Goal: Task Accomplishment & Management: Use online tool/utility

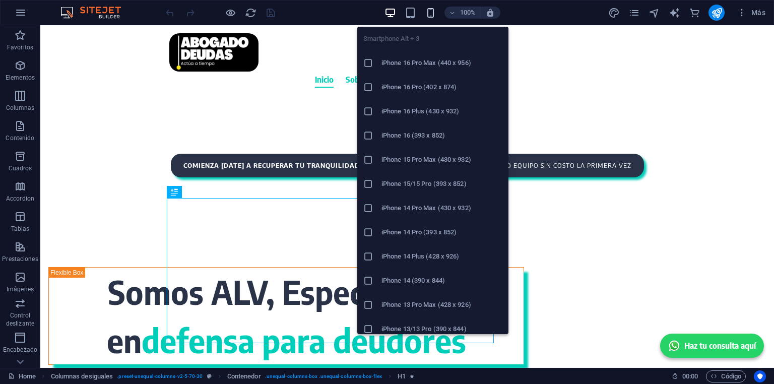
click at [429, 10] on icon "button" at bounding box center [431, 13] width 12 height 12
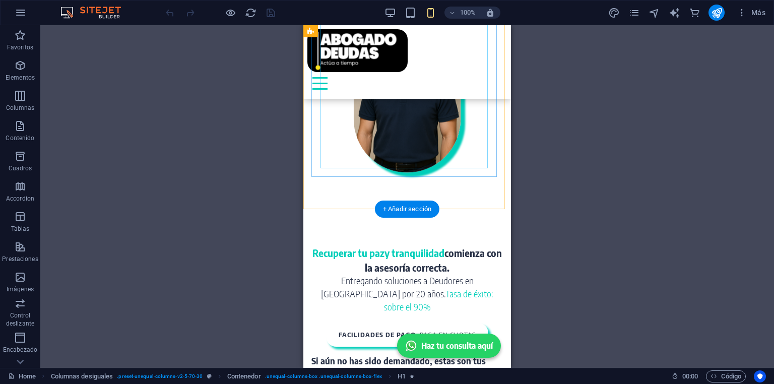
scroll to position [323, 0]
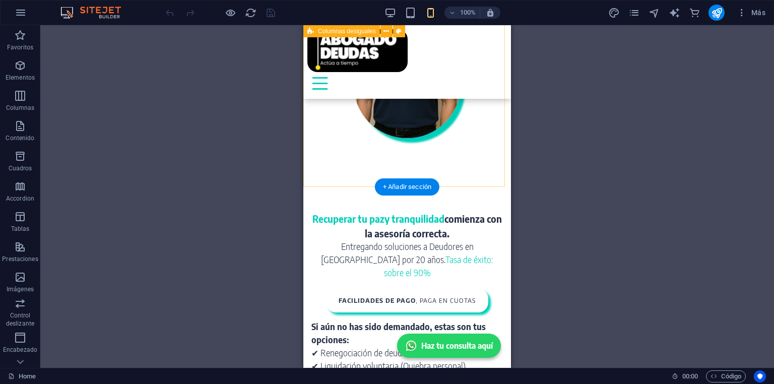
click at [479, 179] on div "Somos ALV, Especialistas en defensa para deudores" at bounding box center [407, 31] width 208 height 295
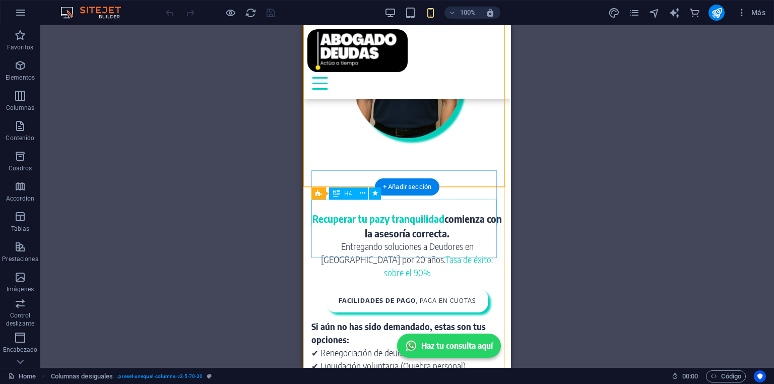
click at [313, 240] on div "Entregando soluciones a Deudores en [GEOGRAPHIC_DATA] por 20 años. Tasa de éxit…" at bounding box center [407, 259] width 192 height 39
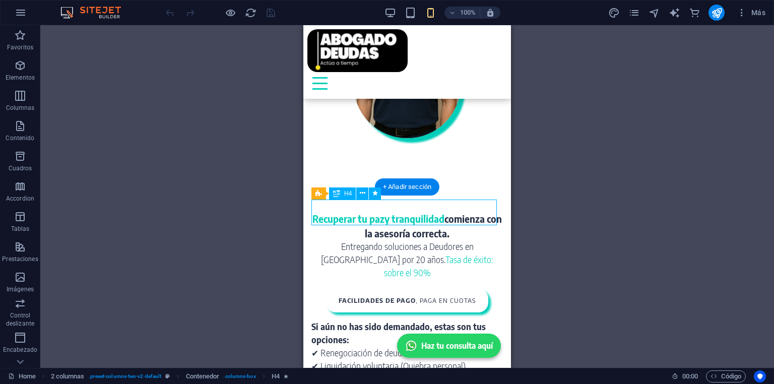
click at [313, 240] on div "Entregando soluciones a Deudores en [GEOGRAPHIC_DATA] por 20 años. Tasa de éxit…" at bounding box center [407, 259] width 192 height 39
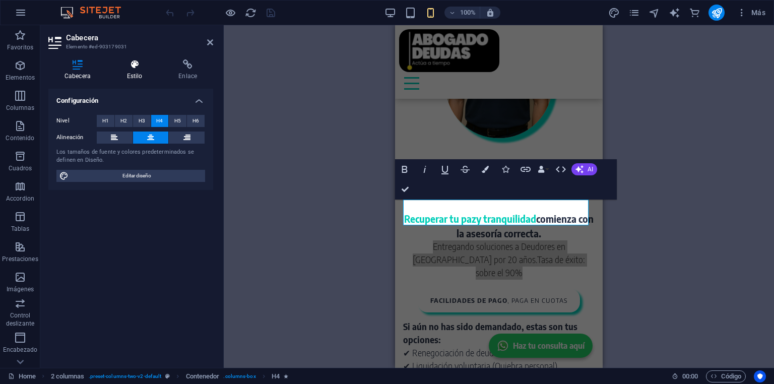
click at [136, 74] on h4 "Estilo" at bounding box center [137, 69] width 52 height 21
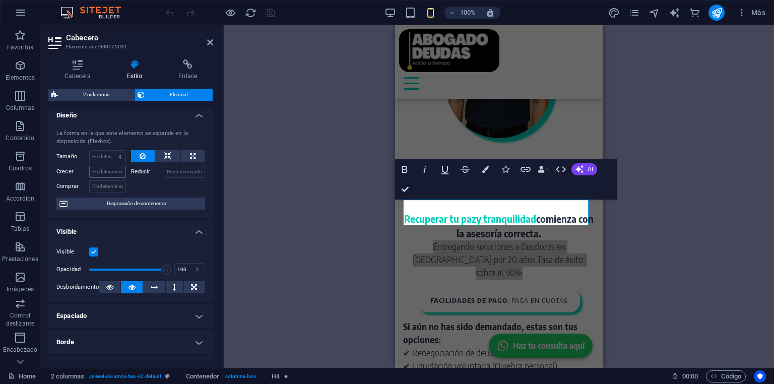
scroll to position [0, 0]
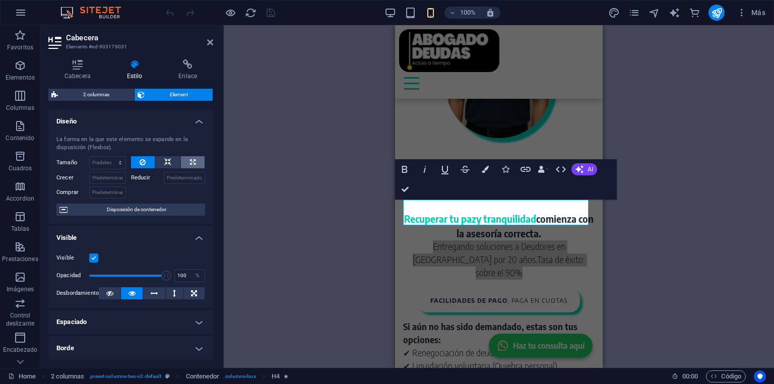
click at [187, 162] on button at bounding box center [193, 162] width 24 height 12
type input "100"
select select "%"
click at [145, 161] on button at bounding box center [143, 162] width 24 height 12
click at [100, 161] on select "Predeterminado automático px % 1/1 1/2 1/3 1/4 1/5 1/6 1/7 1/8 1/9 1/10" at bounding box center [108, 163] width 36 height 12
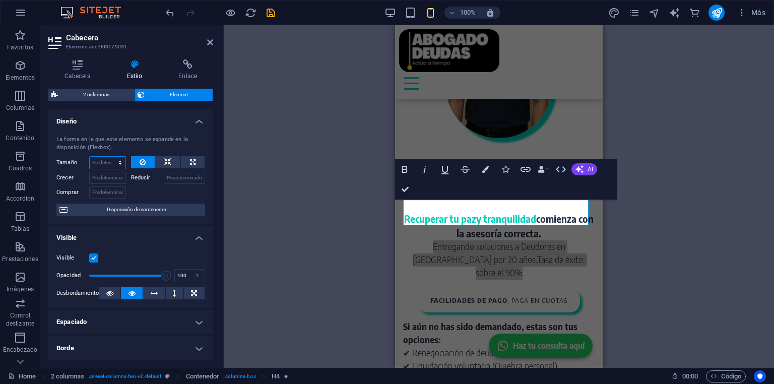
select select "px"
click at [110, 157] on select "Predeterminado automático px % 1/1 1/2 1/3 1/4 1/5 1/6 1/7 1/8 1/9 1/10" at bounding box center [108, 163] width 36 height 12
type input "0"
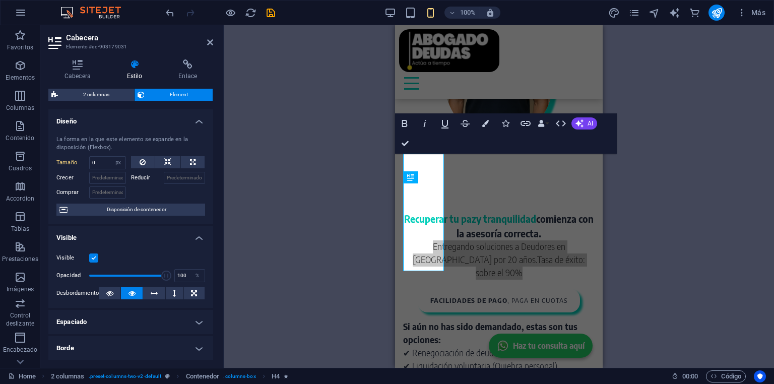
click at [163, 14] on div "100% Más" at bounding box center [387, 13] width 773 height 24
click at [167, 12] on icon "undo" at bounding box center [170, 13] width 12 height 12
select select "DISABLED_OPTION_VALUE"
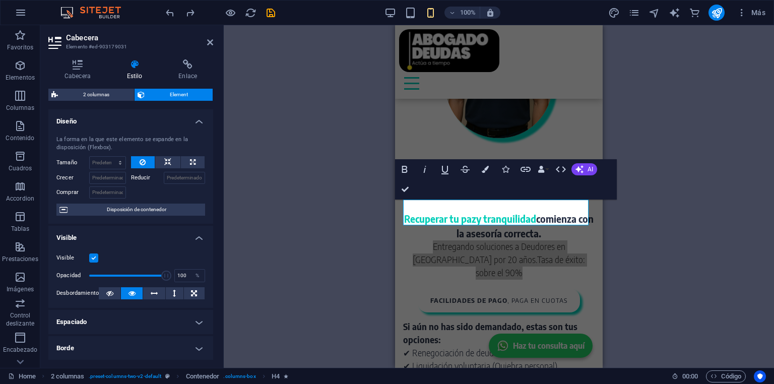
click at [332, 211] on div "Contenedor H1 Columnas desiguales Contenedor Menú Barra de menús HTML Contenedo…" at bounding box center [499, 196] width 550 height 343
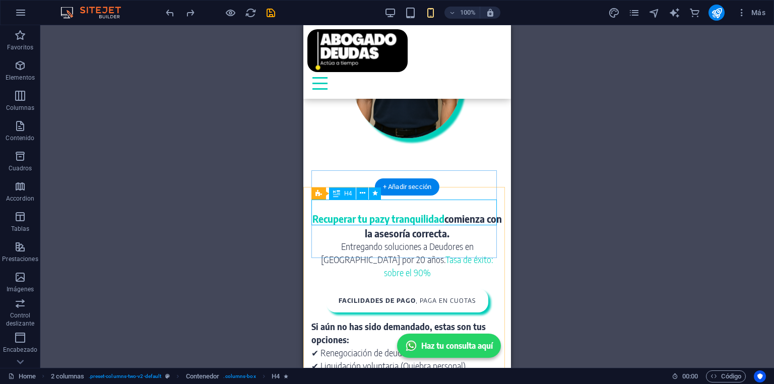
click at [317, 240] on div "Entregando soluciones a Deudores en [GEOGRAPHIC_DATA] por 20 años. Tasa de éxit…" at bounding box center [407, 259] width 192 height 39
click at [315, 289] on div "facilidades de pago , paga en cuotas" at bounding box center [407, 301] width 192 height 24
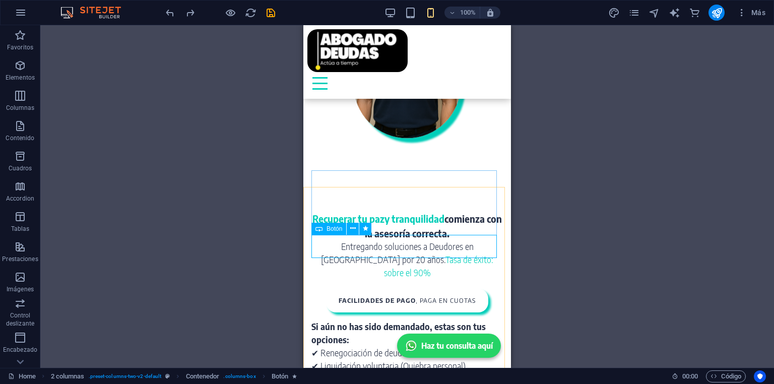
click at [316, 223] on icon at bounding box center [319, 229] width 7 height 12
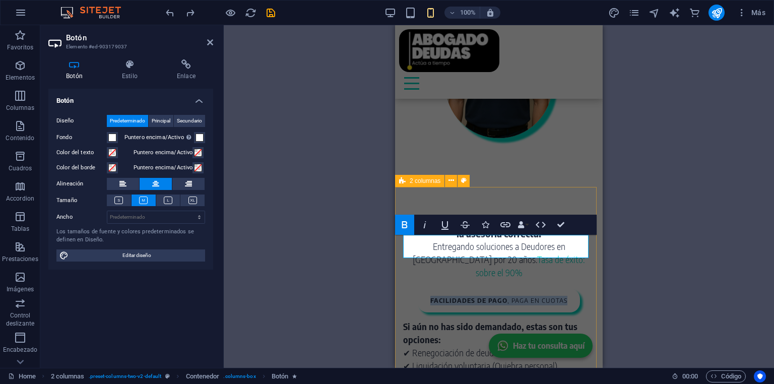
click at [401, 191] on div "Recuperar tu paz y tranquilidad comienza con la asesoría correcta. Entregando s…" at bounding box center [499, 280] width 208 height 202
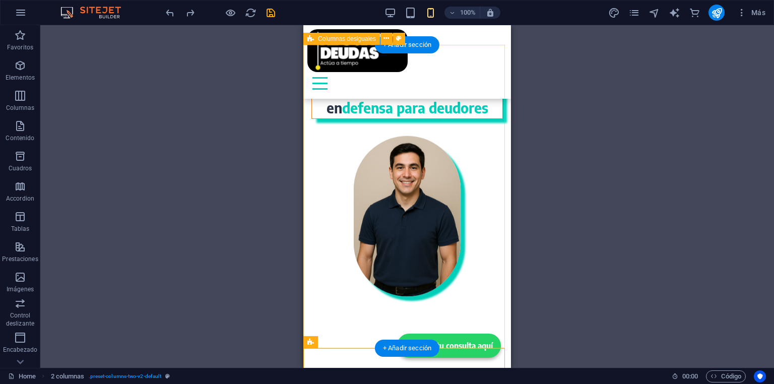
scroll to position [161, 0]
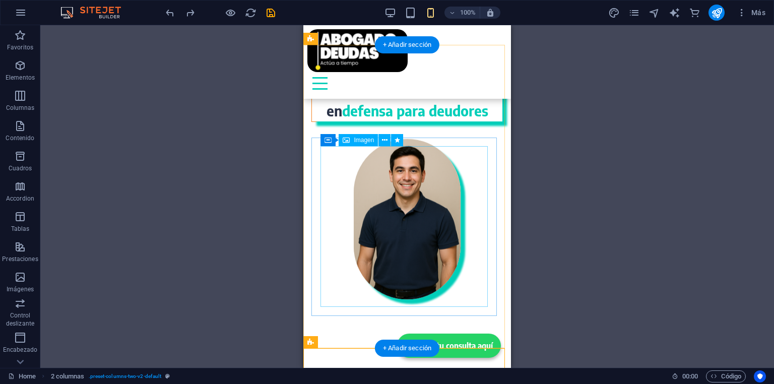
click at [427, 239] on figure at bounding box center [407, 219] width 172 height 161
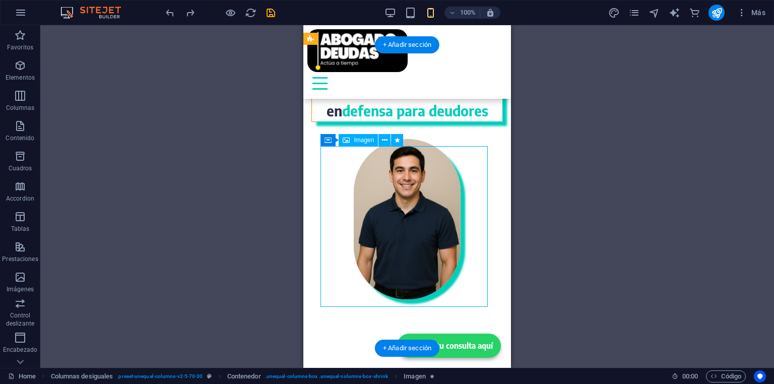
click at [427, 239] on figure at bounding box center [407, 219] width 172 height 161
select select "px"
select select "%"
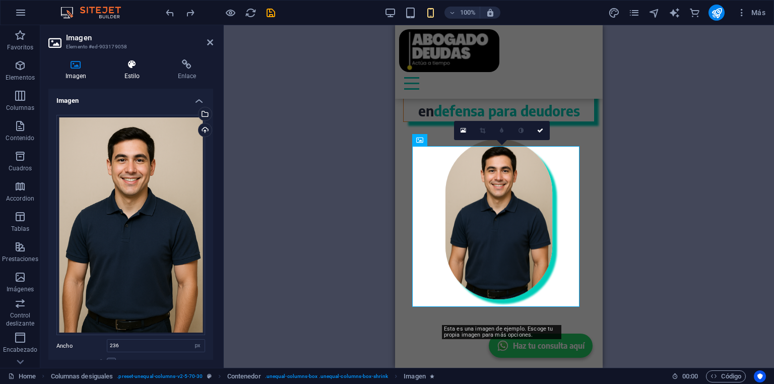
click at [131, 67] on icon at bounding box center [131, 64] width 49 height 10
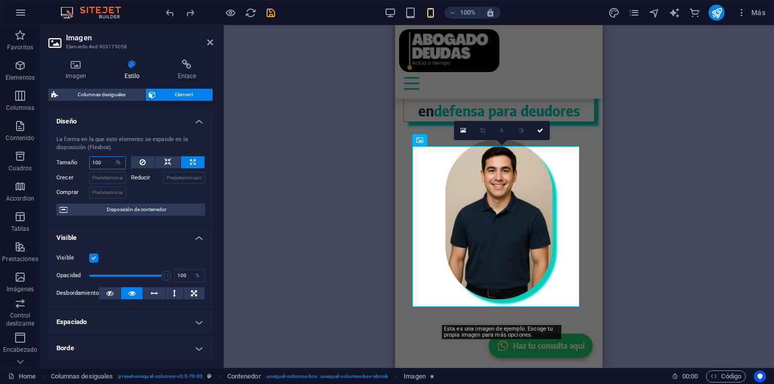
click at [109, 164] on input "100" at bounding box center [108, 163] width 36 height 12
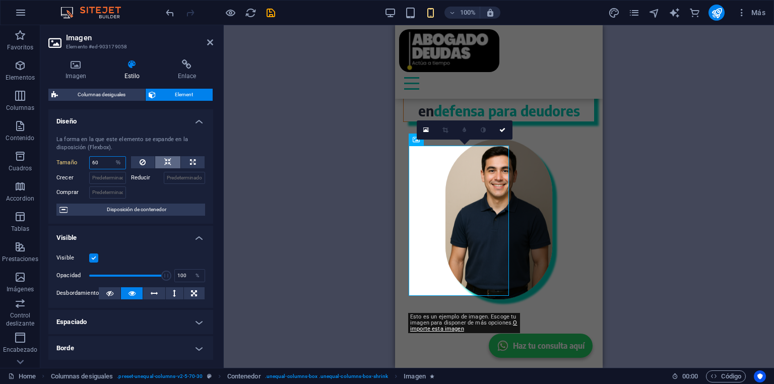
type input "60"
click at [169, 165] on icon at bounding box center [167, 162] width 7 height 12
select select "DISABLED_OPTION_VALUE"
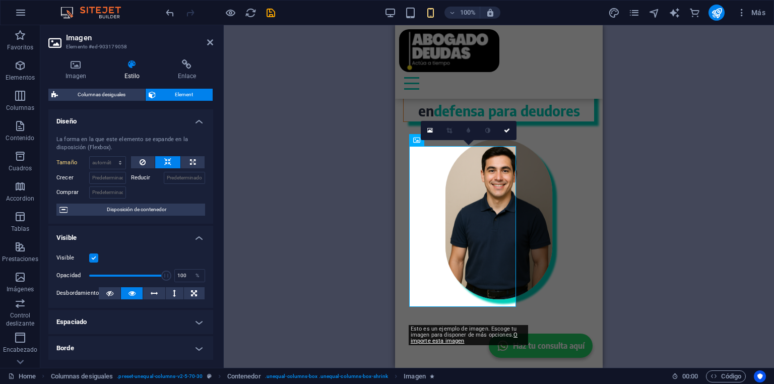
click at [129, 163] on div "Tamaño Predeterminado automático px % 1/1 1/2 1/3 1/4 1/5 1/6 1/7 1/8 1/9 1/10" at bounding box center [93, 162] width 75 height 13
click at [139, 162] on button at bounding box center [143, 162] width 24 height 12
type input "100"
select select "%"
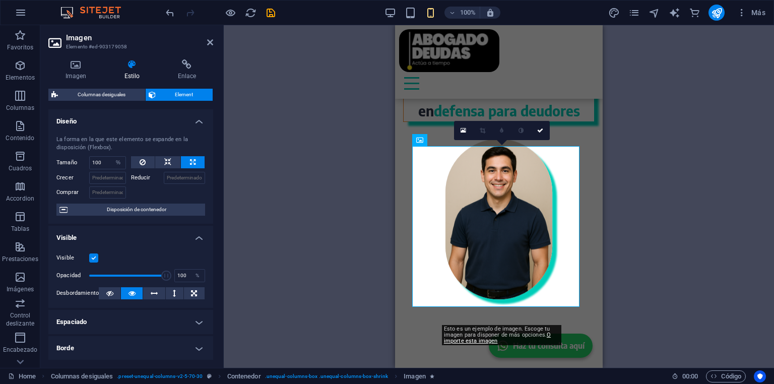
click at [313, 141] on div "Contenedor H1 Columnas desiguales Contenedor Menú Barra de menús HTML Contenedo…" at bounding box center [499, 196] width 550 height 343
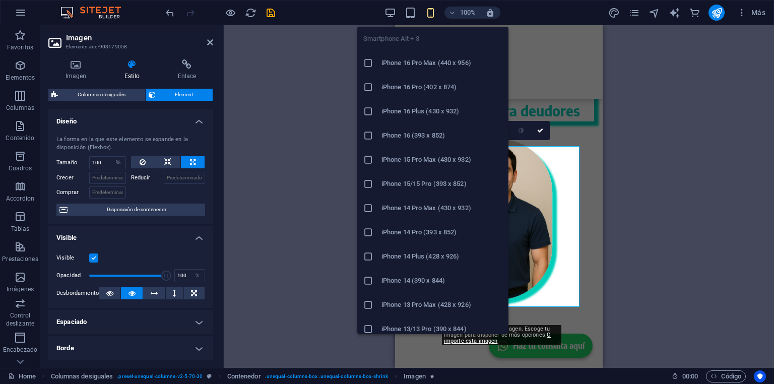
click at [432, 14] on icon "button" at bounding box center [431, 13] width 12 height 12
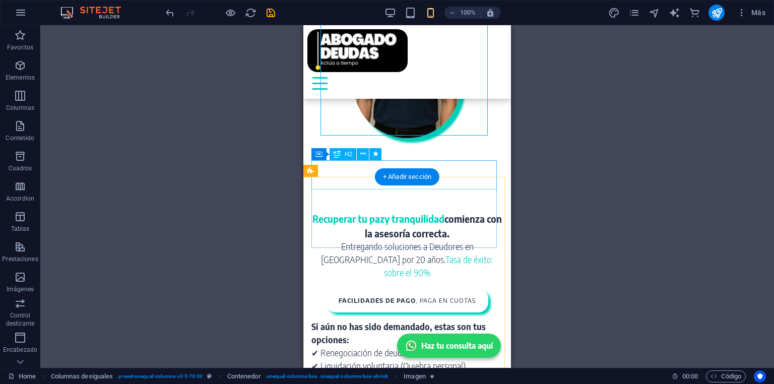
scroll to position [363, 0]
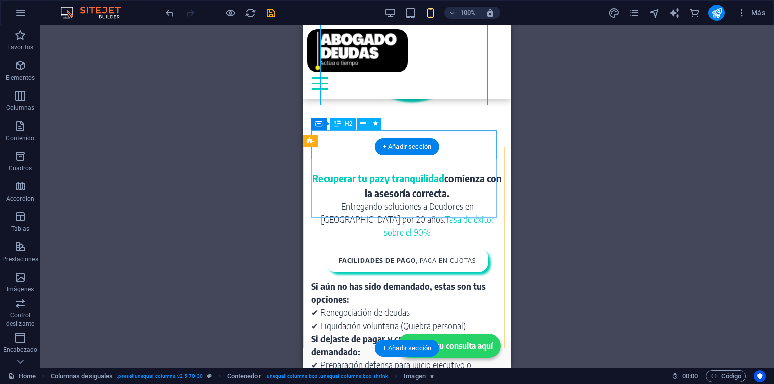
click at [331, 171] on div "Recuperar tu paz y tranquilidad comienza con la asesoría correcta." at bounding box center [407, 185] width 192 height 29
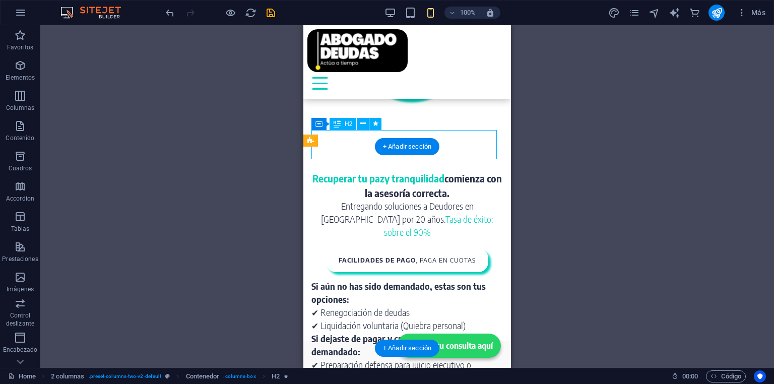
click at [331, 171] on div "Recuperar tu paz y tranquilidad comienza con la asesoría correcta." at bounding box center [407, 185] width 192 height 29
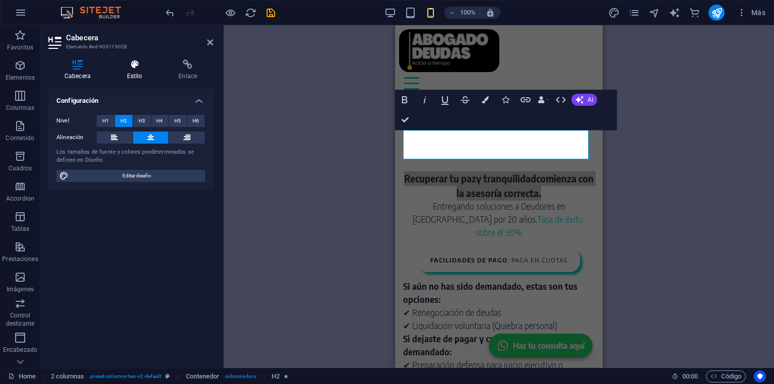
click at [131, 62] on icon at bounding box center [135, 64] width 48 height 10
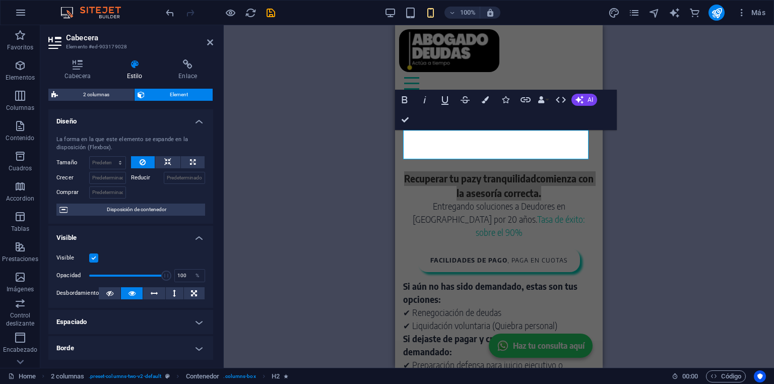
click at [133, 78] on h4 "Estilo" at bounding box center [137, 69] width 52 height 21
click at [121, 160] on select "Predeterminado automático px % 1/1 1/2 1/3 1/4 1/5 1/6 1/7 1/8 1/9 1/10" at bounding box center [108, 163] width 36 height 12
click at [90, 157] on select "Predeterminado automático px % 1/1 1/2 1/3 1/4 1/5 1/6 1/7 1/8 1/9 1/10" at bounding box center [108, 163] width 36 height 12
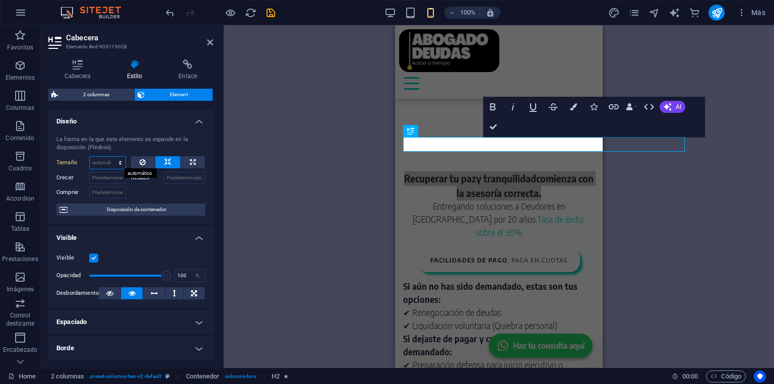
click at [101, 160] on select "Predeterminado automático px % 1/1 1/2 1/3 1/4 1/5 1/6 1/7 1/8 1/9 1/10" at bounding box center [108, 163] width 36 height 12
select select "1/1"
click at [110, 157] on select "Predeterminado automático px % 1/1 1/2 1/3 1/4 1/5 1/6 1/7 1/8 1/9 1/10" at bounding box center [108, 163] width 36 height 12
type input "100"
select select "%"
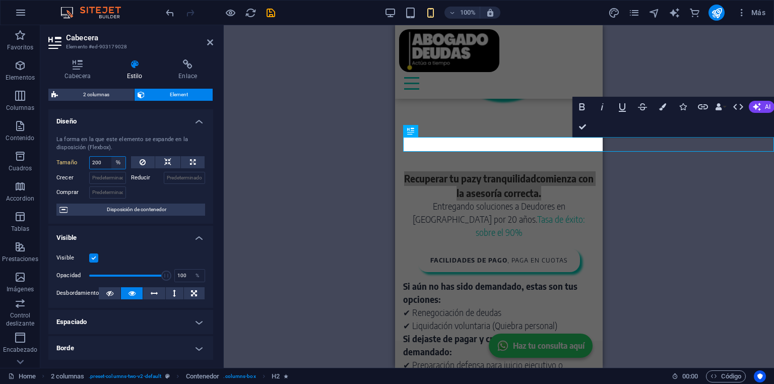
type input "200"
click at [119, 161] on select "Predeterminado automático px % 1/1 1/2 1/3 1/4 1/5 1/6 1/7 1/8 1/9 1/10" at bounding box center [118, 163] width 14 height 12
click at [111, 157] on select "Predeterminado automático px % 1/1 1/2 1/3 1/4 1/5 1/6 1/7 1/8 1/9 1/10" at bounding box center [118, 163] width 14 height 12
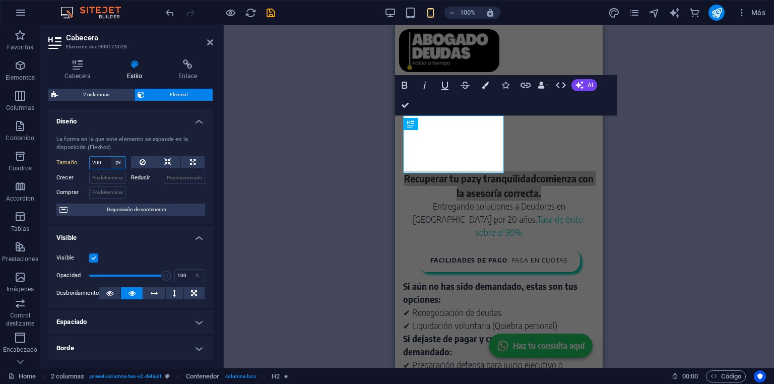
click at [115, 163] on select "Predeterminado automático px % 1/1 1/2 1/3 1/4 1/5 1/6 1/7 1/8 1/9 1/10" at bounding box center [118, 163] width 14 height 12
select select "1l6mcqtehmk"
click at [111, 157] on select "Predeterminado automático px % 1/1 1/2 1/3 1/4 1/5 1/6 1/7 1/8 1/9 1/10" at bounding box center [118, 163] width 14 height 12
select select "DISABLED_OPTION_VALUE"
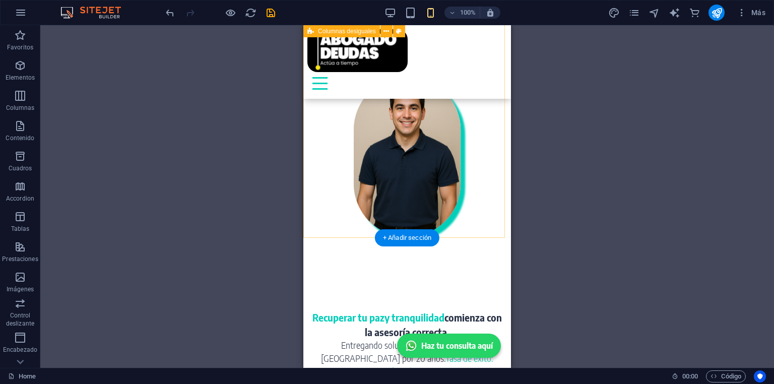
scroll to position [282, 0]
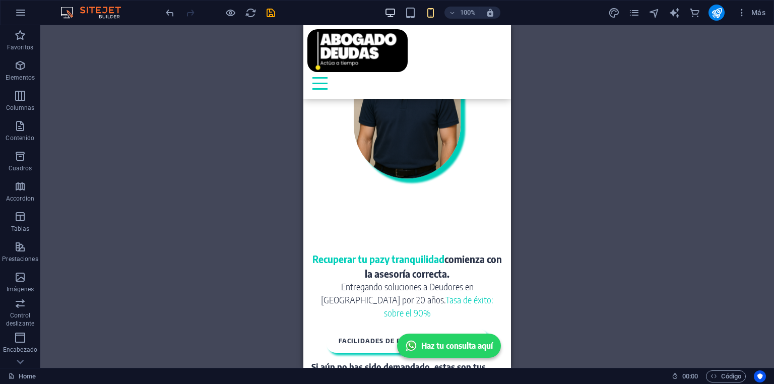
click at [395, 12] on div "100%" at bounding box center [442, 13] width 116 height 16
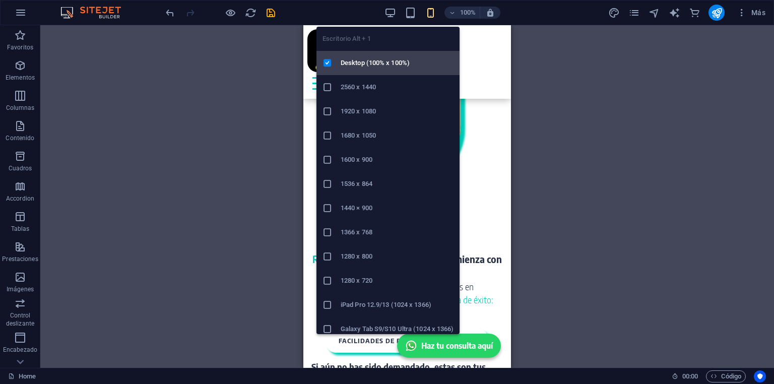
click at [350, 58] on h6 "Desktop (100% x 100%)" at bounding box center [397, 63] width 113 height 12
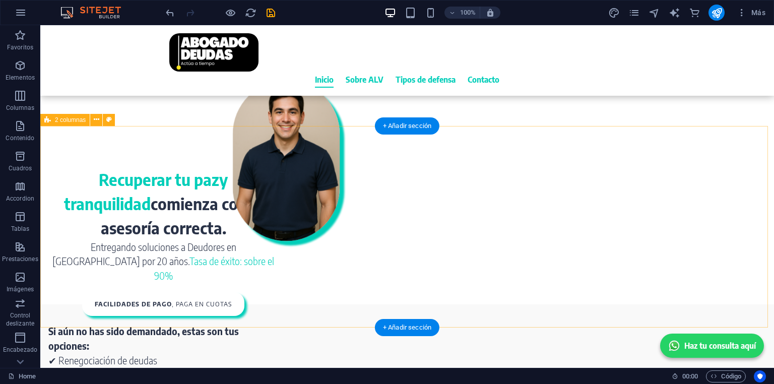
scroll to position [245, 0]
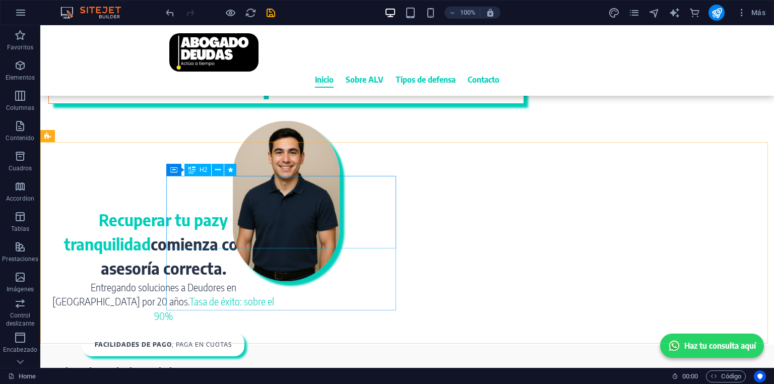
click at [191, 173] on icon at bounding box center [191, 170] width 7 height 12
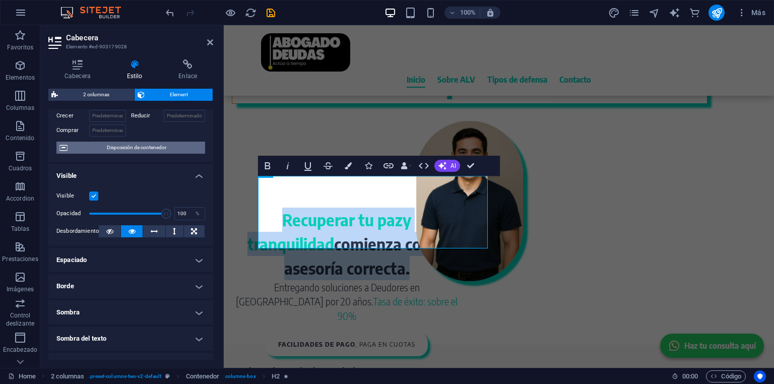
scroll to position [0, 0]
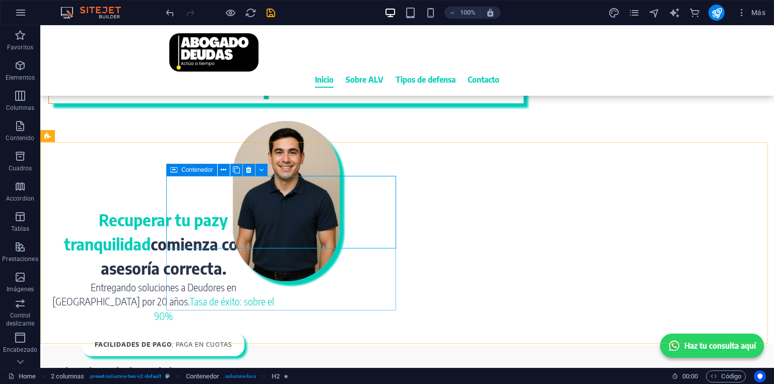
click at [178, 169] on div "Contenedor" at bounding box center [191, 170] width 51 height 12
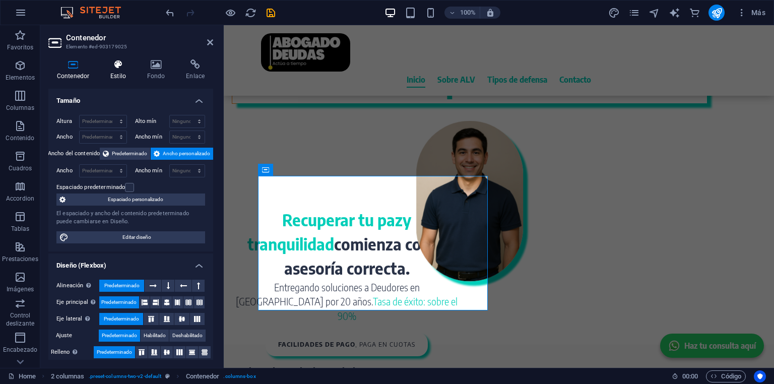
click at [120, 73] on h4 "Estilo" at bounding box center [120, 69] width 37 height 21
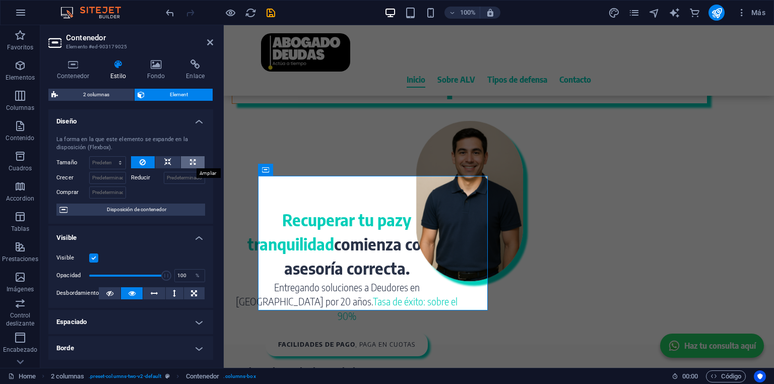
click at [190, 161] on icon at bounding box center [193, 162] width 6 height 12
type input "100"
select select "%"
click at [268, 14] on icon "save" at bounding box center [271, 13] width 12 height 12
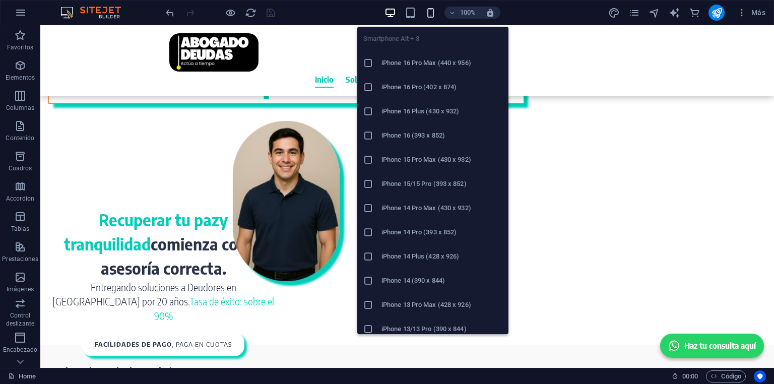
click at [428, 14] on icon "button" at bounding box center [431, 13] width 12 height 12
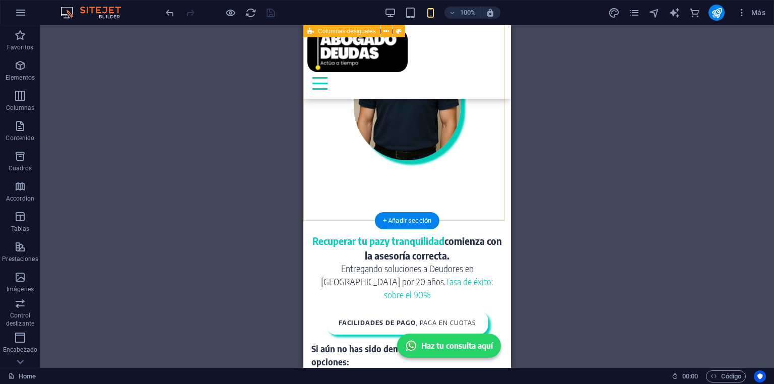
scroll to position [322, 0]
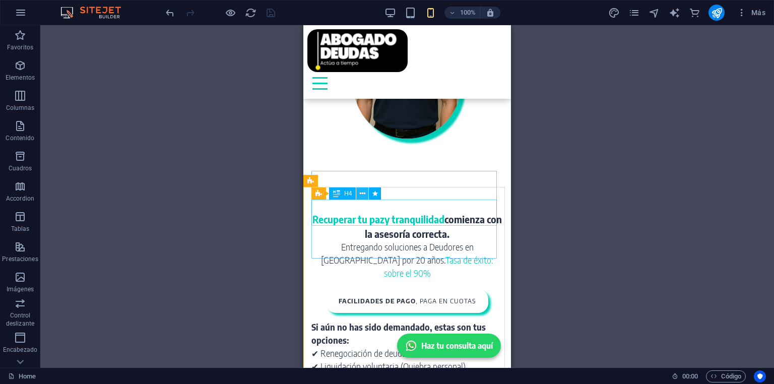
click at [368, 188] on button at bounding box center [362, 193] width 12 height 12
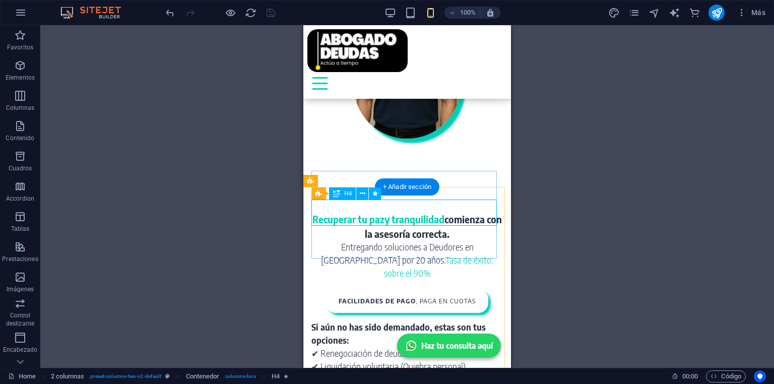
click at [342, 241] on div "Entregando soluciones a Deudores en [GEOGRAPHIC_DATA] por 20 años. Tasa de éxit…" at bounding box center [407, 260] width 192 height 39
click at [454, 212] on div "Recuperar tu paz y tranquilidad comienza con la asesoría correcta." at bounding box center [407, 226] width 192 height 29
click at [501, 192] on div "Recuperar tu paz y tranquilidad comienza con la asesoría correcta. Entregando s…" at bounding box center [407, 281] width 208 height 202
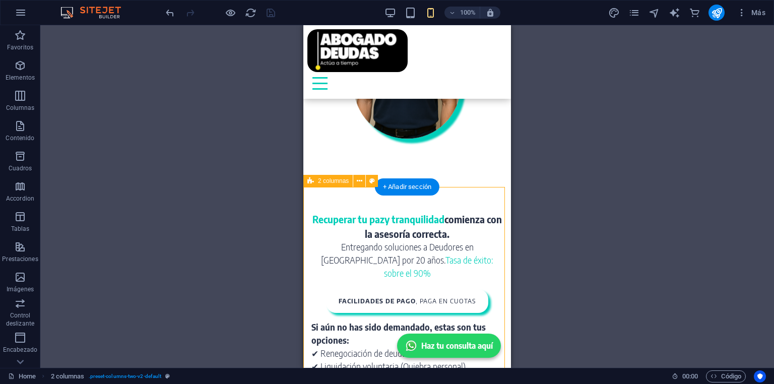
click at [501, 192] on div "Recuperar tu paz y tranquilidad comienza con la asesoría correcta. Entregando s…" at bounding box center [407, 281] width 208 height 202
select select "px"
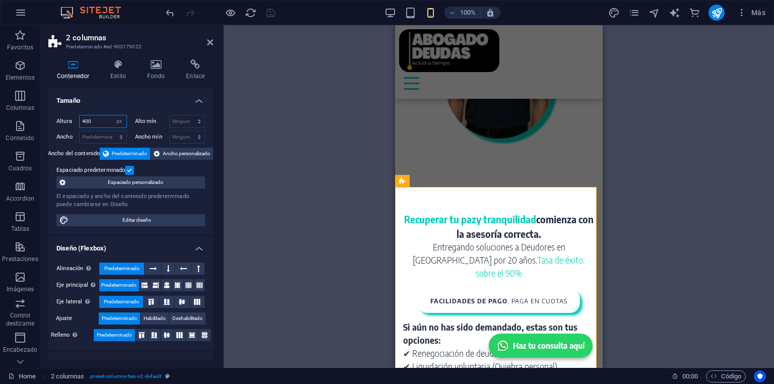
click at [93, 121] on input "400" at bounding box center [103, 121] width 47 height 12
type input "500"
click at [268, 12] on icon "save" at bounding box center [271, 13] width 12 height 12
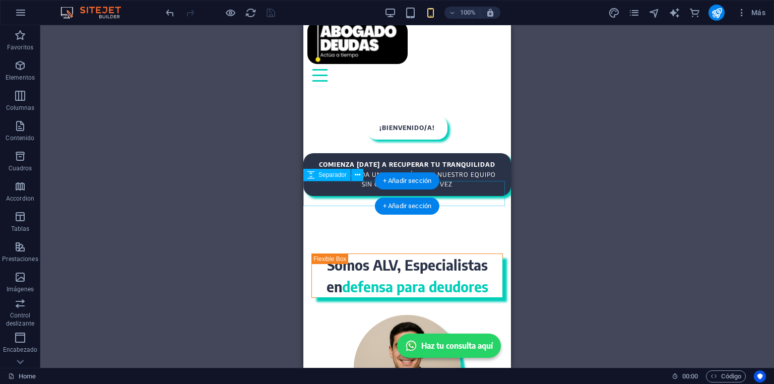
scroll to position [0, 0]
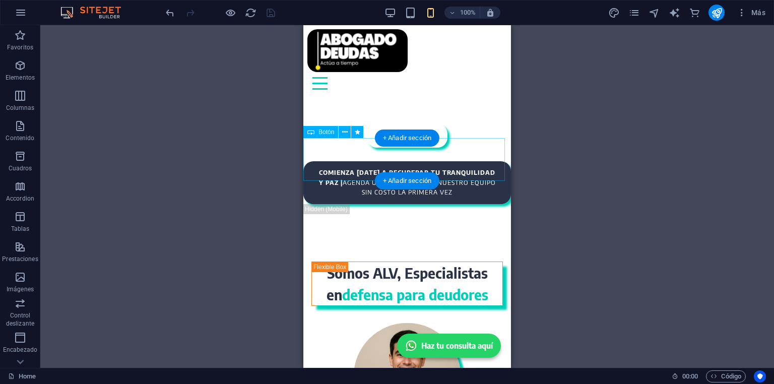
click at [472, 161] on div "comienza [DATE] a recuperar tu tranquilidad y paz | AGENDA UNA REUNIÓN CON NUES…" at bounding box center [407, 182] width 208 height 43
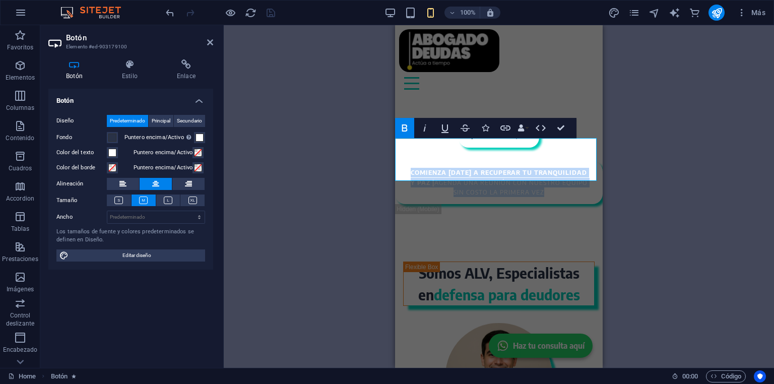
click at [435, 161] on link "comienza [DATE] a recuperar tu tranquilidad y paz | AGENDA UNA REUNIÓN CON NUES…" at bounding box center [499, 182] width 208 height 43
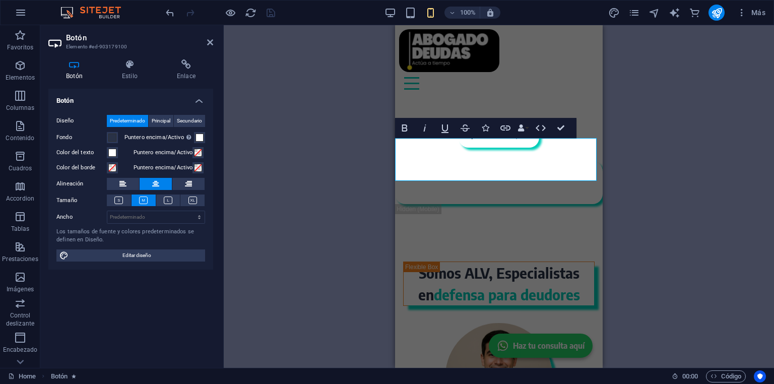
click at [435, 161] on link "comienza [DATE] a recuperar tu tranquilidad y paz | AGENDA UNA REUNIÓN CON NUES…" at bounding box center [499, 182] width 208 height 43
click at [434, 161] on link "comienza [DATE] a recuperar tu tranquilidad y paz | AGENDA UNA REUNIÓN CON NUES…" at bounding box center [499, 182] width 208 height 43
click at [437, 161] on link "comienza [DATE] a recuperar tu tranquilidad y paz | AGENDA UNA REUNIÓN CON NUES…" at bounding box center [499, 182] width 208 height 43
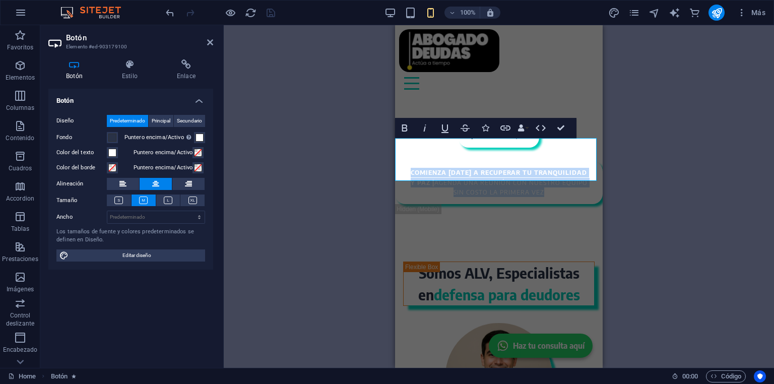
click at [437, 161] on link "comienza [DATE] a recuperar tu tranquilidad y paz | AGENDA UNA REUNIÓN CON NUES…" at bounding box center [499, 182] width 208 height 43
click at [430, 161] on link "comienza [DATE] a recuperar tu tranquilidad y paz | AGENDA UNA REUNIÓN CON NUES…" at bounding box center [499, 182] width 208 height 43
click at [432, 161] on link "comienza [DATE] a recuperar tu tranquilidad y paz | AGENDA UNA REUNIÓN CON NUES…" at bounding box center [499, 182] width 208 height 43
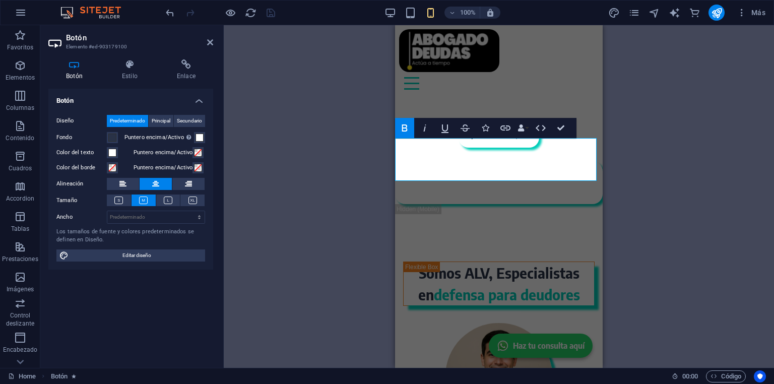
click at [433, 162] on link "comienza [DATE] a recuperar tu tranquilidad y paz | AGENDA UNA REUNIÓN CON NUES…" at bounding box center [499, 182] width 208 height 43
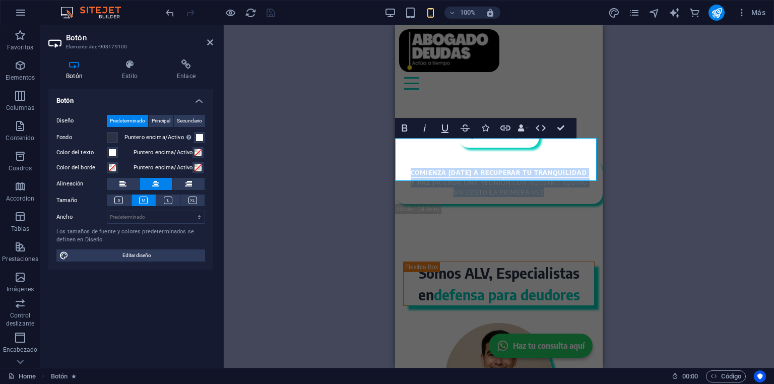
click at [433, 162] on link "comienza [DATE] a recuperar tu tranquilidad y paz | AGENDA UNA REUNIÓN CON NUES…" at bounding box center [499, 182] width 208 height 43
click at [554, 165] on link "comienza [DATE] a recuperar tu tranquilidad y paz | AGENDA UNA REUNIÓN CON NUES…" at bounding box center [499, 182] width 208 height 43
click at [551, 166] on link "comienza [DATE] a recuperar tu tranquilidad y paz | AGENDA UNA REUNIÓN CON NUES…" at bounding box center [499, 182] width 208 height 43
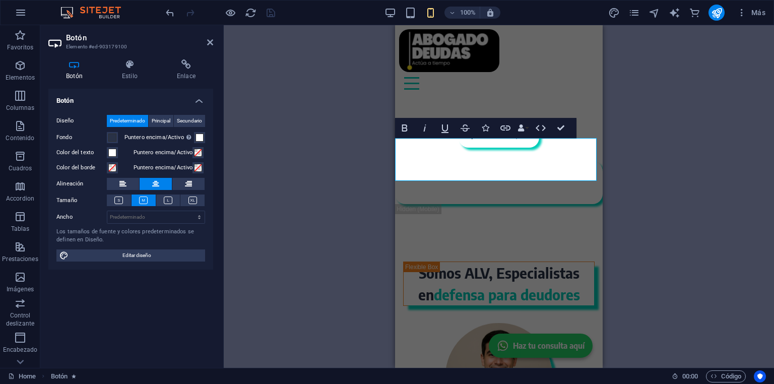
click at [430, 168] on strong "comienza [DATE] a recuperar tu tranquilidad y paz |" at bounding box center [499, 177] width 177 height 18
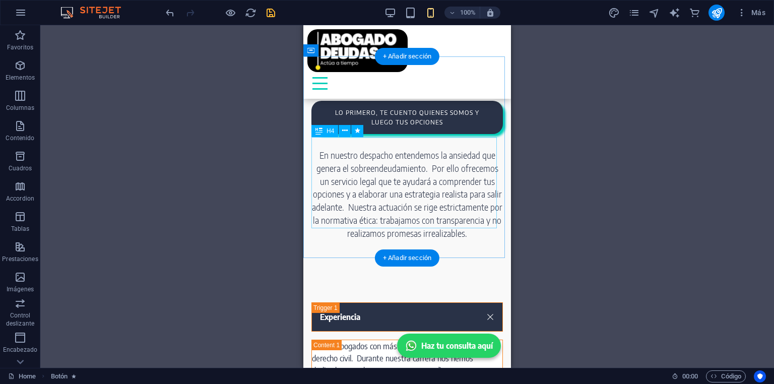
scroll to position [847, 0]
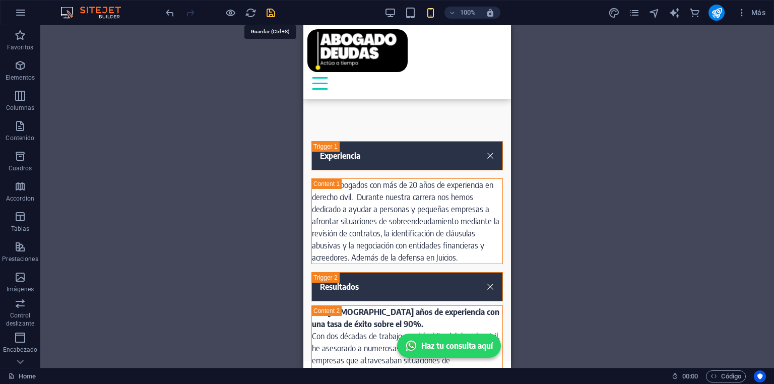
click at [270, 10] on icon "save" at bounding box center [271, 13] width 12 height 12
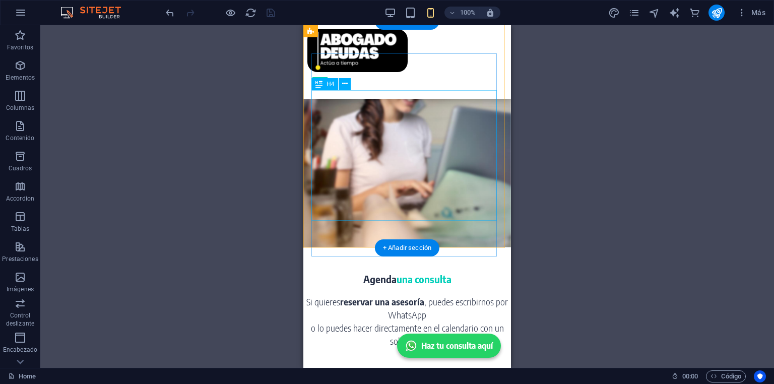
scroll to position [2339, 0]
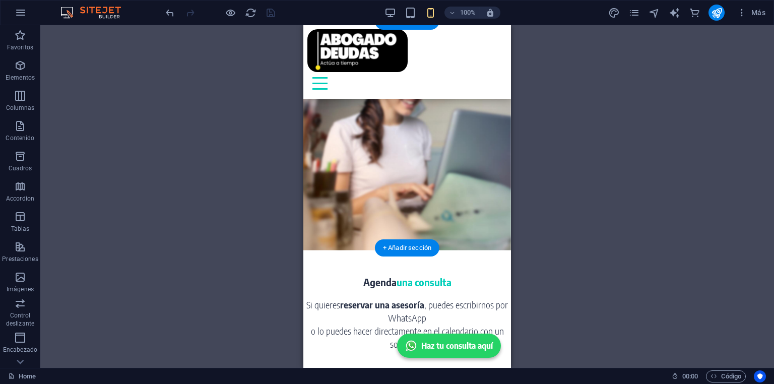
click at [499, 235] on figure at bounding box center [407, 124] width 208 height 250
select select "px"
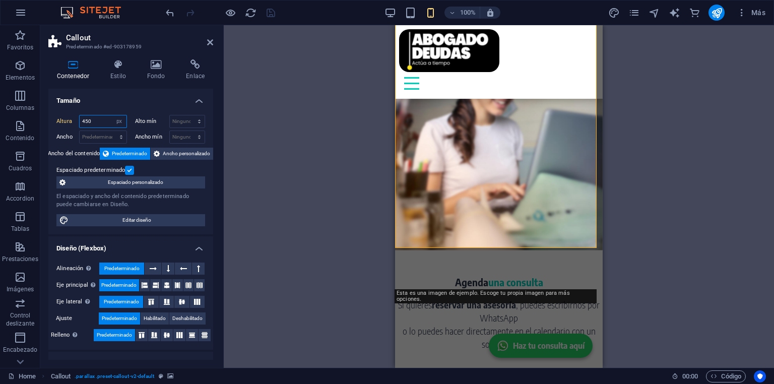
click at [101, 121] on input "450" at bounding box center [103, 121] width 47 height 12
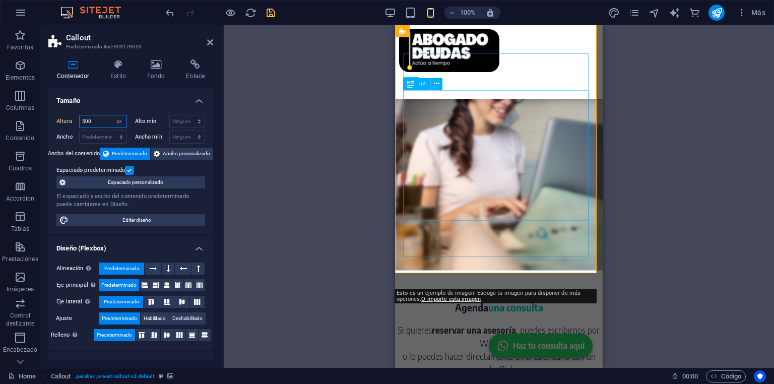
type input "500"
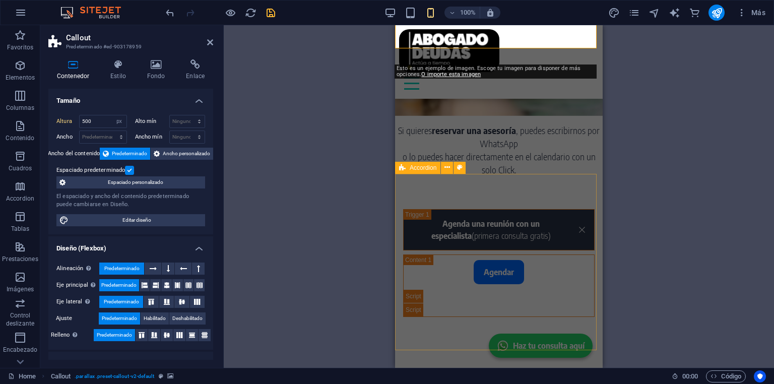
scroll to position [2581, 0]
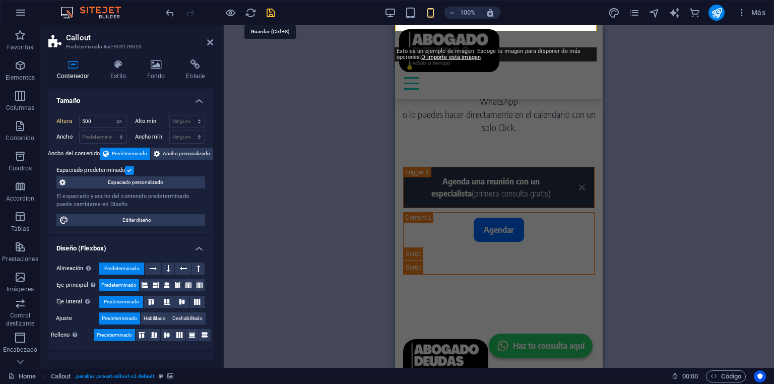
click at [273, 16] on icon "save" at bounding box center [271, 13] width 12 height 12
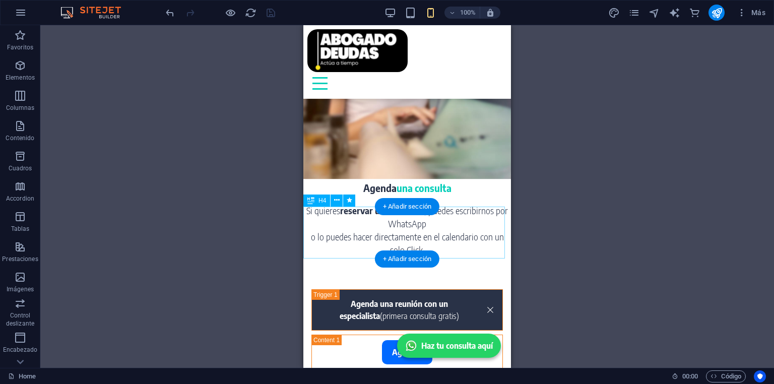
scroll to position [2498, 0]
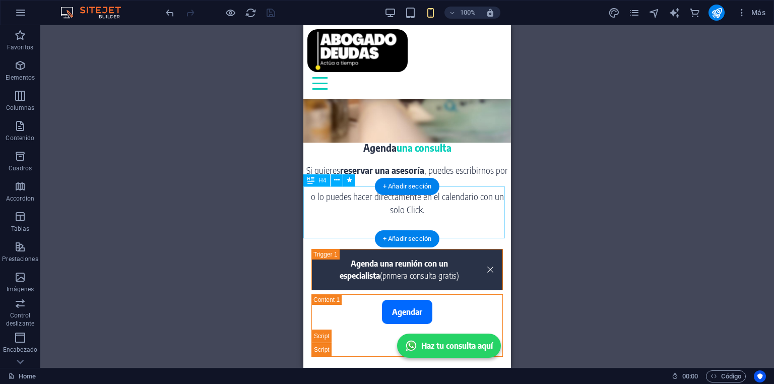
click at [462, 211] on div "Si quieres reservar una asesoría , puedes escribirnos por WhatsApp o lo puedes …" at bounding box center [407, 190] width 208 height 52
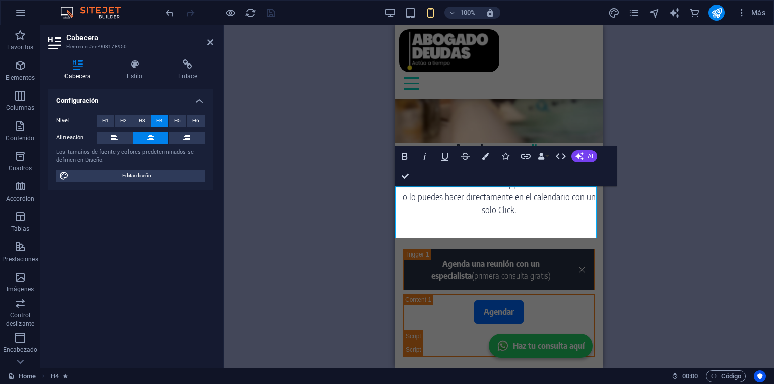
click at [585, 193] on span "Si quieres reservar una asesoría , puedes escribirnos por WhatsApp o lo puedes …" at bounding box center [499, 190] width 202 height 50
drag, startPoint x: 527, startPoint y: 229, endPoint x: 403, endPoint y: 214, distance: 125.0
click at [403, 214] on h4 "Si quieres reservar una asesoría , puedes escribirnos directamente a nuestro Wh…" at bounding box center [499, 190] width 208 height 52
click at [552, 217] on h4 "Si quieres reservar una asesoría , puedes escribirnos directamente a nuestro Wh…" at bounding box center [499, 190] width 208 height 52
click at [567, 215] on span "Si quieres reservar una asesoría , puedes escribirnos directamente a nuestro Wh…" at bounding box center [499, 190] width 193 height 50
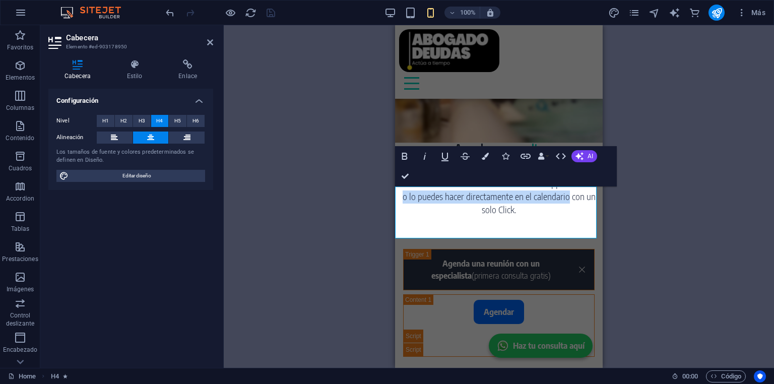
drag, startPoint x: 565, startPoint y: 220, endPoint x: 383, endPoint y: 224, distance: 182.5
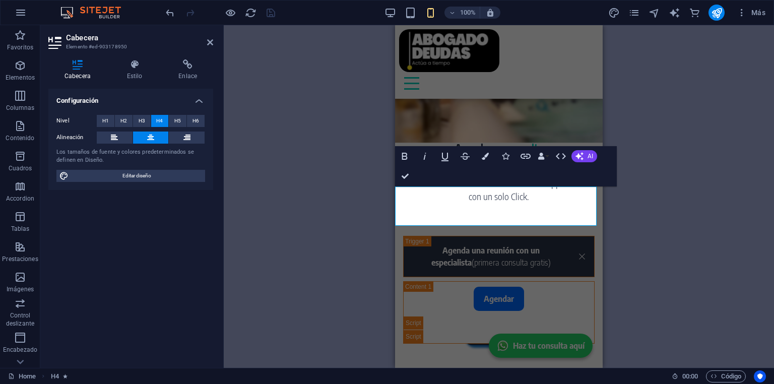
click at [573, 204] on h4 "Si quieres reservar una asesoría , puedes escribirnos directamente a nuestro Wh…" at bounding box center [499, 183] width 208 height 39
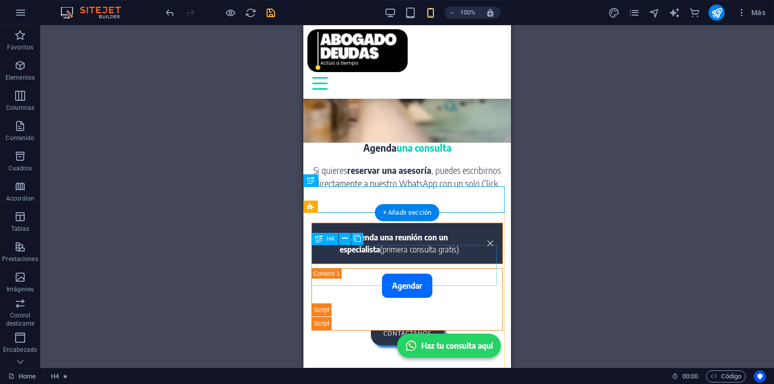
click at [406, 254] on div "Agenda una reunión con un especialista (primera consulta gratis)" at bounding box center [407, 243] width 192 height 41
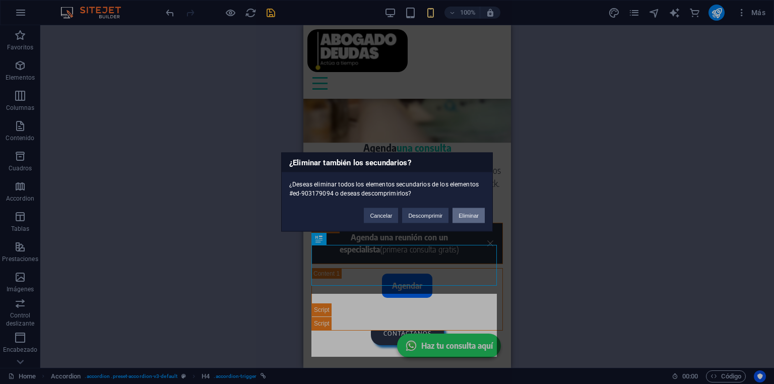
click at [466, 217] on button "Eliminar" at bounding box center [469, 215] width 32 height 15
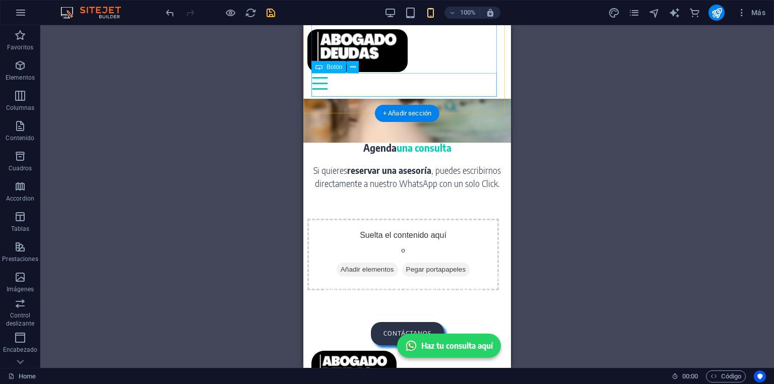
click at [413, 322] on div "contáctanos" at bounding box center [407, 334] width 192 height 24
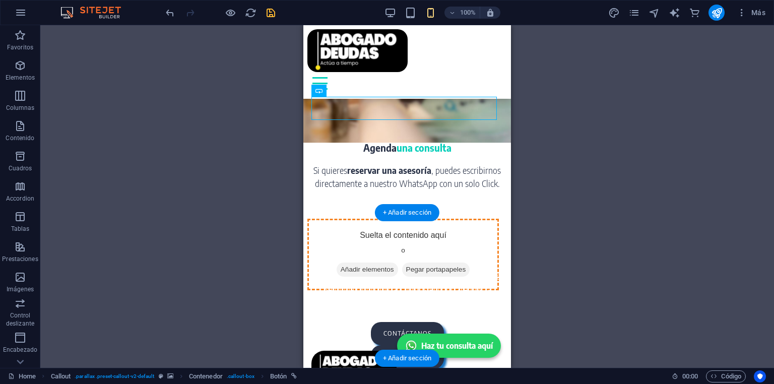
drag, startPoint x: 436, startPoint y: 101, endPoint x: 411, endPoint y: 256, distance: 157.2
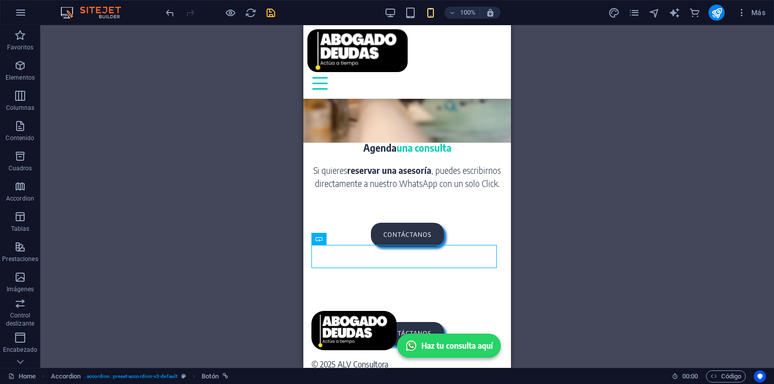
click at [604, 220] on div "Arrastra aquí para reemplazar el contenido existente. Si quieres crear un eleme…" at bounding box center [407, 196] width 734 height 343
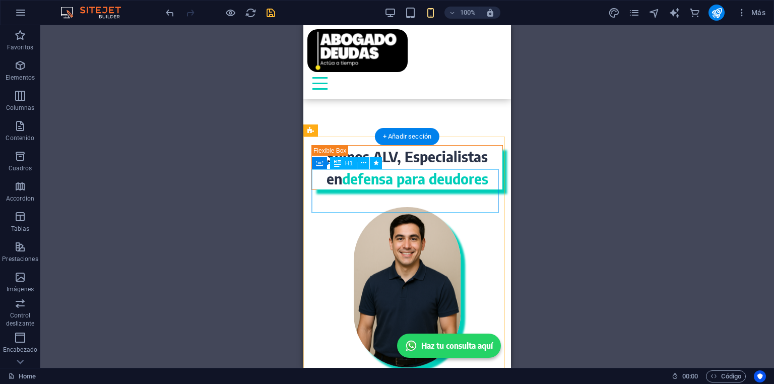
scroll to position [0, 0]
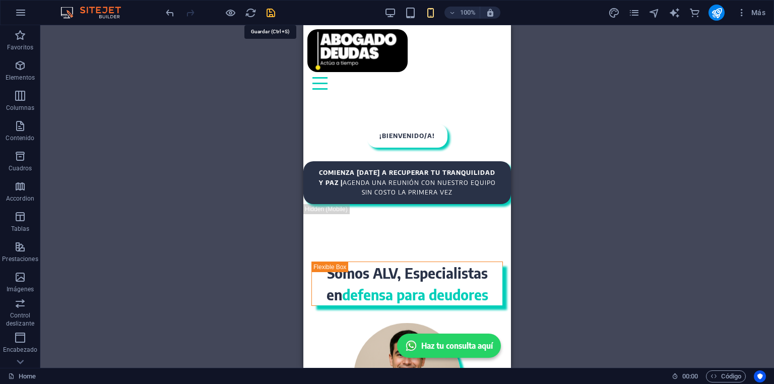
click at [274, 15] on icon "save" at bounding box center [271, 13] width 12 height 12
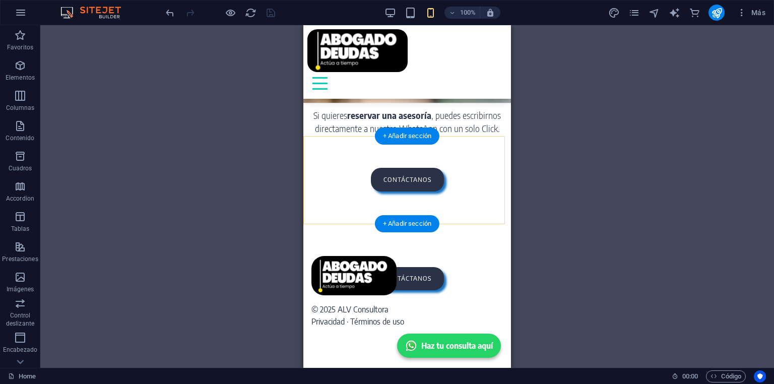
scroll to position [2574, 0]
click at [410, 185] on div "contáctanos" at bounding box center [407, 180] width 192 height 24
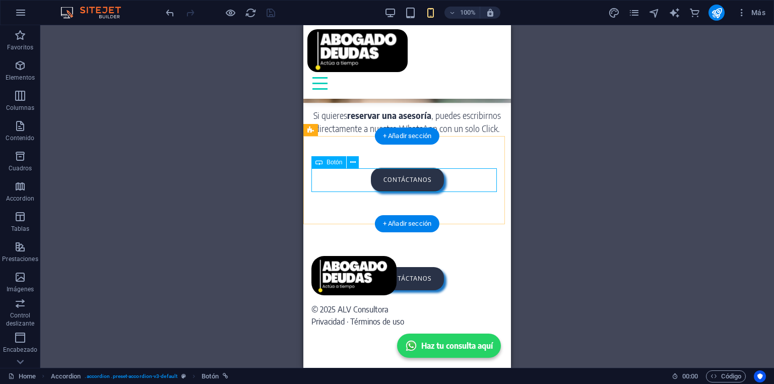
click at [353, 188] on div "contáctanos" at bounding box center [407, 180] width 192 height 24
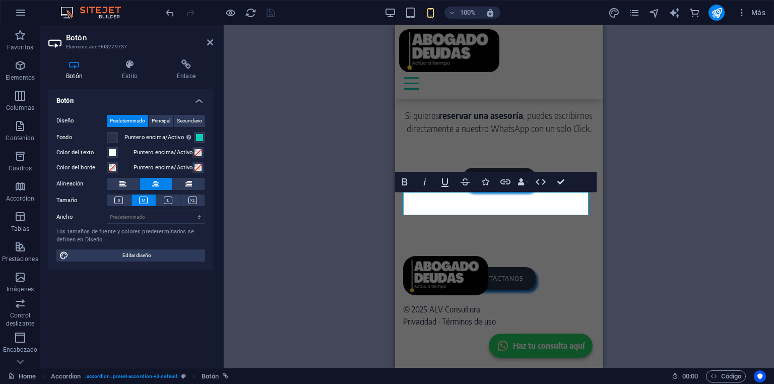
scroll to position [2551, 0]
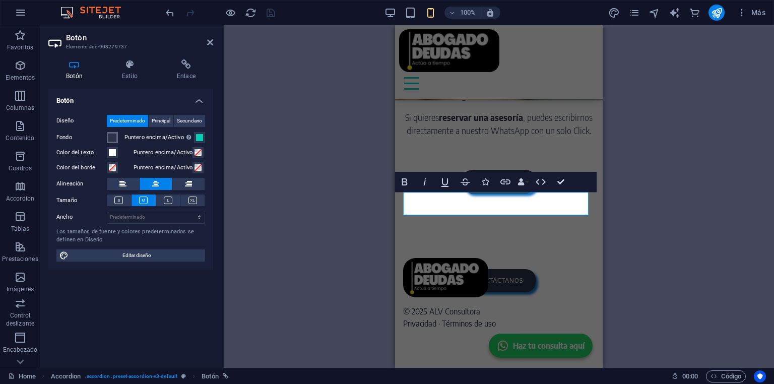
click at [112, 135] on span at bounding box center [112, 138] width 8 height 8
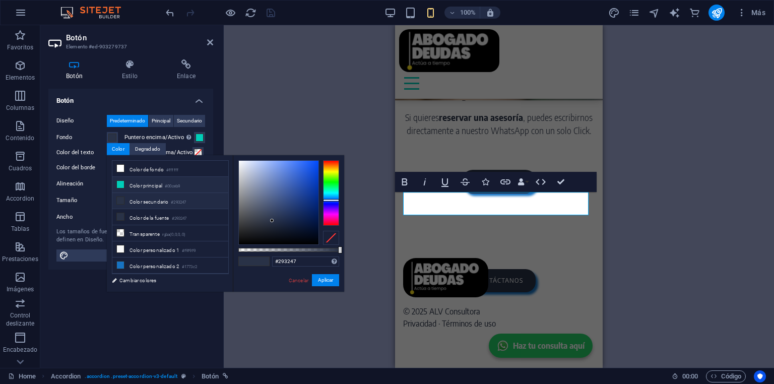
click at [120, 184] on icon at bounding box center [120, 184] width 7 height 7
type input "#00ceb9"
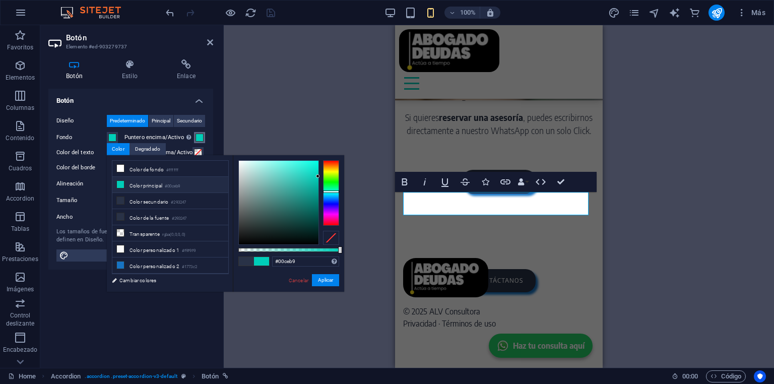
click at [198, 136] on span at bounding box center [200, 138] width 8 height 8
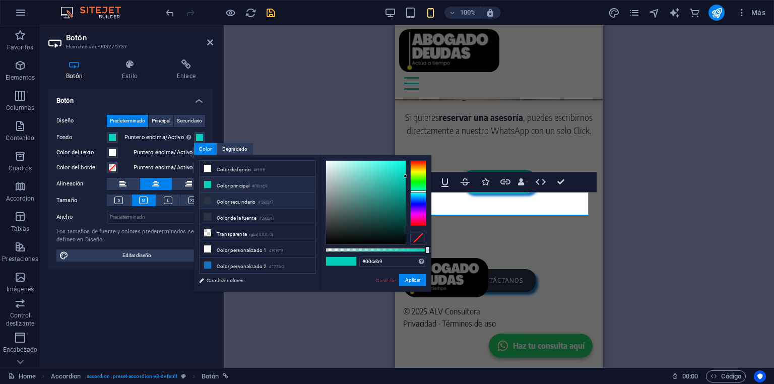
click at [208, 198] on icon at bounding box center [207, 200] width 7 height 7
type input "#293247"
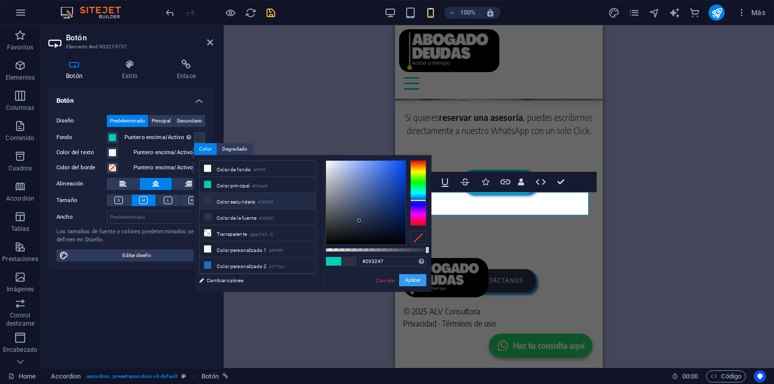
click at [414, 279] on button "Aplicar" at bounding box center [412, 280] width 27 height 12
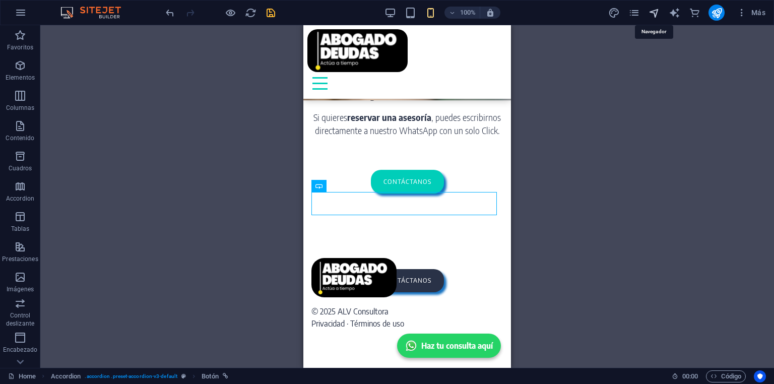
click at [653, 13] on icon "navigator" at bounding box center [655, 13] width 12 height 12
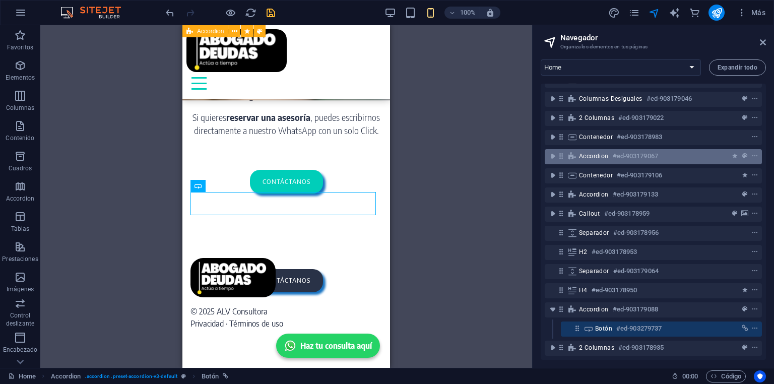
scroll to position [0, 0]
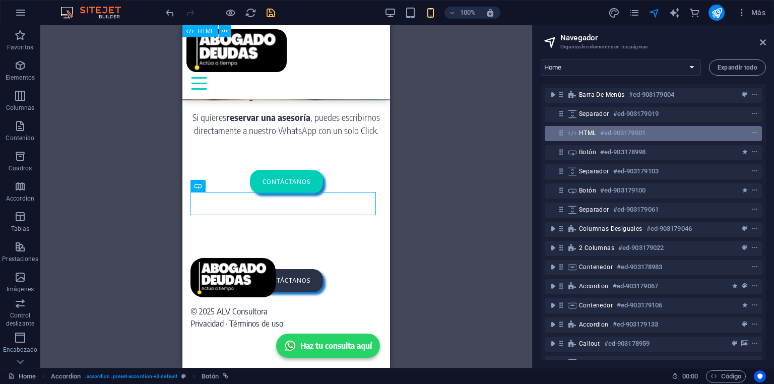
click at [593, 136] on span "HTML" at bounding box center [587, 133] width 17 height 8
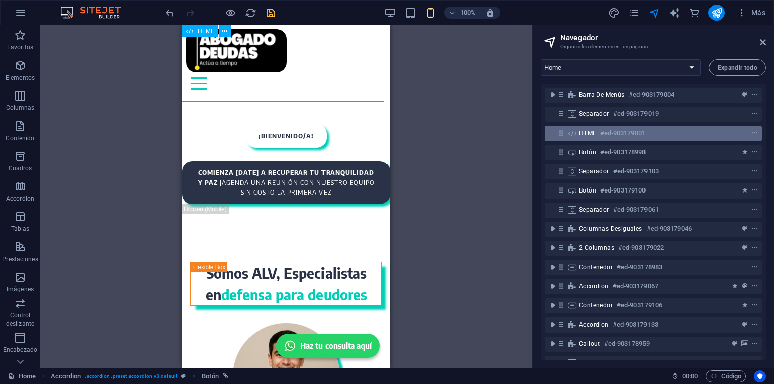
click at [593, 136] on span "HTML" at bounding box center [587, 133] width 17 height 8
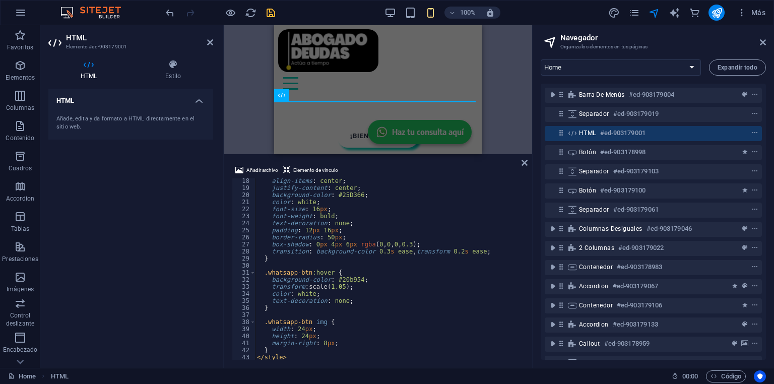
scroll to position [97, 0]
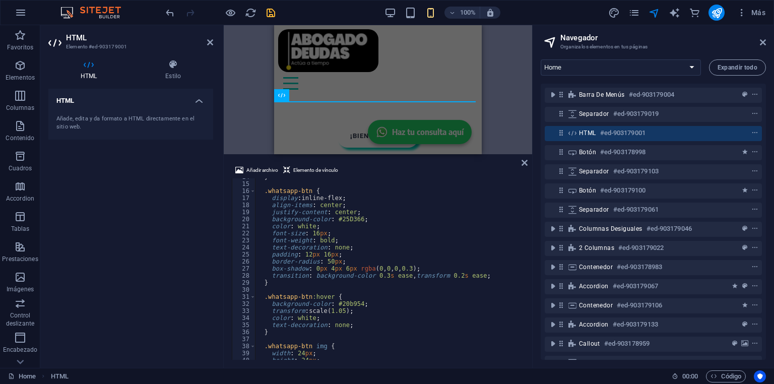
type textarea "background-color: #25D366;"
click at [340, 218] on div "} .whatsapp-btn { display : inline-flex ; align-items : center ; justify-conten…" at bounding box center [422, 270] width 334 height 194
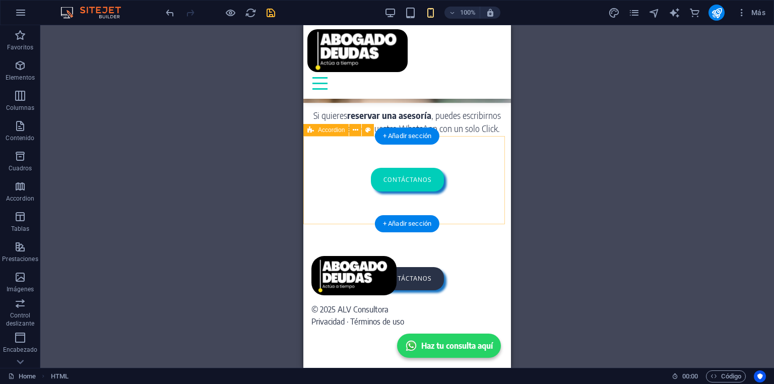
scroll to position [2574, 0]
click at [431, 177] on div "contáctanos" at bounding box center [407, 180] width 192 height 24
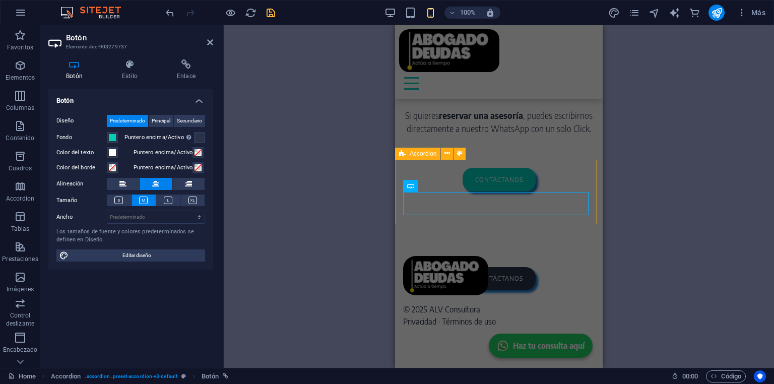
scroll to position [2551, 0]
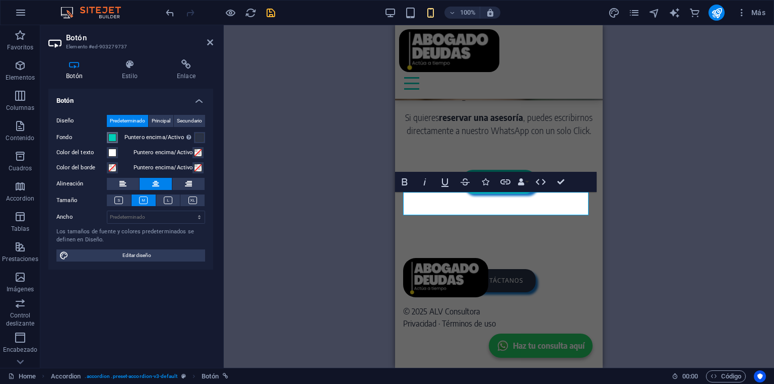
click at [113, 136] on span at bounding box center [112, 138] width 8 height 8
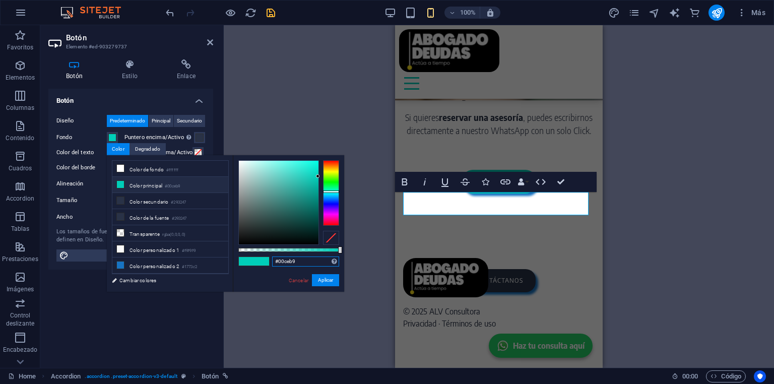
click at [283, 261] on input "#00ceb9" at bounding box center [305, 262] width 67 height 10
paste input "25D366"
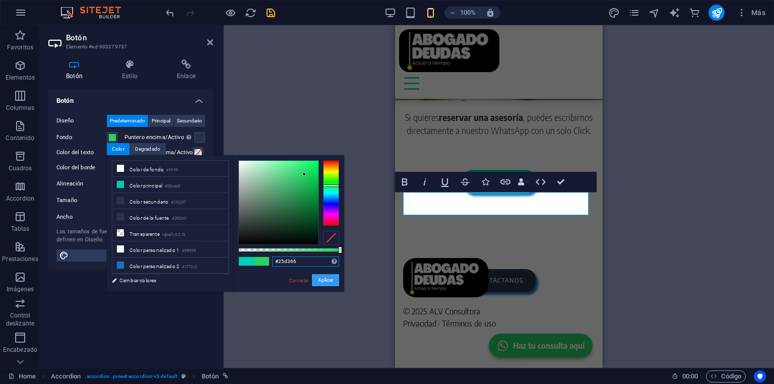
type input "#25d366"
click at [321, 278] on button "Aplicar" at bounding box center [325, 280] width 27 height 12
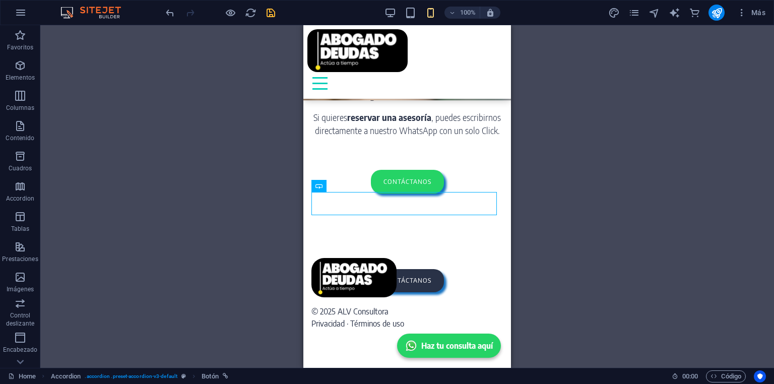
click at [587, 233] on div "Contenedor H1 Columnas desiguales Contenedor Menú Barra de menús HTML Contenedo…" at bounding box center [407, 196] width 734 height 343
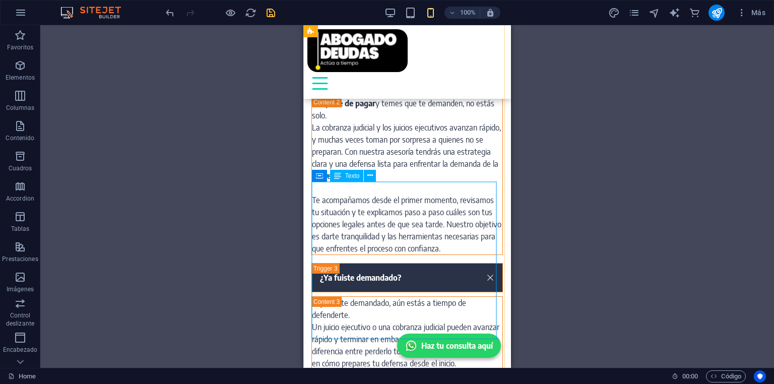
scroll to position [1584, 0]
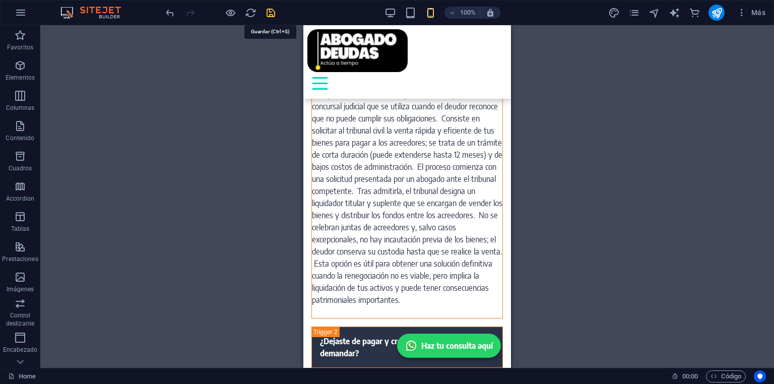
click at [270, 15] on icon "save" at bounding box center [271, 13] width 12 height 12
click at [334, 51] on div at bounding box center [407, 50] width 200 height 43
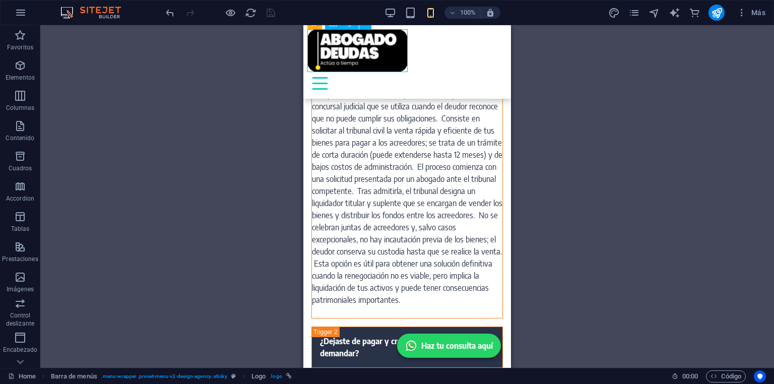
click at [334, 51] on div at bounding box center [407, 50] width 200 height 43
select select "px"
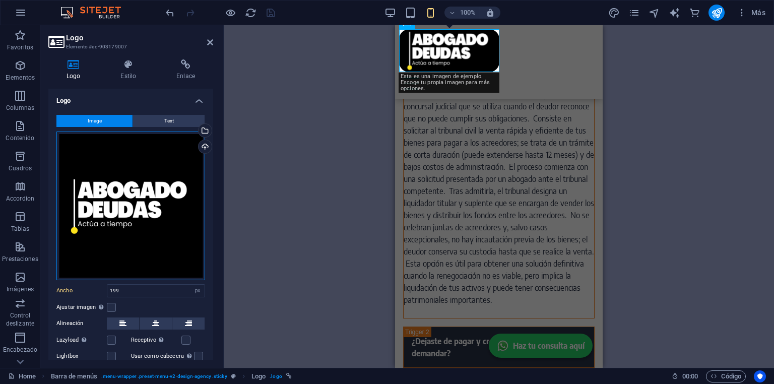
click at [121, 148] on div "Arrastra archivos aquí, haz clic para escoger archivos o selecciona archivos de…" at bounding box center [130, 206] width 149 height 149
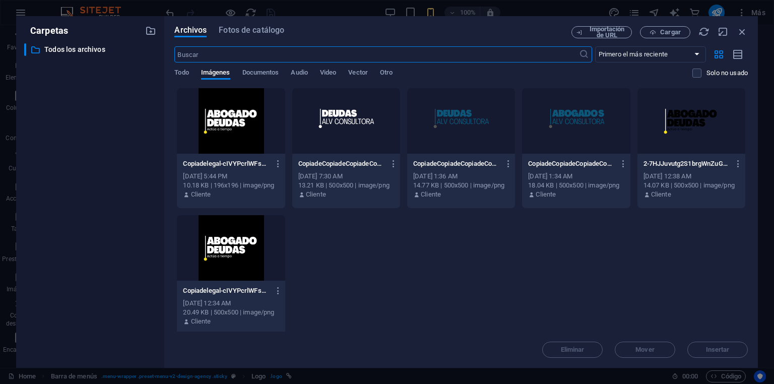
click at [693, 119] on div at bounding box center [692, 121] width 108 height 66
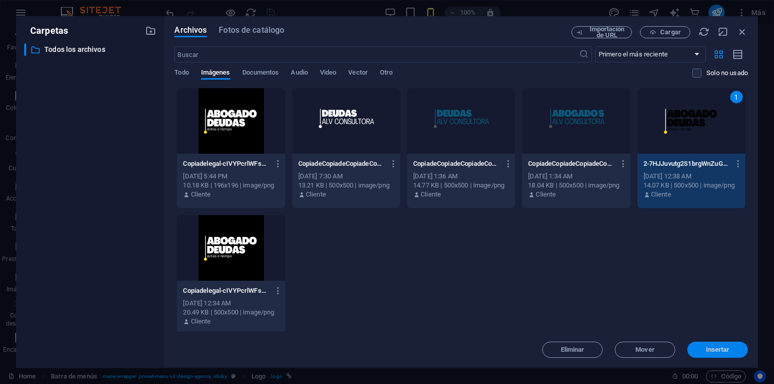
click at [720, 348] on span "Insertar" at bounding box center [718, 350] width 24 height 6
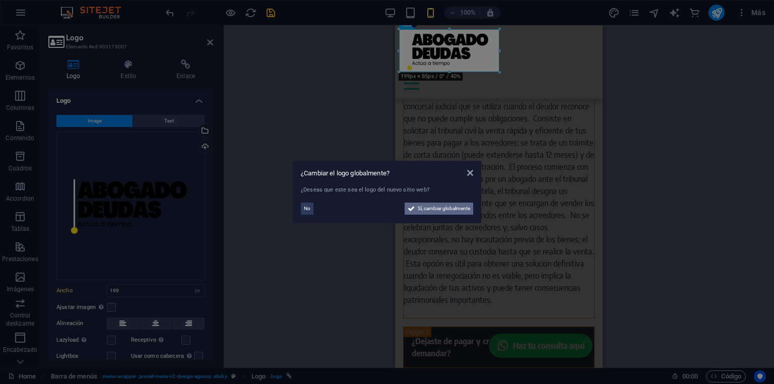
click at [439, 210] on span "Sí, cambiar globalmente" at bounding box center [444, 209] width 52 height 12
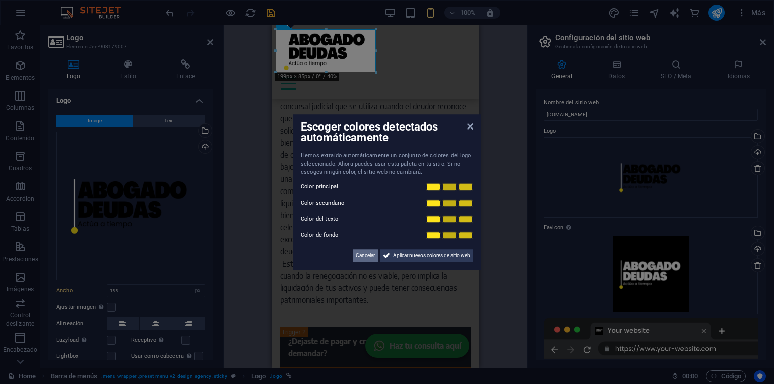
click at [358, 258] on span "Cancelar" at bounding box center [365, 255] width 19 height 12
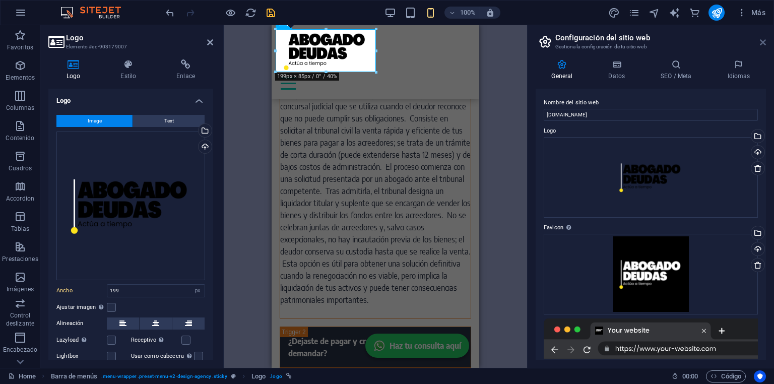
click at [763, 43] on icon at bounding box center [763, 42] width 6 height 8
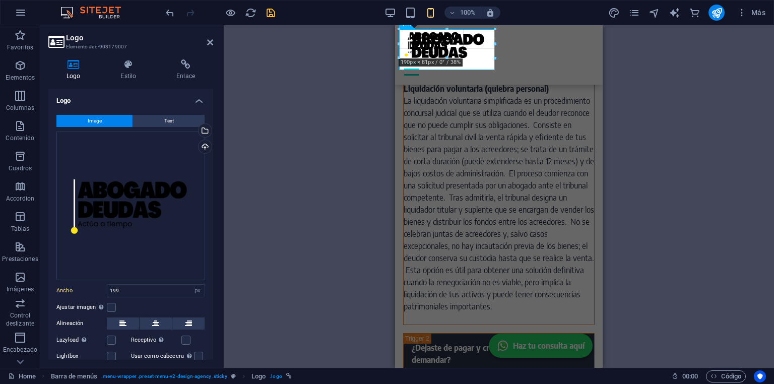
scroll to position [1569, 0]
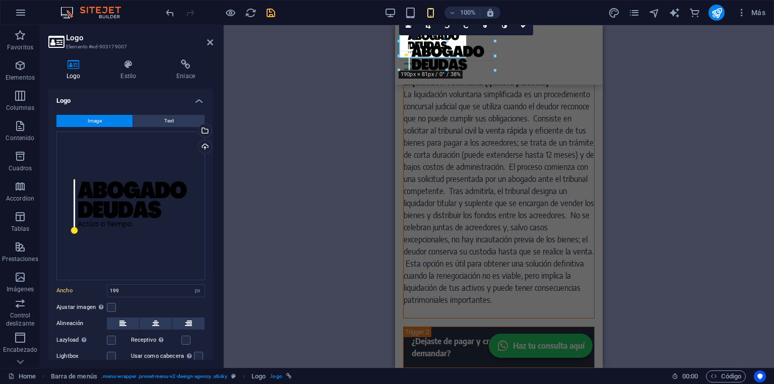
drag, startPoint x: 499, startPoint y: 73, endPoint x: 467, endPoint y: 46, distance: 42.6
type input "134"
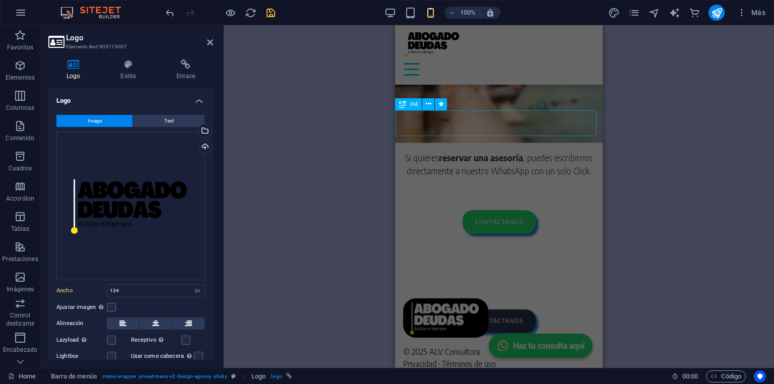
scroll to position [2560, 0]
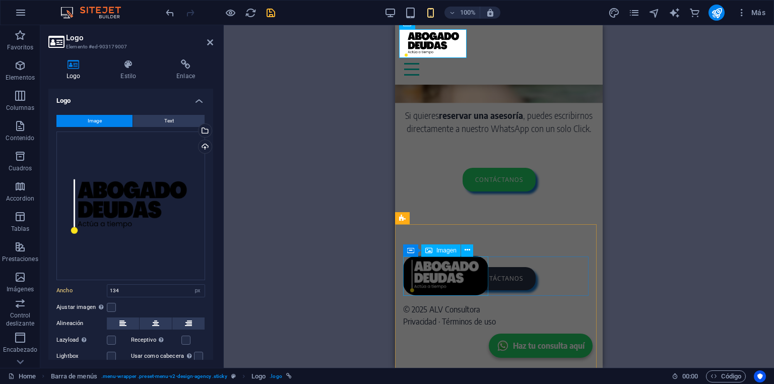
click at [460, 284] on figure at bounding box center [499, 275] width 192 height 39
click at [551, 284] on div at bounding box center [499, 275] width 192 height 39
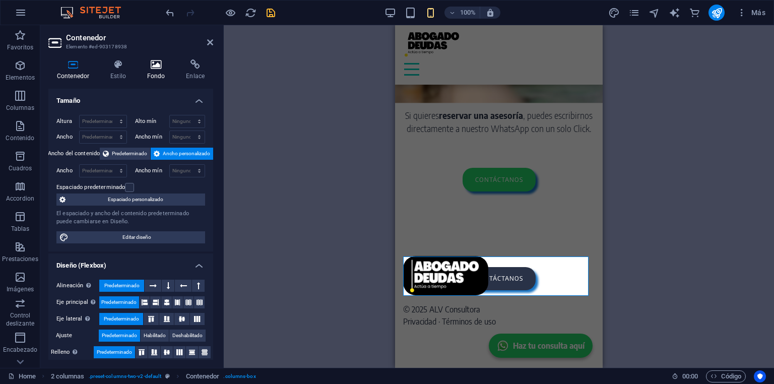
click at [150, 67] on icon at bounding box center [156, 64] width 35 height 10
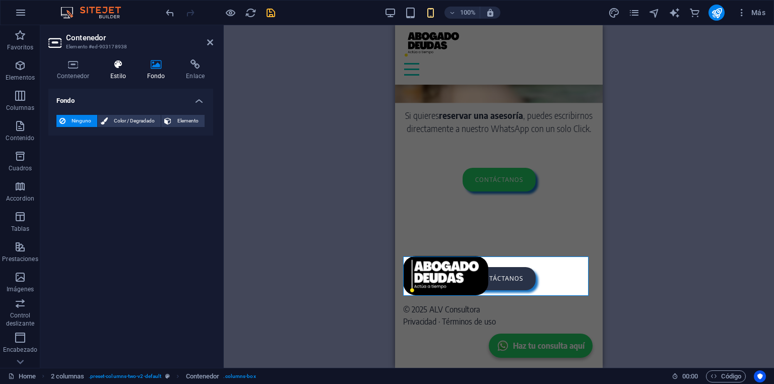
drag, startPoint x: 117, startPoint y: 65, endPoint x: 103, endPoint y: 65, distance: 13.6
click at [116, 65] on icon at bounding box center [118, 64] width 33 height 10
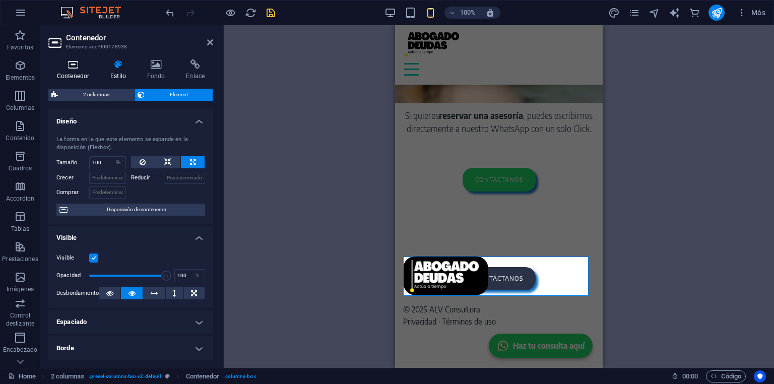
click at [73, 70] on h4 "Contenedor" at bounding box center [74, 69] width 53 height 21
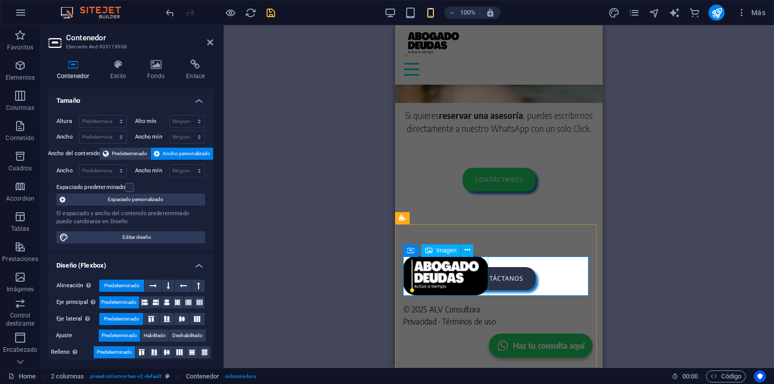
click at [432, 274] on figure at bounding box center [499, 275] width 192 height 39
select select "px"
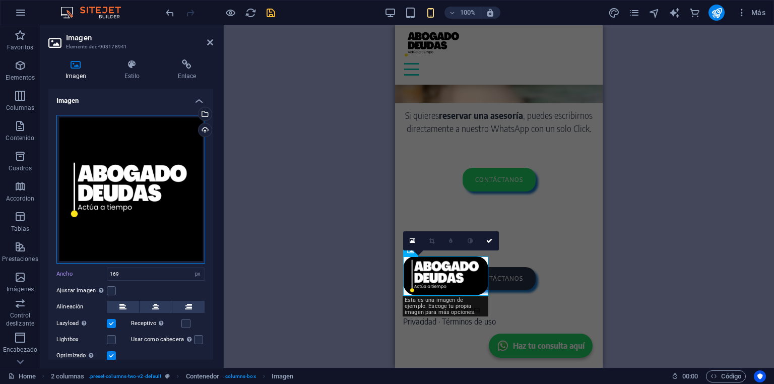
click at [131, 135] on div "Arrastra archivos aquí, haz clic para escoger archivos o selecciona archivos de…" at bounding box center [130, 189] width 149 height 149
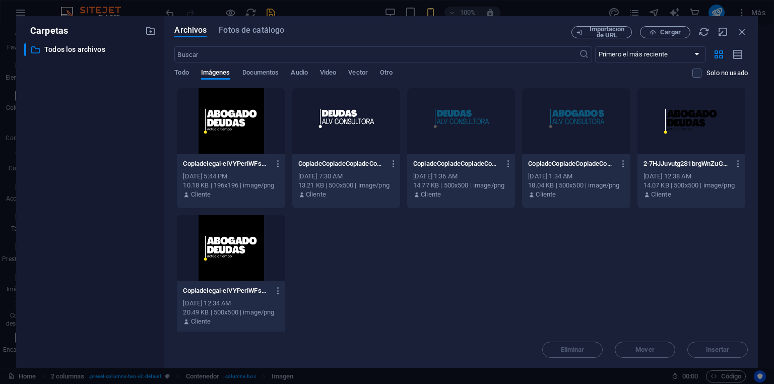
click at [686, 116] on div at bounding box center [692, 121] width 108 height 66
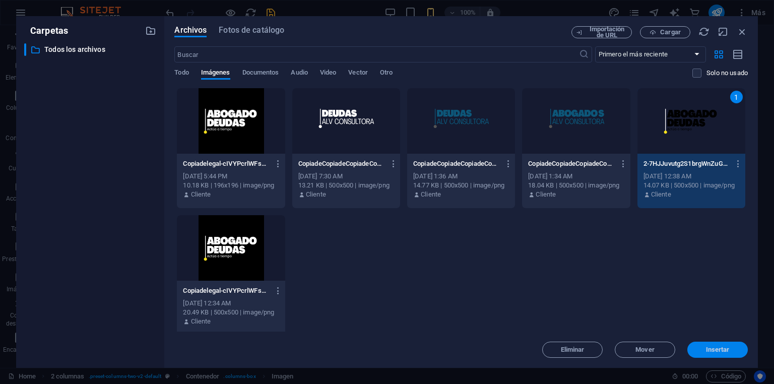
click at [733, 347] on span "Insertar" at bounding box center [718, 350] width 52 height 6
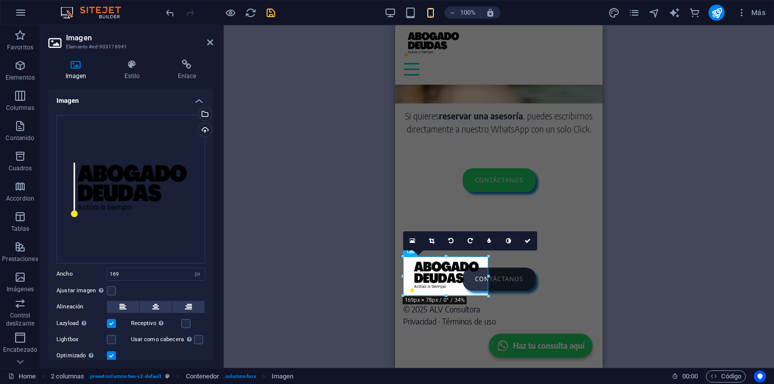
click at [272, 14] on icon "save" at bounding box center [271, 13] width 12 height 12
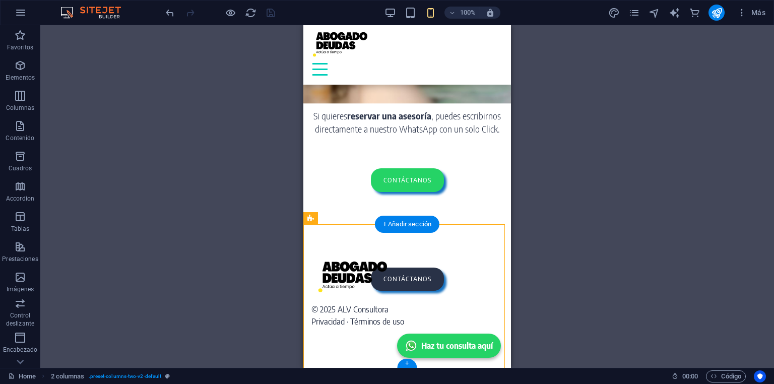
drag, startPoint x: 337, startPoint y: 321, endPoint x: 366, endPoint y: 267, distance: 61.3
click at [366, 267] on div "© 2025 ALV Consultora Privacidad · Términos de uso" at bounding box center [407, 292] width 224 height 152
click at [347, 325] on div "© 2025 ALV Consultora Privacidad · Términos de uso" at bounding box center [407, 315] width 192 height 24
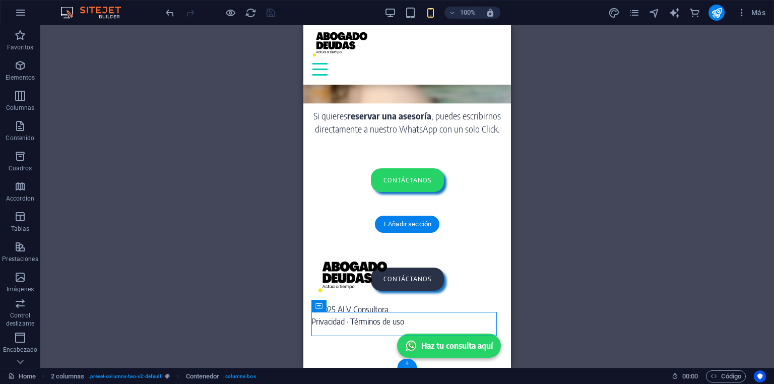
drag, startPoint x: 624, startPoint y: 330, endPoint x: 378, endPoint y: 318, distance: 246.3
click at [371, 278] on figure at bounding box center [407, 276] width 192 height 39
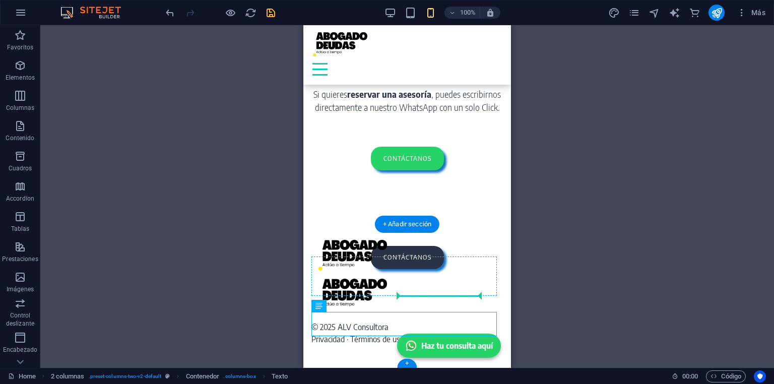
drag, startPoint x: 352, startPoint y: 320, endPoint x: 415, endPoint y: 290, distance: 69.5
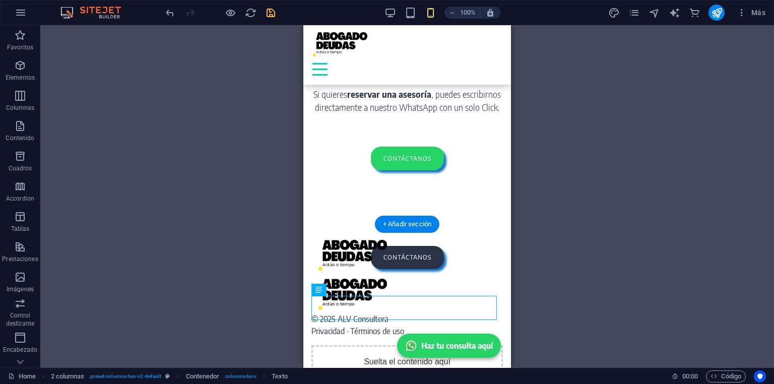
click at [435, 274] on figure at bounding box center [407, 293] width 192 height 39
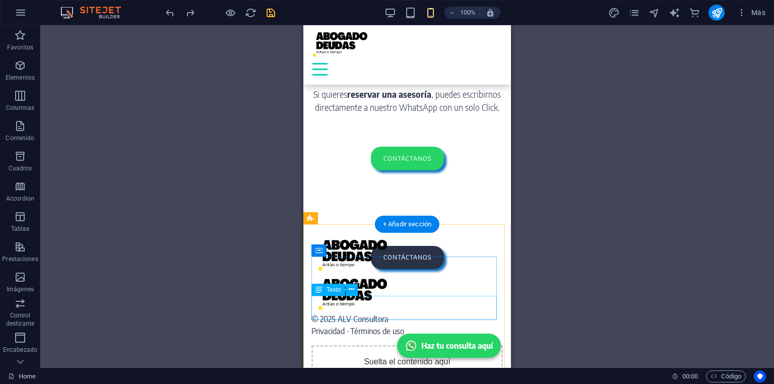
click at [358, 313] on div "© 2025 ALV Consultora Privacidad · Términos de uso" at bounding box center [407, 325] width 192 height 24
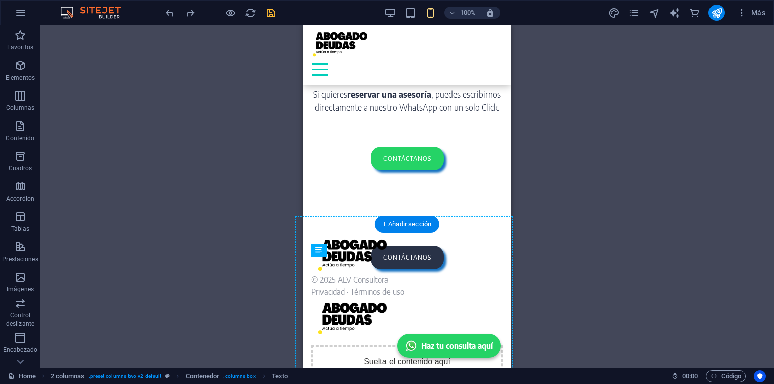
drag, startPoint x: 623, startPoint y: 316, endPoint x: 435, endPoint y: 282, distance: 191.4
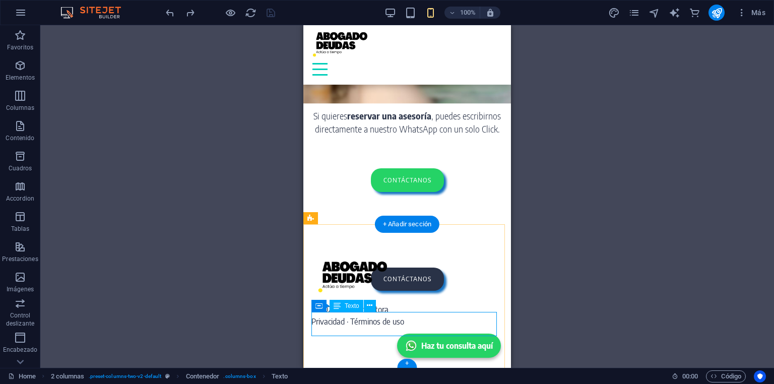
click at [354, 325] on div "© 2025 ALV Consultora Privacidad · Términos de uso" at bounding box center [407, 315] width 192 height 24
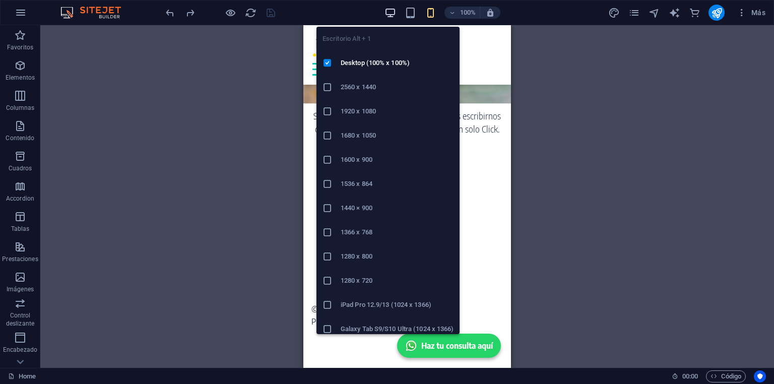
click at [385, 12] on icon "button" at bounding box center [391, 13] width 12 height 12
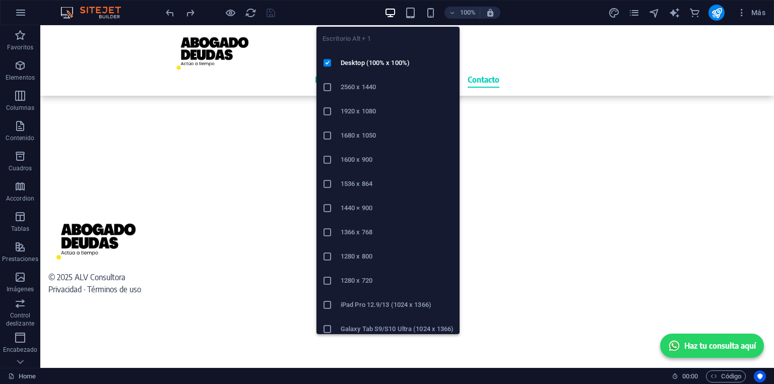
scroll to position [1933, 0]
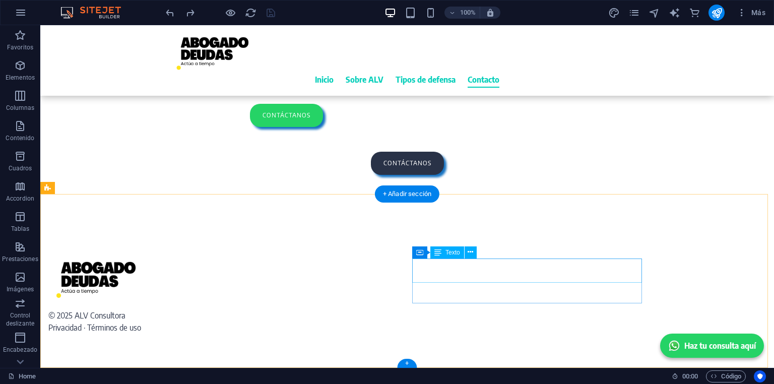
click at [278, 309] on div "© 2025 ALV Consultora Privacidad · Términos de uso" at bounding box center [163, 321] width 230 height 24
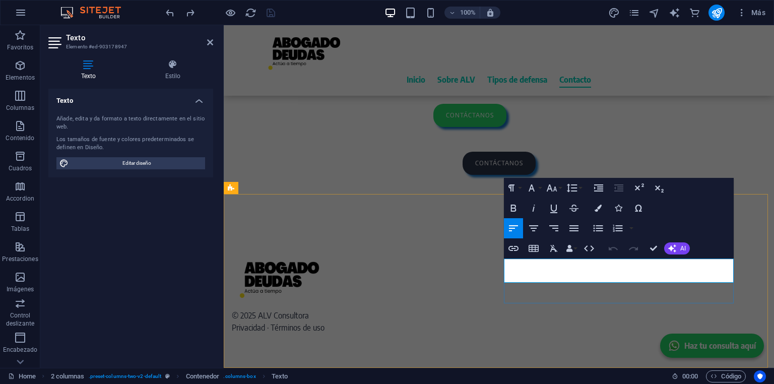
click at [462, 309] on p "© 2025 ALV Consultora Privacidad · Términos de uso" at bounding box center [347, 321] width 230 height 24
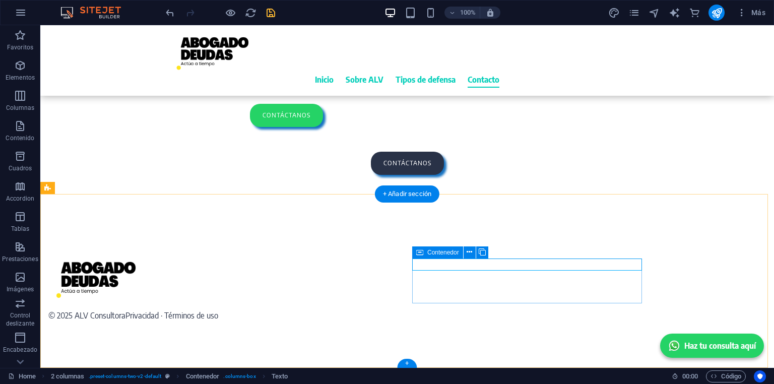
click at [278, 309] on div "© 2025 ALV Consultora Privacidad · Términos de uso" at bounding box center [163, 315] width 230 height 12
drag, startPoint x: 461, startPoint y: 276, endPoint x: 426, endPoint y: 283, distance: 35.1
click at [278, 309] on div "© 2025 ALV Consultora Privacidad · Términos de uso" at bounding box center [163, 315] width 230 height 12
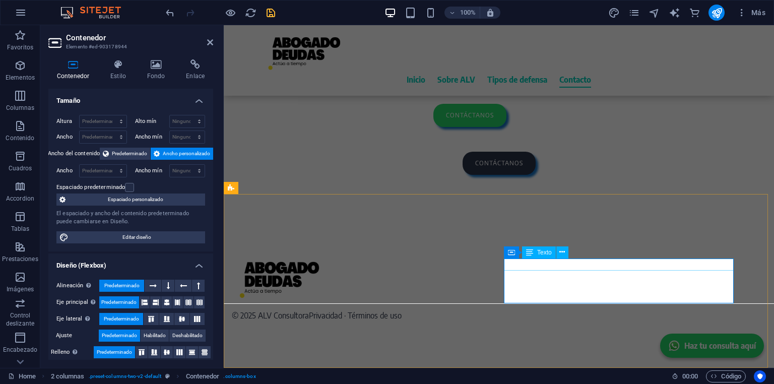
click at [462, 309] on div "© 2025 ALV Consultora Privacidad · Términos de uso" at bounding box center [347, 315] width 230 height 12
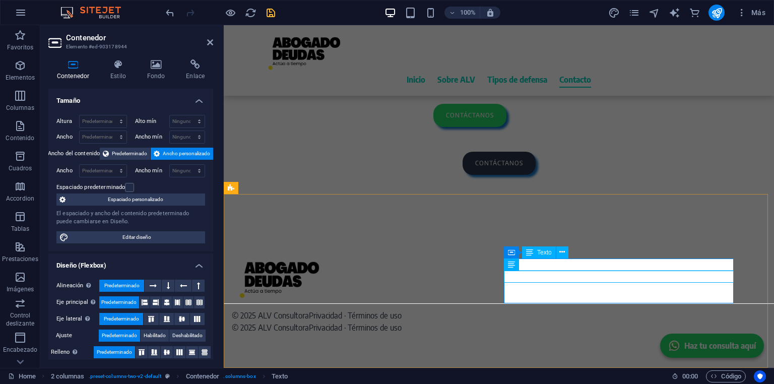
click at [462, 309] on div "© 2025 ALV Consultora Privacidad · Términos de uso" at bounding box center [347, 315] width 230 height 12
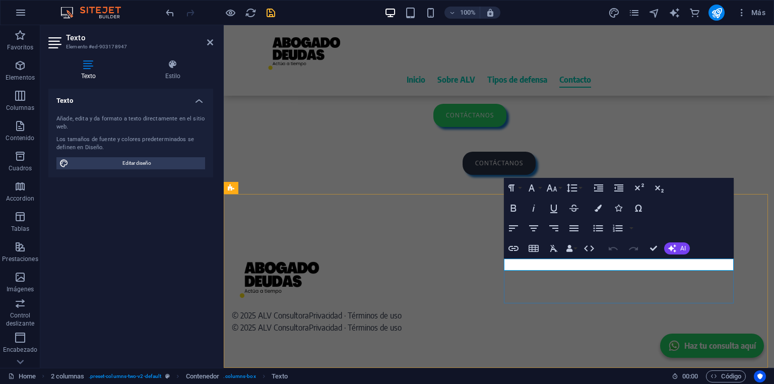
click at [309, 310] on span "© 2025 ALV Consultora" at bounding box center [270, 315] width 77 height 10
click at [597, 202] on button "Colors" at bounding box center [598, 208] width 19 height 20
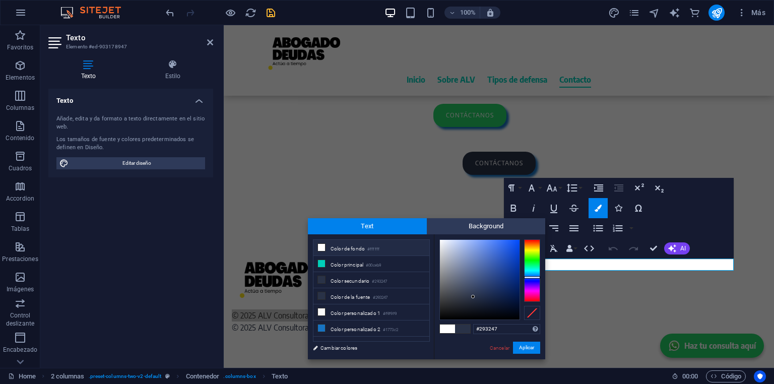
drag, startPoint x: 332, startPoint y: 248, endPoint x: 343, endPoint y: 244, distance: 11.3
click at [343, 244] on li "Color de fondo #ffffff" at bounding box center [371, 248] width 116 height 16
type input "#ffffff"
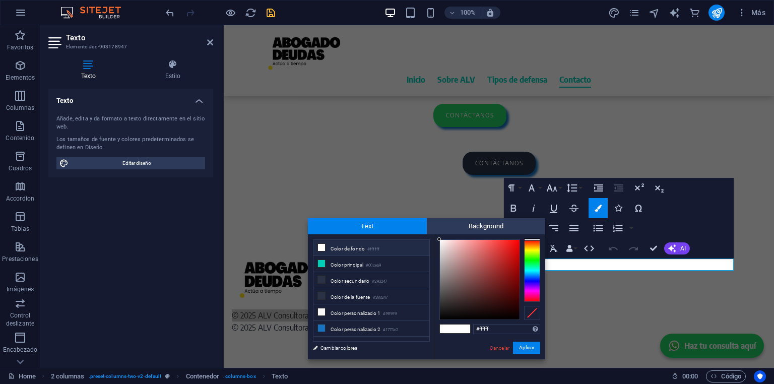
click at [343, 244] on li "Color de fondo #ffffff" at bounding box center [371, 248] width 116 height 16
drag, startPoint x: 526, startPoint y: 347, endPoint x: 302, endPoint y: 322, distance: 225.3
click at [526, 347] on button "Aplicar" at bounding box center [526, 348] width 27 height 12
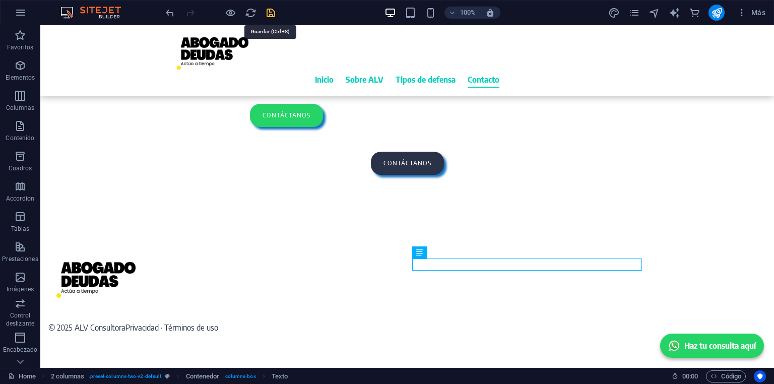
click at [274, 14] on icon "save" at bounding box center [271, 13] width 12 height 12
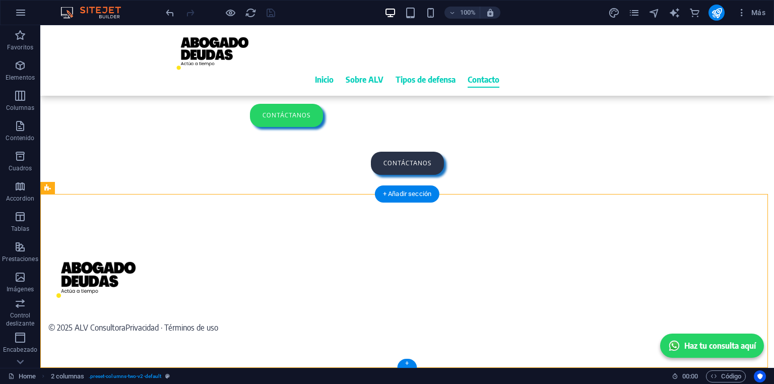
drag, startPoint x: 291, startPoint y: 272, endPoint x: 315, endPoint y: 284, distance: 26.6
click at [716, 15] on icon "publish" at bounding box center [717, 13] width 12 height 12
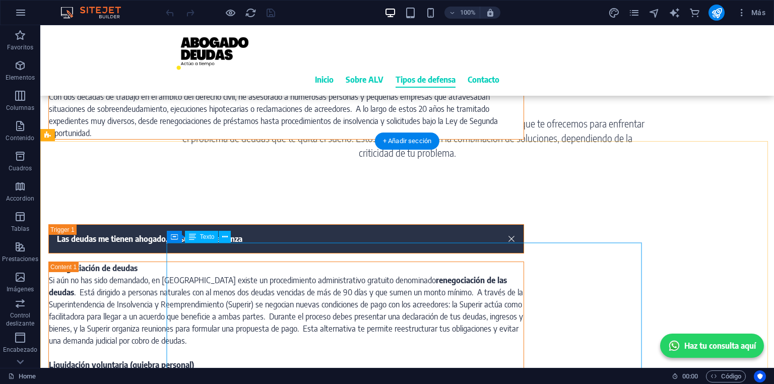
scroll to position [887, 0]
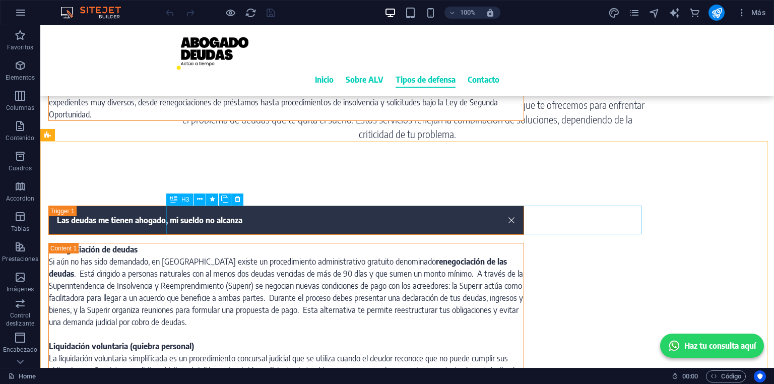
click at [186, 200] on span "H3" at bounding box center [185, 200] width 8 height 6
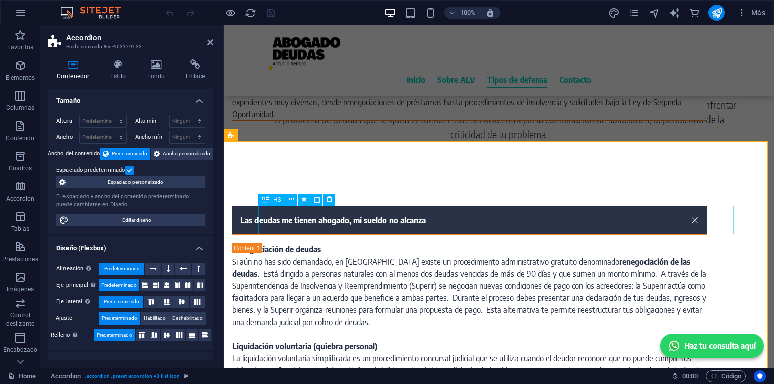
scroll to position [131, 0]
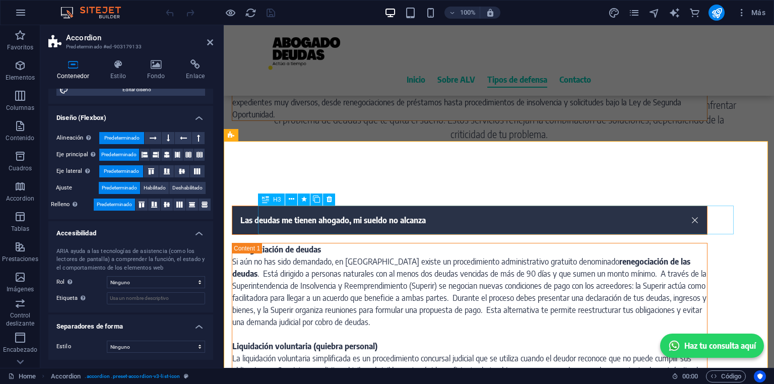
click at [286, 215] on div "Las deudas me tienen ahogado, mi sueldo no alcanza" at bounding box center [470, 220] width 476 height 29
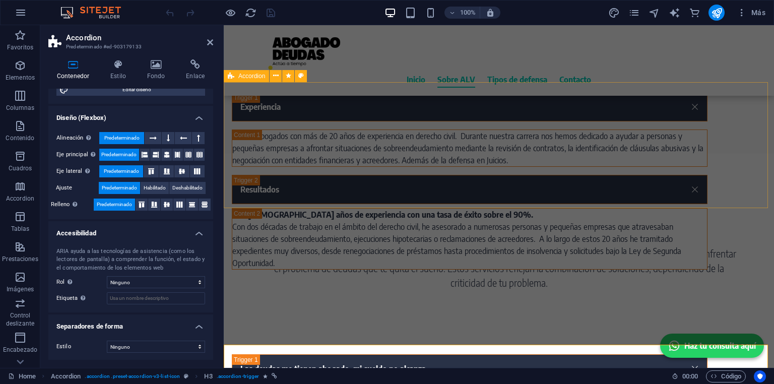
scroll to position [645, 0]
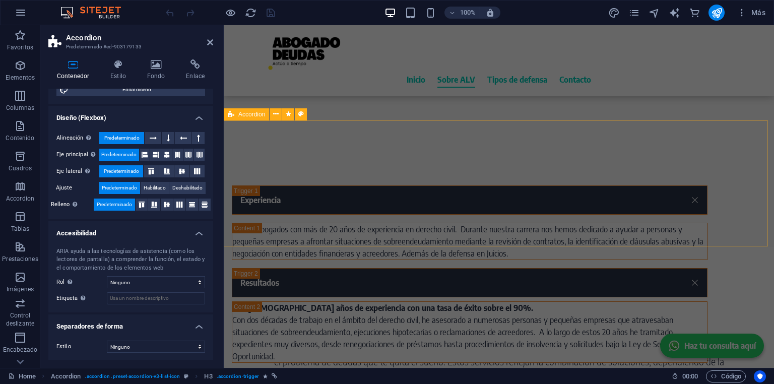
click at [237, 117] on div "Accordion" at bounding box center [246, 114] width 45 height 12
click at [236, 117] on div "Accordion" at bounding box center [246, 114] width 45 height 12
select select "px"
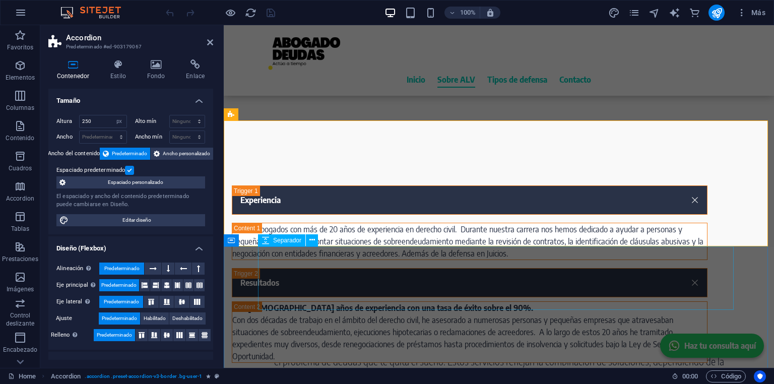
click at [292, 275] on div at bounding box center [499, 279] width 476 height 64
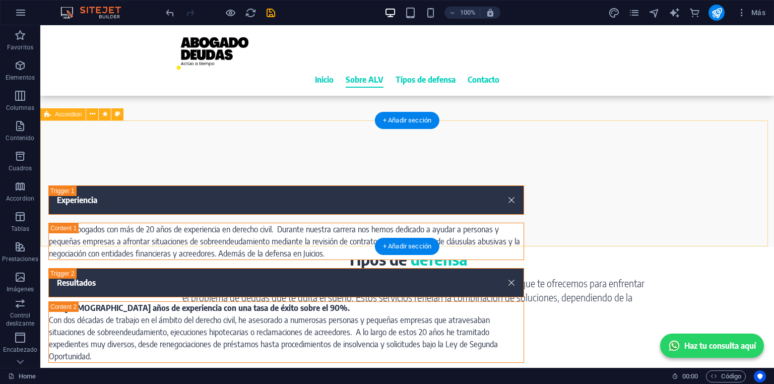
click at [105, 210] on div "Experiencia Somos abogados con más de 20 años de experiencia en derecho civil. …" at bounding box center [407, 184] width 734 height 126
select select "px"
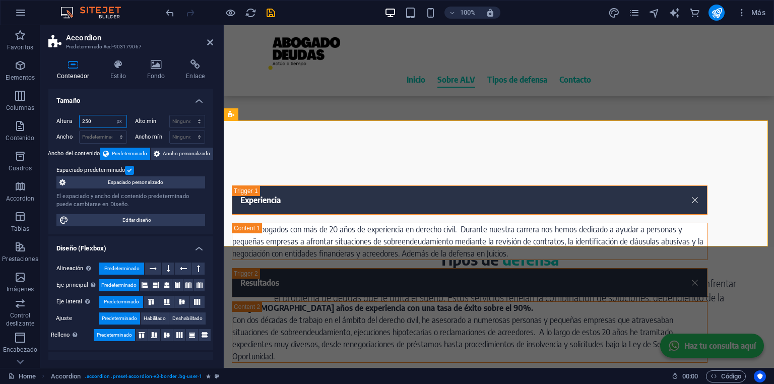
click at [96, 119] on input "250" at bounding box center [103, 121] width 47 height 12
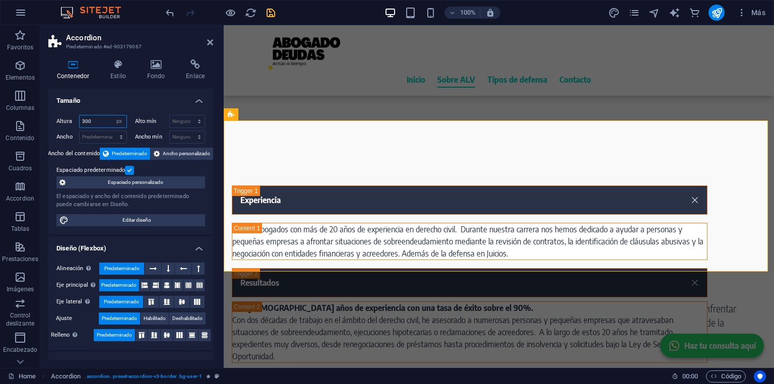
type input "300"
click at [271, 12] on icon "save" at bounding box center [271, 13] width 12 height 12
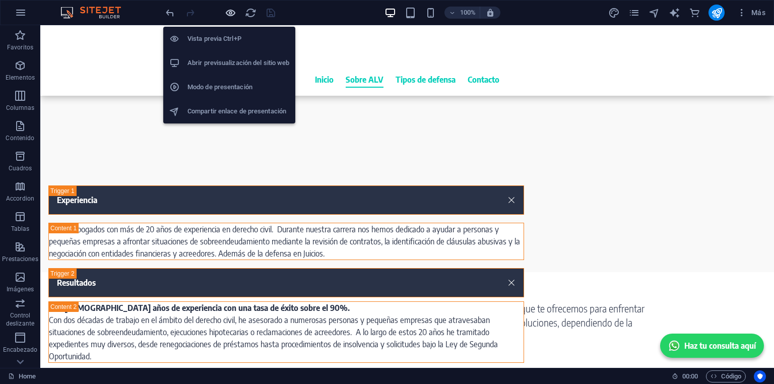
click at [232, 13] on icon "button" at bounding box center [231, 13] width 12 height 12
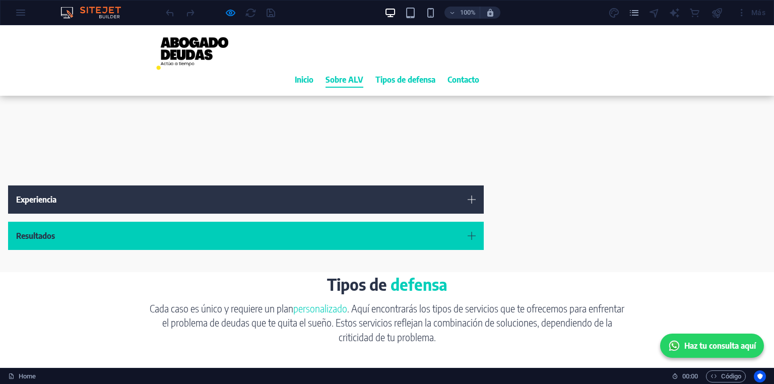
click at [315, 185] on link "Experiencia" at bounding box center [246, 199] width 476 height 28
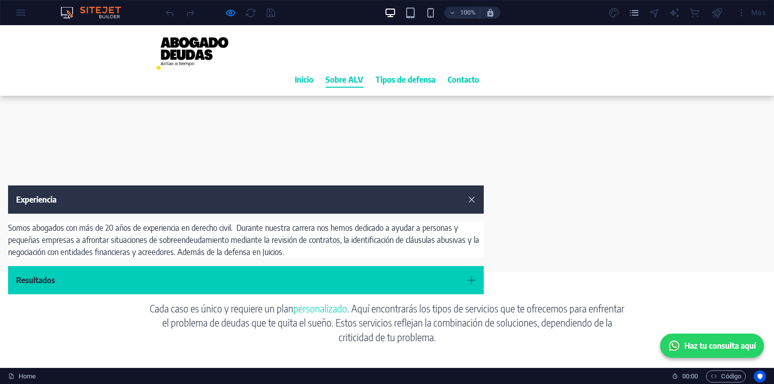
click at [315, 175] on div "Experiencia Somos abogados con más de 20 años de experiencia en derecho civil. …" at bounding box center [387, 196] width 774 height 151
click at [313, 185] on link "Experiencia" at bounding box center [246, 199] width 476 height 28
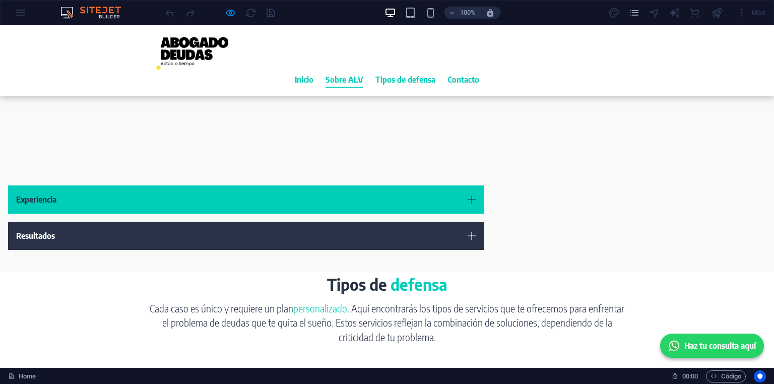
click at [326, 222] on link "Resultados" at bounding box center [246, 236] width 476 height 28
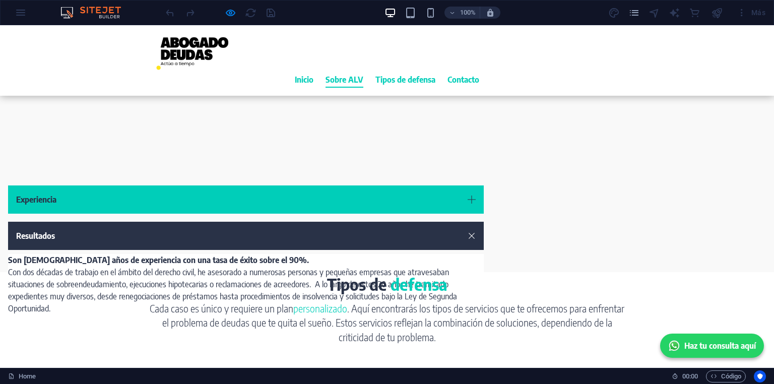
click at [325, 222] on link "Resultados" at bounding box center [246, 236] width 476 height 28
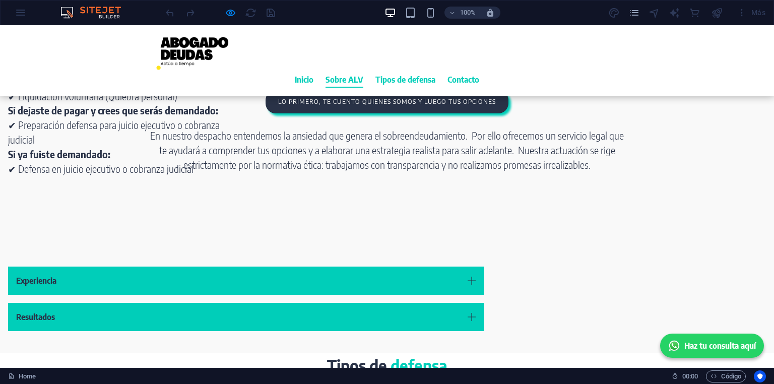
scroll to position [564, 0]
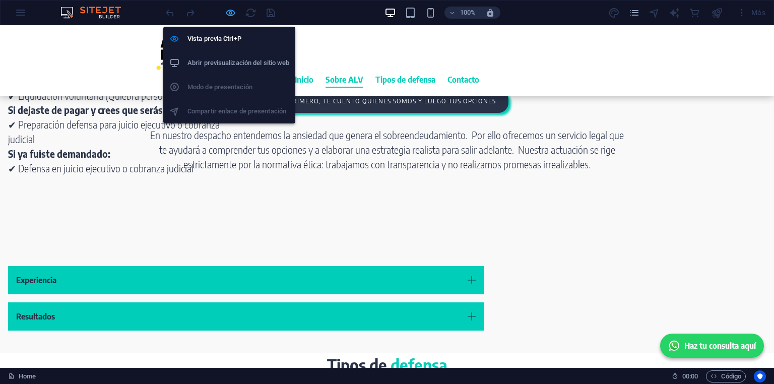
click at [231, 12] on icon "button" at bounding box center [231, 13] width 12 height 12
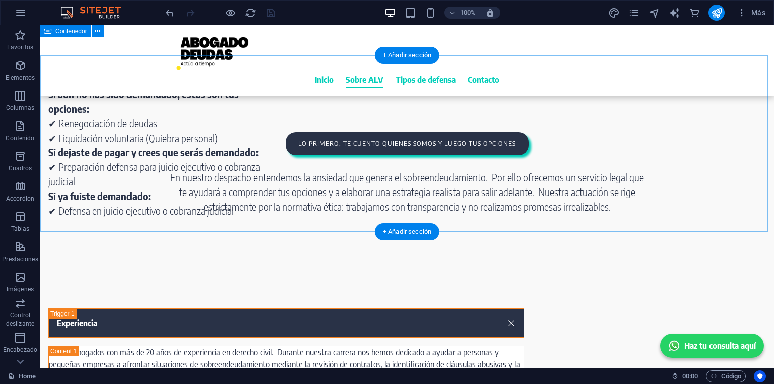
scroll to position [484, 0]
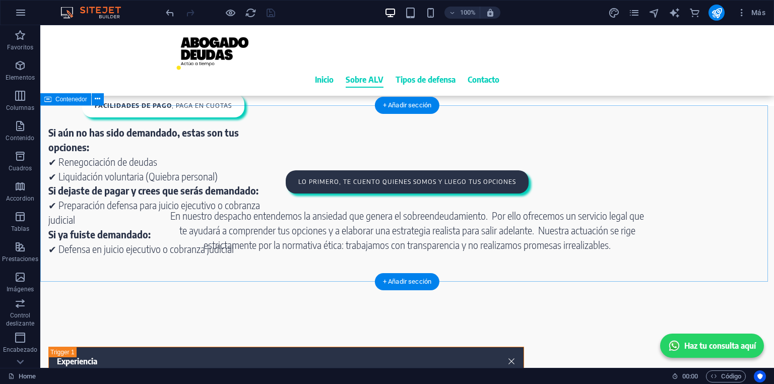
click at [117, 186] on div "lo primero, Te cuento quienes somos y luego tus opciones En nuestro despacho en…" at bounding box center [407, 194] width 734 height 176
select select "px"
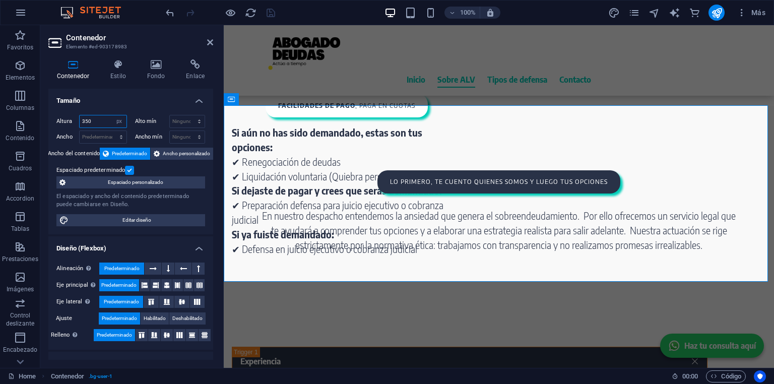
click at [92, 121] on input "350" at bounding box center [103, 121] width 47 height 12
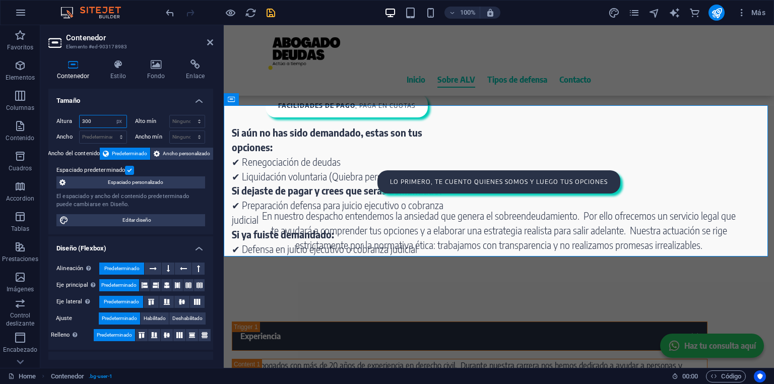
type input "300"
click at [270, 10] on icon "save" at bounding box center [271, 13] width 12 height 12
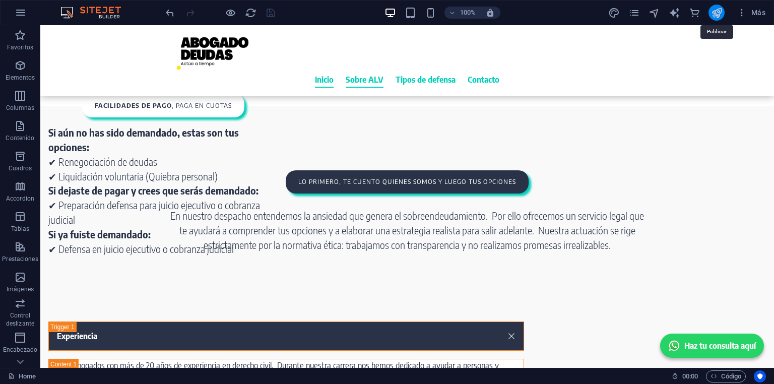
click at [714, 13] on icon "publish" at bounding box center [717, 13] width 12 height 12
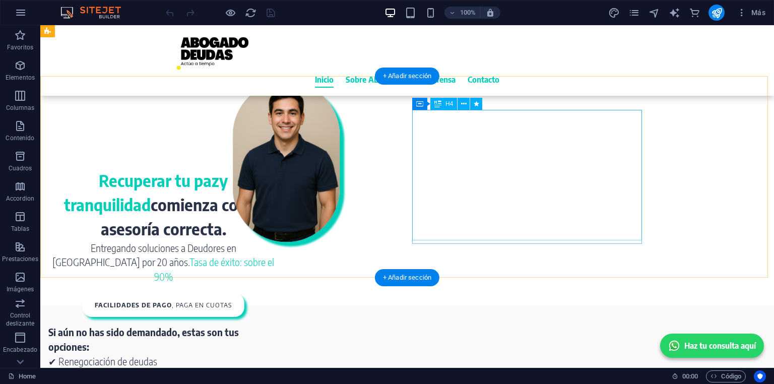
scroll to position [282, 0]
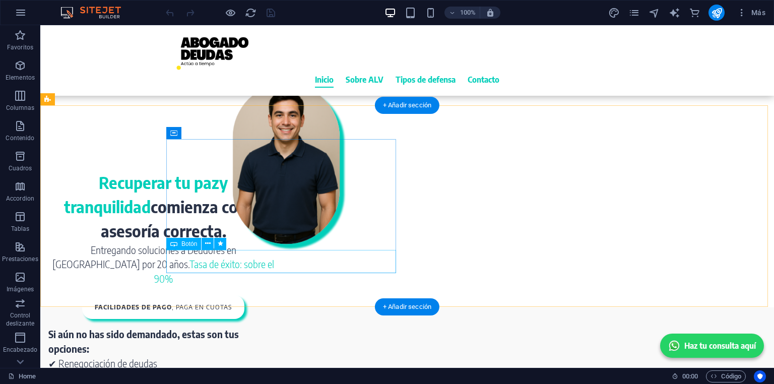
click at [278, 295] on div "facilidades de pago , paga en cuotas" at bounding box center [163, 307] width 230 height 24
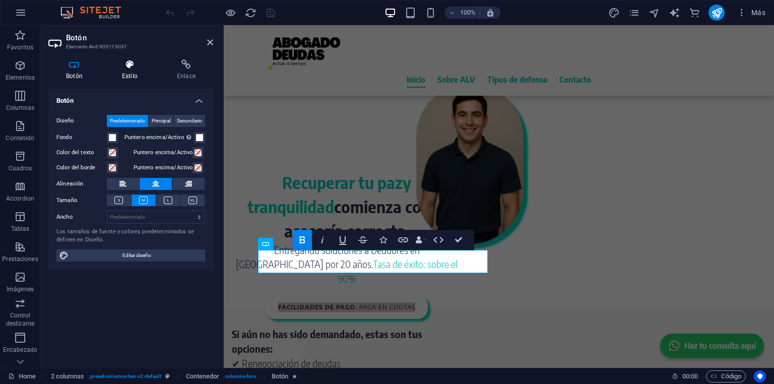
click at [131, 66] on icon at bounding box center [129, 64] width 51 height 10
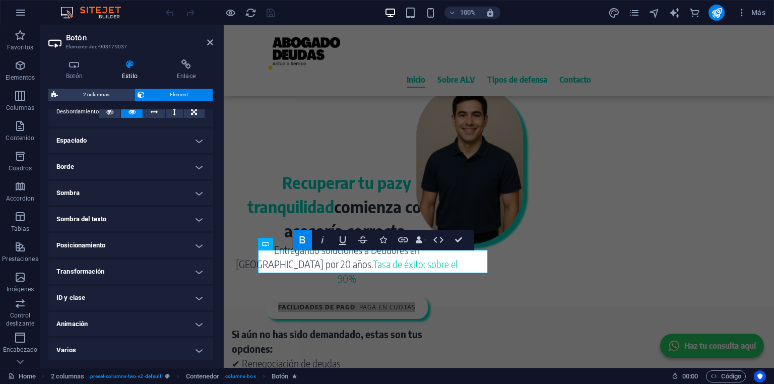
scroll to position [183, 0]
click at [101, 321] on h4 "Animación" at bounding box center [130, 322] width 165 height 24
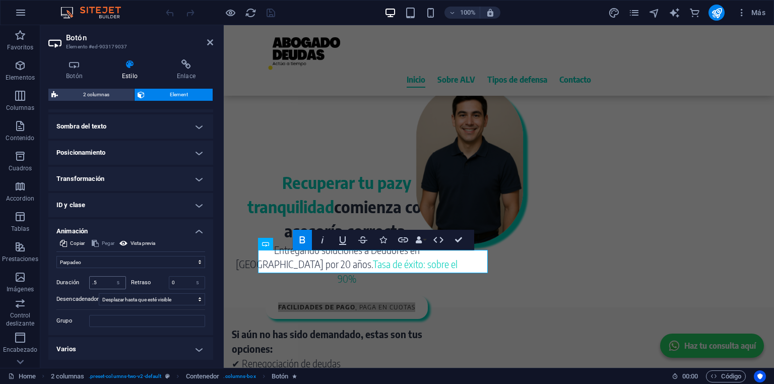
scroll to position [275, 0]
click at [99, 258] on select "No animar Mostrar / Ocultar Subir/bajar Acercar/alejar Deslizar de izquierda a …" at bounding box center [130, 262] width 149 height 12
select select "move-left-to-right"
click at [56, 256] on select "No animar Mostrar / Ocultar Subir/bajar Acercar/alejar Deslizar de izquierda a …" at bounding box center [130, 262] width 149 height 12
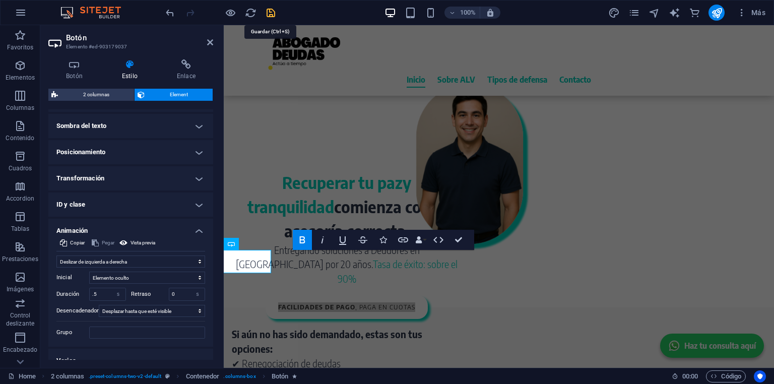
click at [272, 10] on icon "save" at bounding box center [271, 13] width 12 height 12
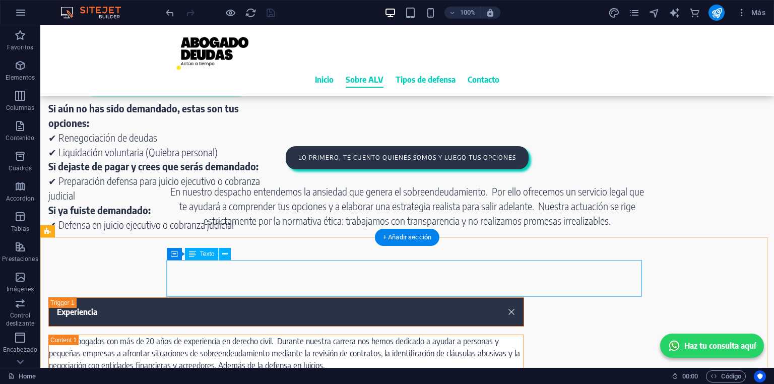
scroll to position [484, 0]
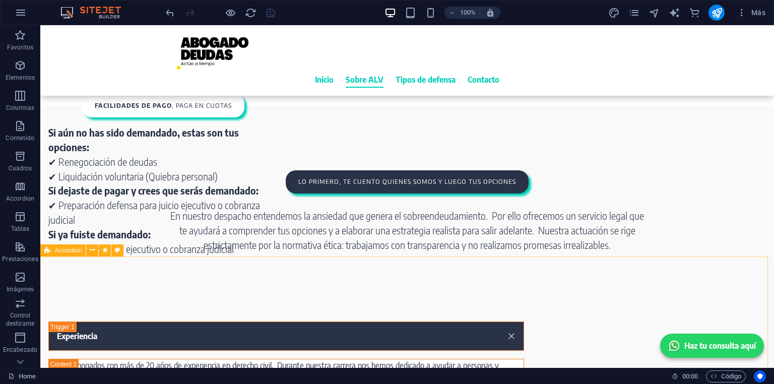
click at [71, 251] on span "Accordion" at bounding box center [68, 250] width 27 height 6
drag, startPoint x: 71, startPoint y: 251, endPoint x: 55, endPoint y: 240, distance: 19.3
click at [71, 251] on span "Accordion" at bounding box center [68, 250] width 27 height 6
click at [94, 322] on div "Experiencia" at bounding box center [286, 336] width 476 height 29
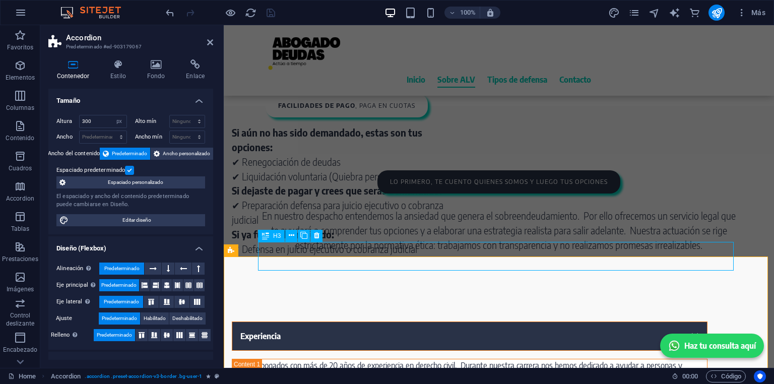
click at [278, 322] on div "Experiencia" at bounding box center [470, 336] width 476 height 29
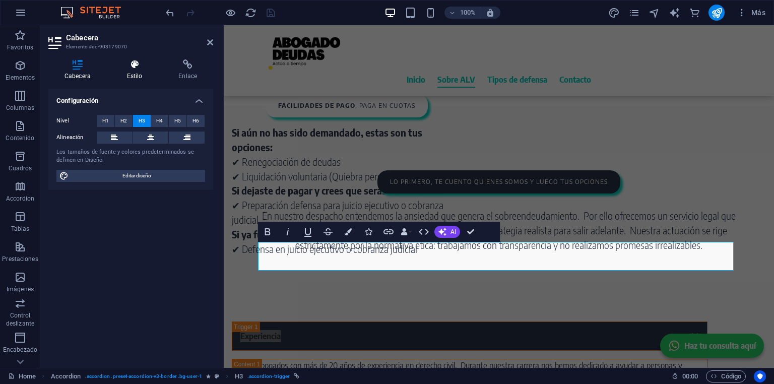
click at [139, 62] on icon at bounding box center [135, 64] width 48 height 10
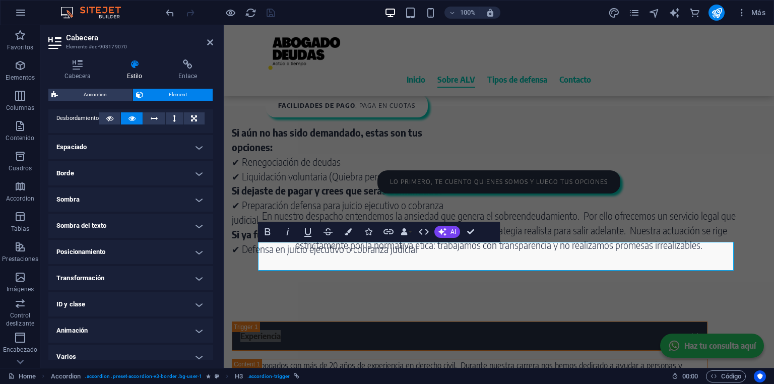
scroll to position [183, 0]
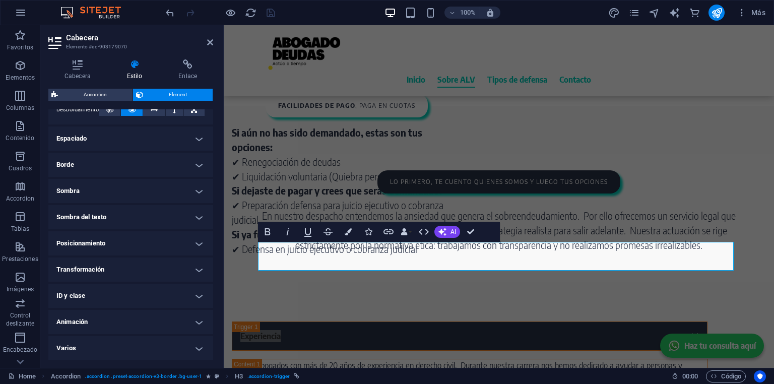
click at [148, 317] on h4 "Animación" at bounding box center [130, 322] width 165 height 24
click at [148, 317] on h4 "Animación" at bounding box center [130, 319] width 165 height 18
click at [267, 275] on icon at bounding box center [265, 273] width 7 height 12
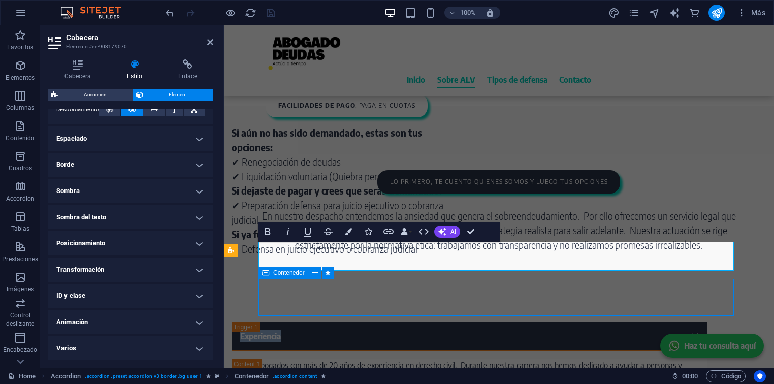
click at [267, 275] on icon at bounding box center [265, 273] width 7 height 12
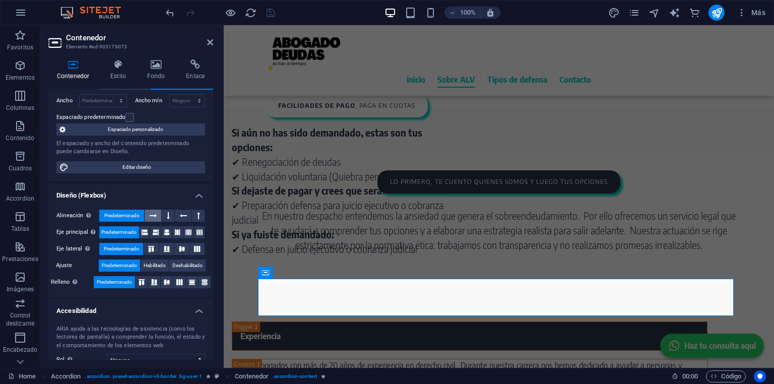
scroll to position [0, 0]
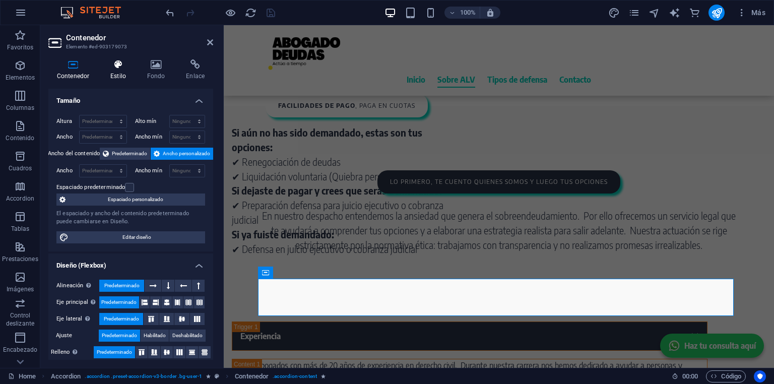
click at [117, 71] on h4 "Estilo" at bounding box center [120, 69] width 37 height 21
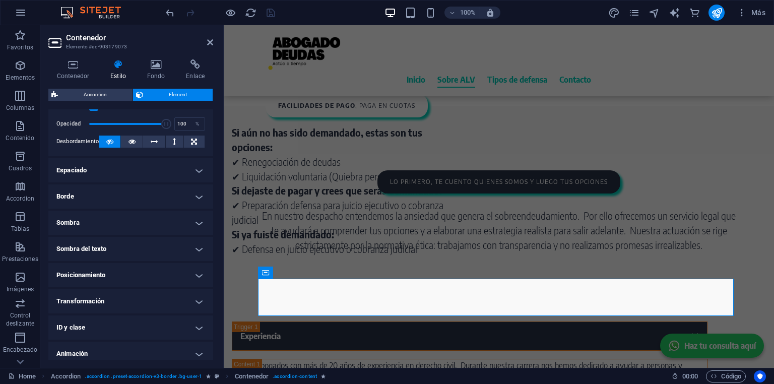
scroll to position [183, 0]
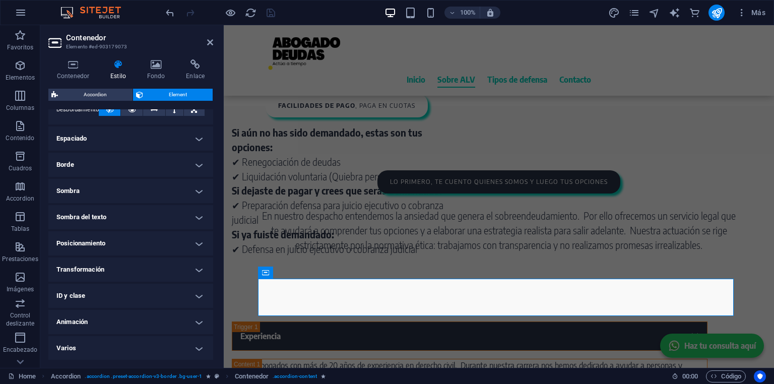
click at [104, 317] on h4 "Animación" at bounding box center [130, 322] width 165 height 24
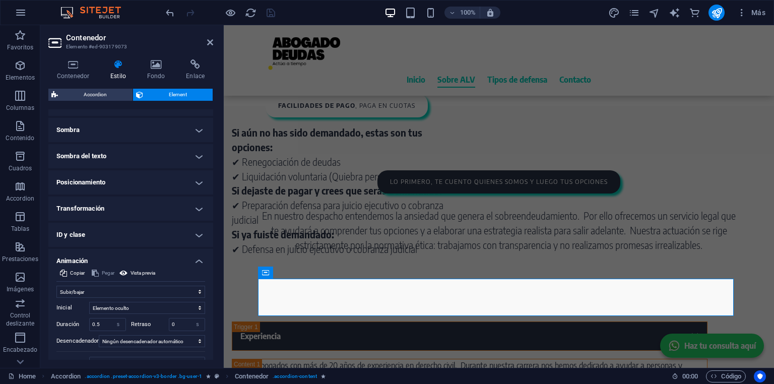
scroll to position [319, 0]
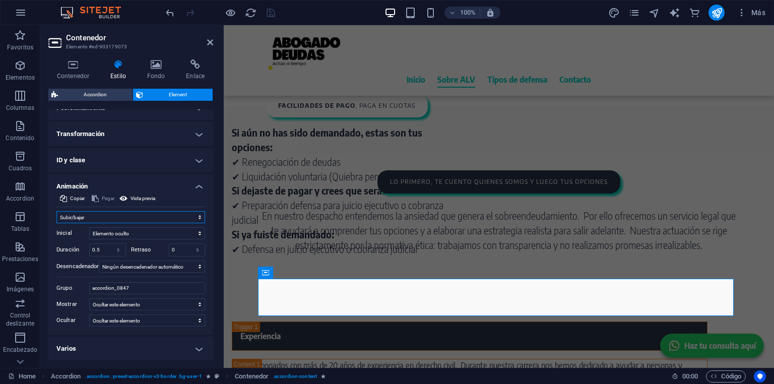
click at [103, 216] on select "No animar Mostrar / Ocultar Subir/bajar Acercar/alejar Deslizar de izquierda a …" at bounding box center [130, 217] width 149 height 12
select select "fade"
click at [56, 211] on select "No animar Mostrar / Ocultar Subir/bajar Acercar/alejar Deslizar de izquierda a …" at bounding box center [130, 217] width 149 height 12
select select "scroll"
click at [247, 244] on div "lo primero, Te cuento quienes somos y luego tus opciones En nuestro despacho en…" at bounding box center [499, 181] width 550 height 151
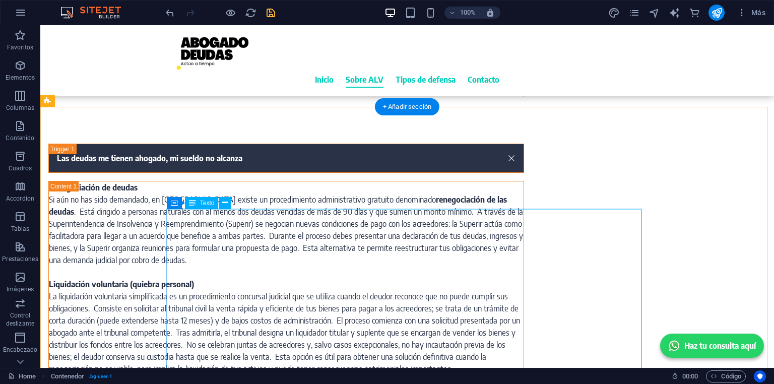
scroll to position [887, 0]
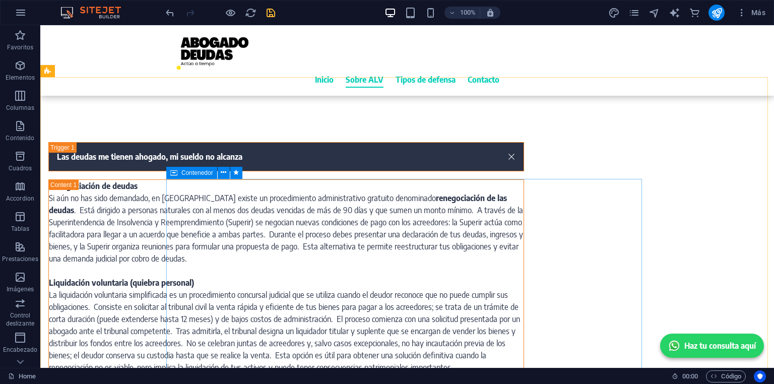
click at [176, 171] on icon at bounding box center [173, 173] width 7 height 12
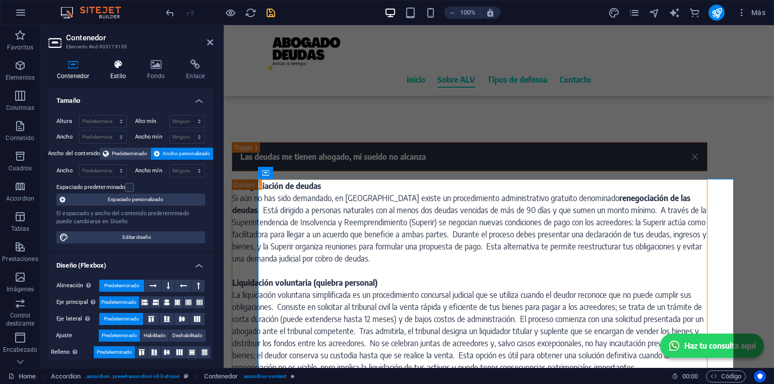
click at [121, 67] on icon at bounding box center [118, 64] width 33 height 10
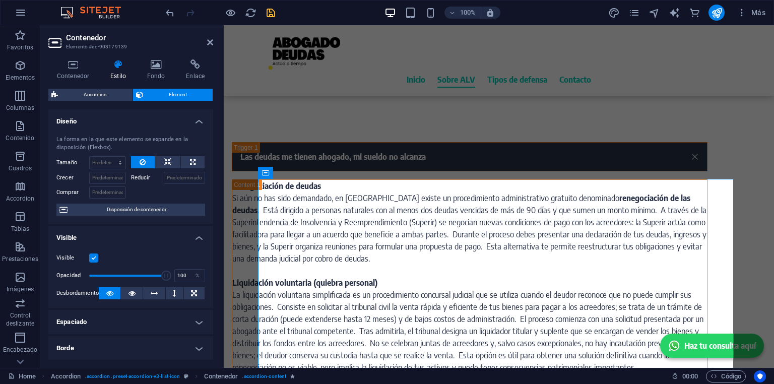
scroll to position [183, 0]
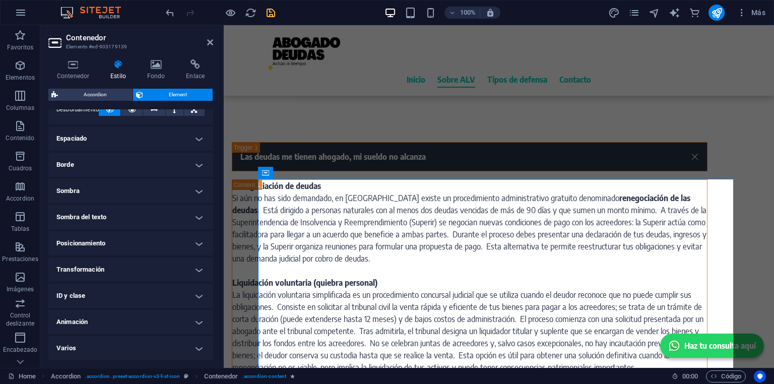
click at [116, 324] on h4 "Animación" at bounding box center [130, 322] width 165 height 24
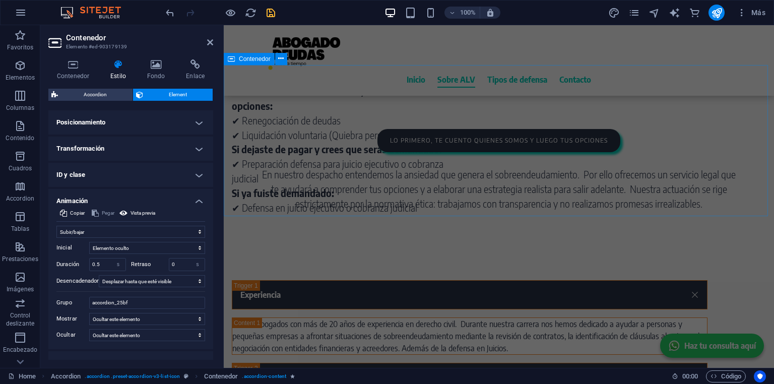
scroll to position [524, 0]
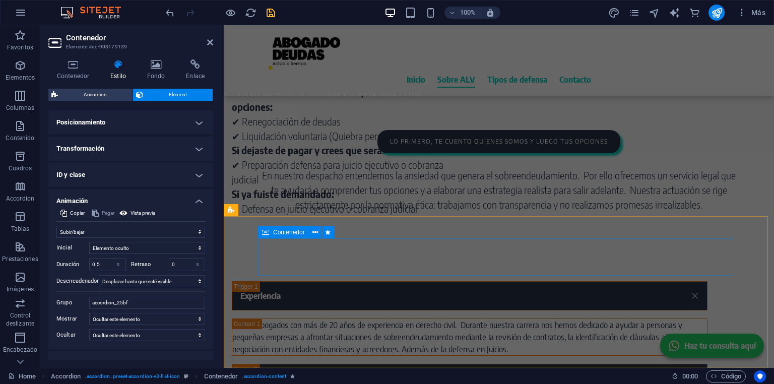
click at [270, 234] on div "Contenedor" at bounding box center [283, 232] width 51 height 12
select select "fade"
select select "s"
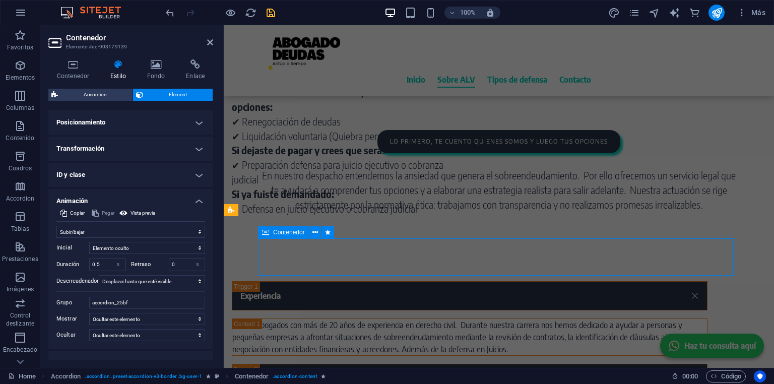
select select "scroll"
select select "hide"
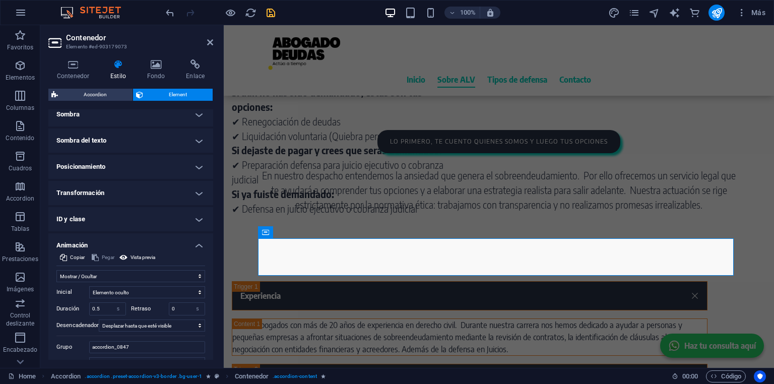
scroll to position [319, 0]
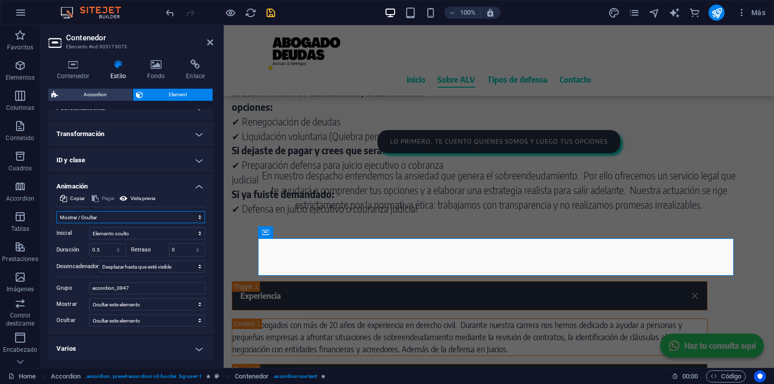
click at [120, 216] on select "No animar Mostrar / Ocultar Subir/bajar Acercar/alejar Deslizar de izquierda a …" at bounding box center [130, 217] width 149 height 12
select select "slide"
click at [56, 211] on select "No animar Mostrar / Ocultar Subir/bajar Acercar/alejar Deslizar de izquierda a …" at bounding box center [130, 217] width 149 height 12
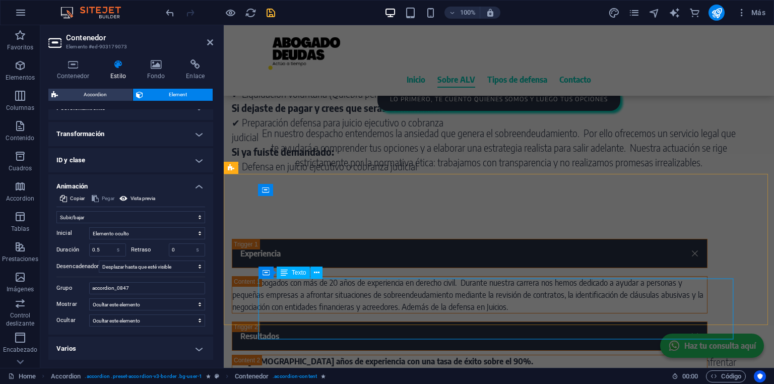
scroll to position [605, 0]
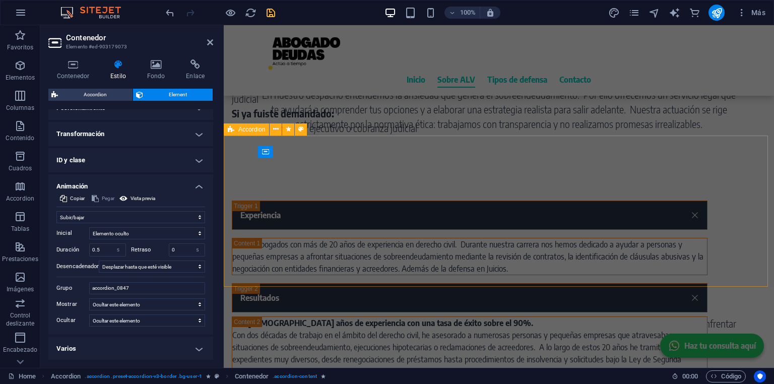
click at [242, 131] on span "Accordion" at bounding box center [251, 130] width 27 height 6
select select "px"
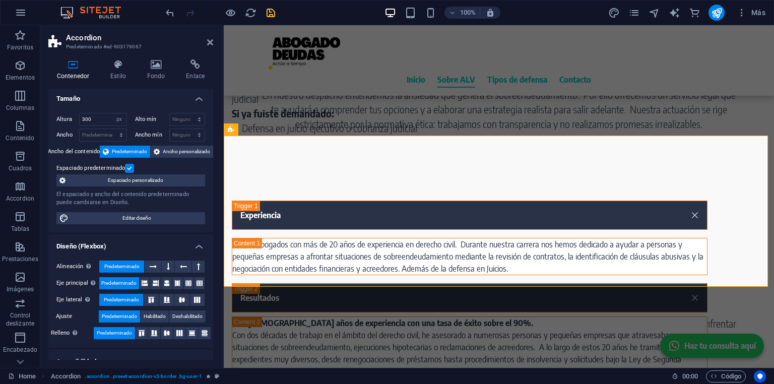
scroll to position [0, 0]
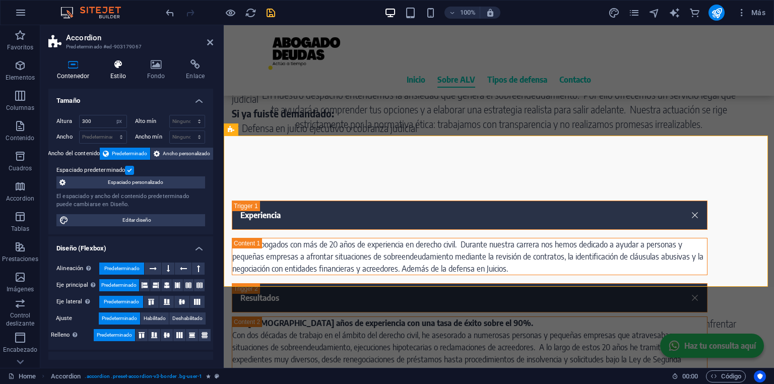
click at [116, 73] on h4 "Estilo" at bounding box center [120, 69] width 37 height 21
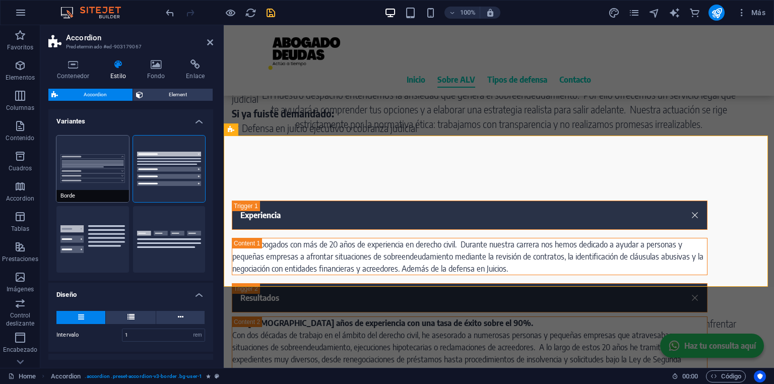
click at [103, 161] on button "Borde" at bounding box center [92, 169] width 73 height 67
type input "0"
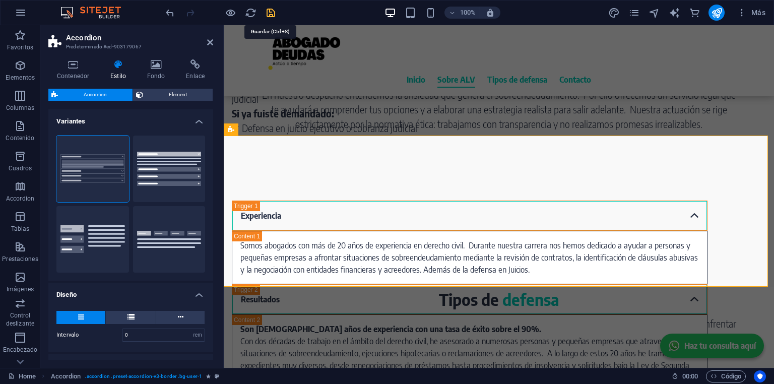
click at [270, 14] on icon "save" at bounding box center [271, 13] width 12 height 12
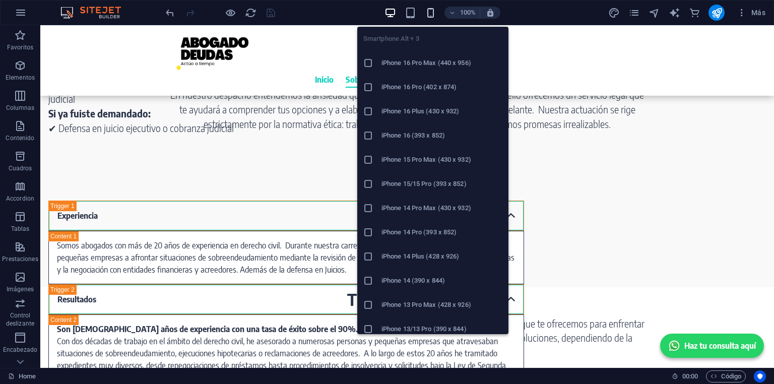
click at [430, 11] on icon "button" at bounding box center [431, 13] width 12 height 12
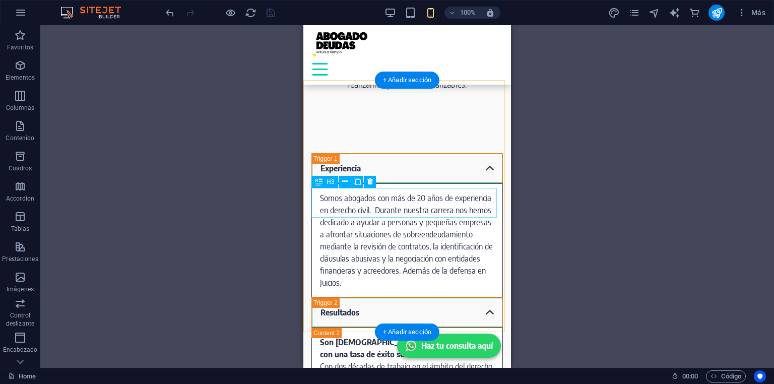
scroll to position [869, 0]
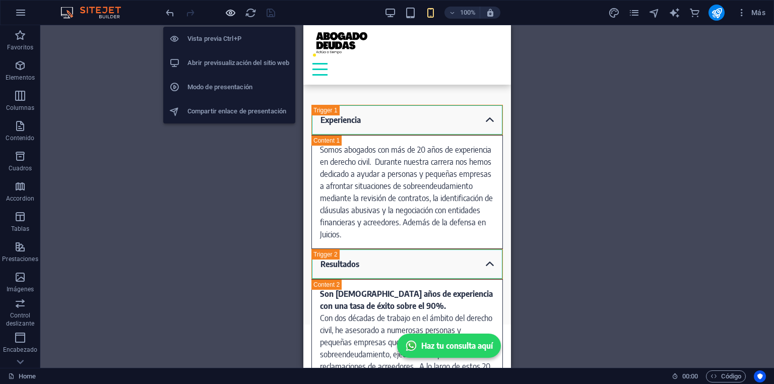
click at [234, 12] on icon "button" at bounding box center [231, 13] width 12 height 12
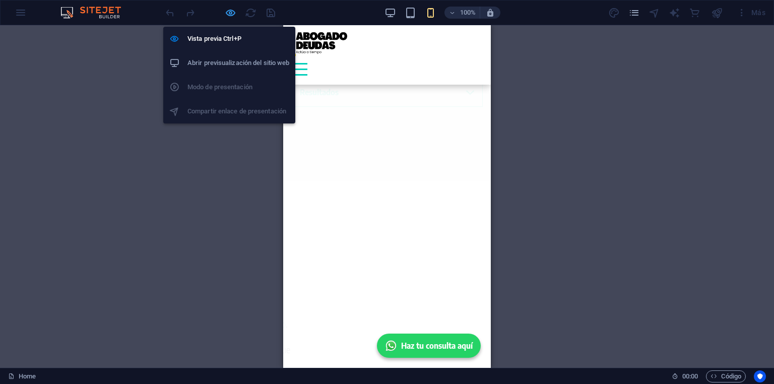
scroll to position [843, 0]
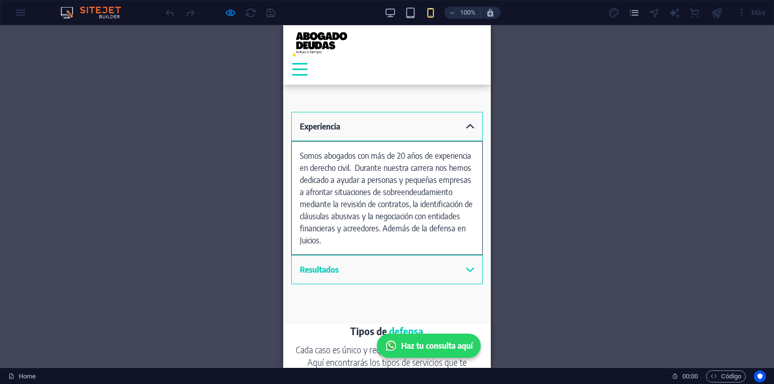
click at [426, 130] on link "Experiencia" at bounding box center [387, 126] width 192 height 29
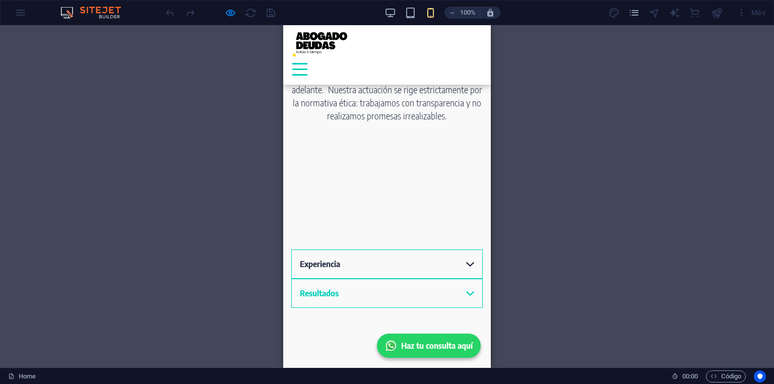
scroll to position [722, 0]
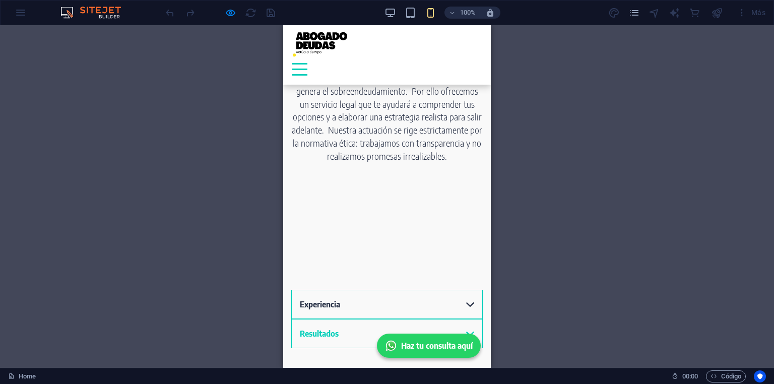
click at [464, 290] on link "Experiencia" at bounding box center [387, 304] width 192 height 29
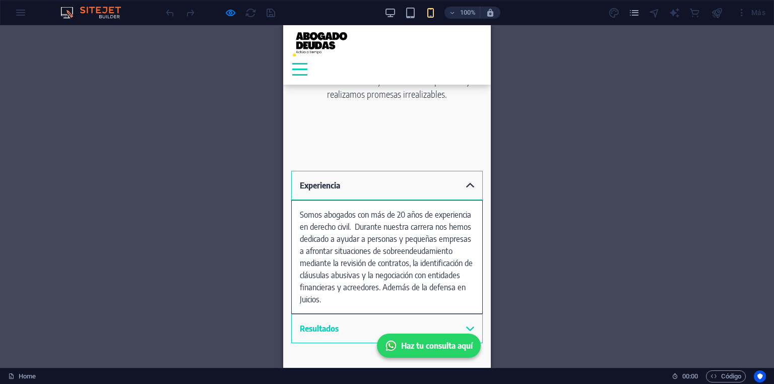
scroll to position [843, 0]
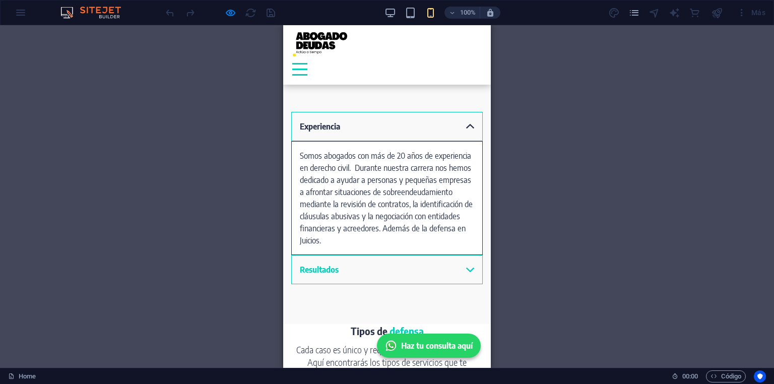
click at [458, 125] on link "Experiencia" at bounding box center [387, 126] width 192 height 29
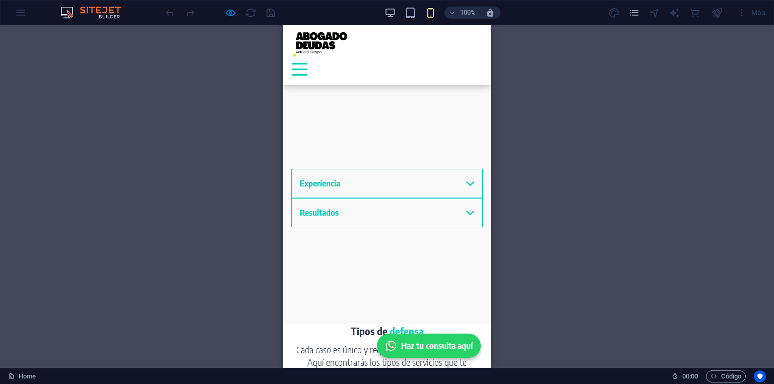
click at [458, 227] on div "Resultados" at bounding box center [387, 212] width 192 height 29
click at [461, 227] on link "Resultados" at bounding box center [387, 212] width 192 height 29
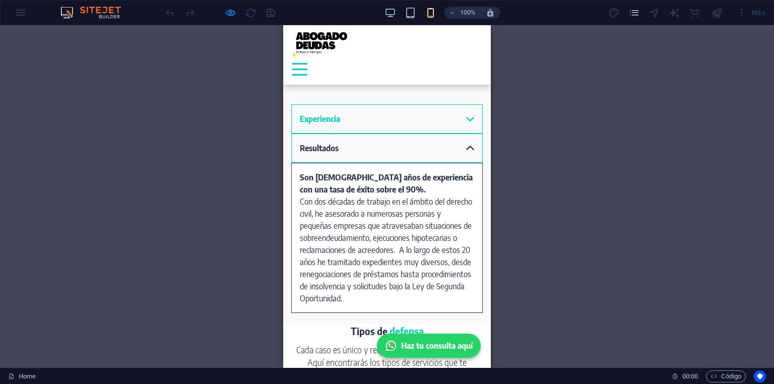
click at [463, 145] on link "Resultados" at bounding box center [387, 148] width 192 height 29
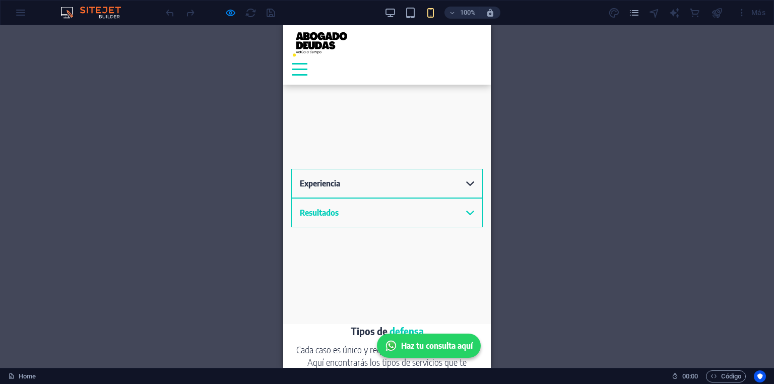
click at [456, 169] on link "Experiencia" at bounding box center [387, 183] width 192 height 29
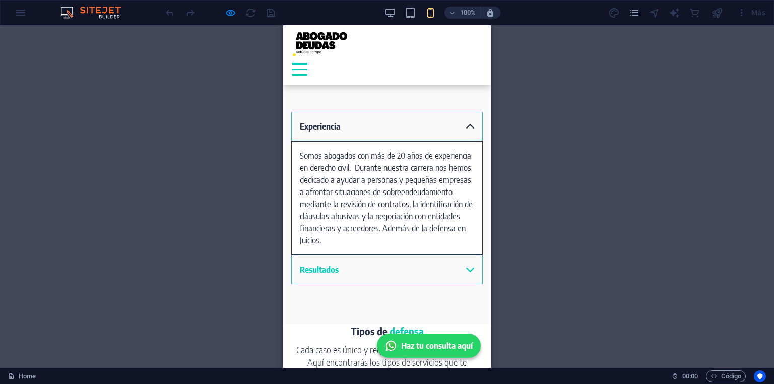
click at [456, 123] on link "Experiencia" at bounding box center [387, 126] width 192 height 29
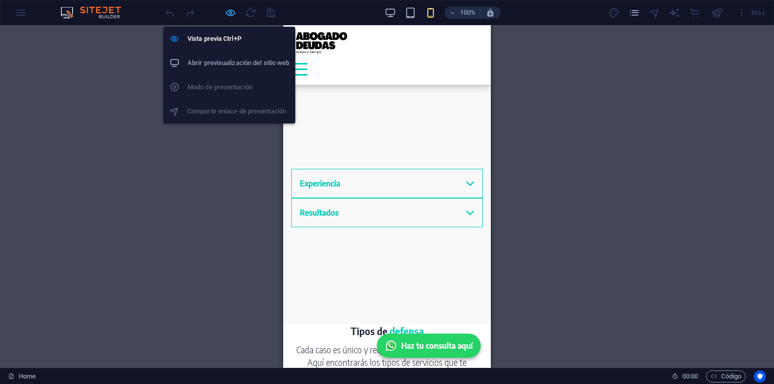
click at [232, 12] on icon "button" at bounding box center [231, 13] width 12 height 12
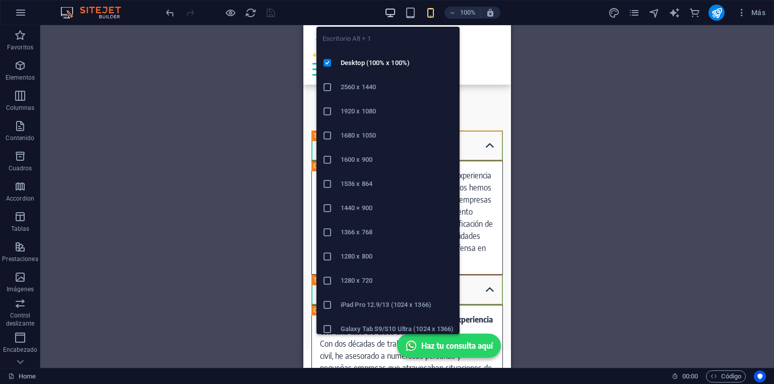
click at [388, 10] on icon "button" at bounding box center [391, 13] width 12 height 12
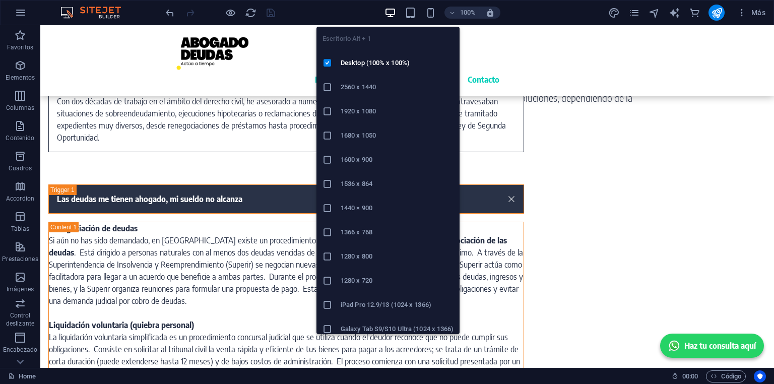
scroll to position [861, 0]
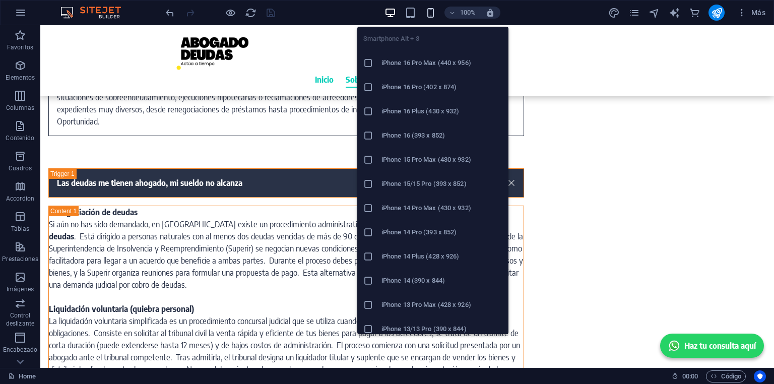
click at [435, 12] on icon "button" at bounding box center [431, 13] width 12 height 12
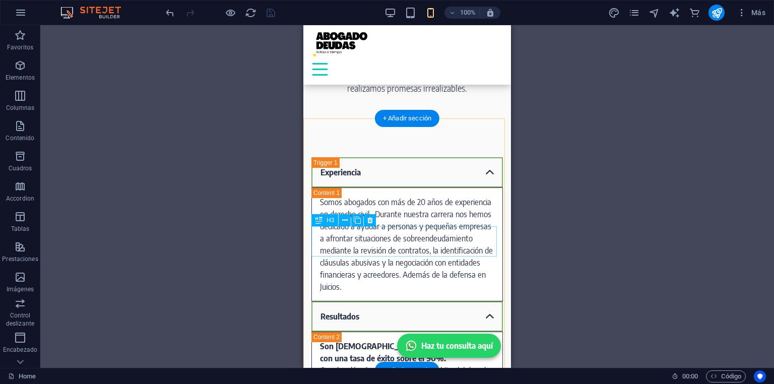
scroll to position [803, 0]
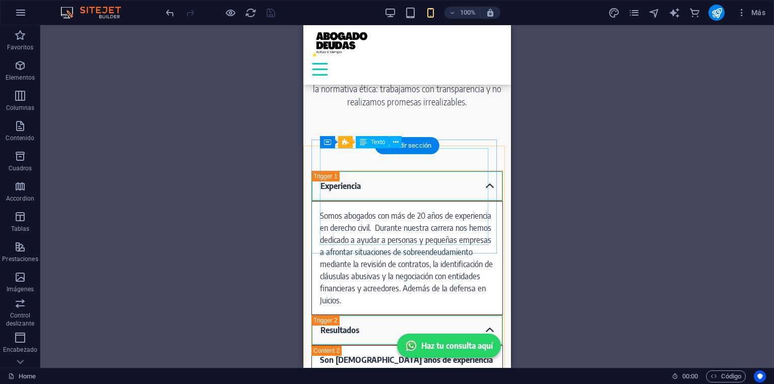
click at [330, 210] on div "Somos abogados con más de 20 años de experiencia en derecho civil. Durante nues…" at bounding box center [407, 258] width 174 height 97
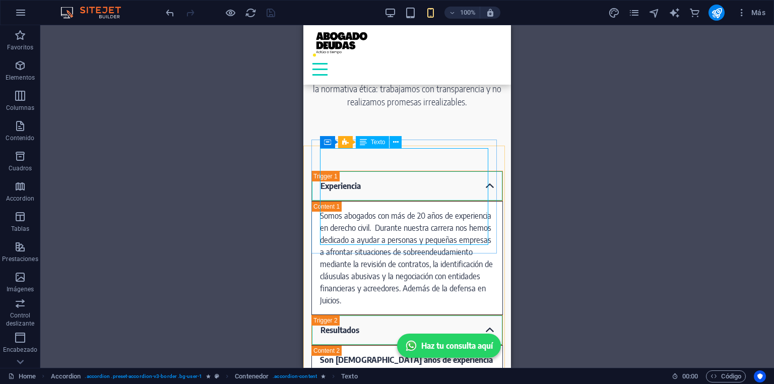
click at [360, 145] on icon at bounding box center [363, 142] width 7 height 12
click at [371, 210] on div "Somos abogados con más de 20 años de experiencia en derecho civil. Durante nues…" at bounding box center [407, 258] width 174 height 97
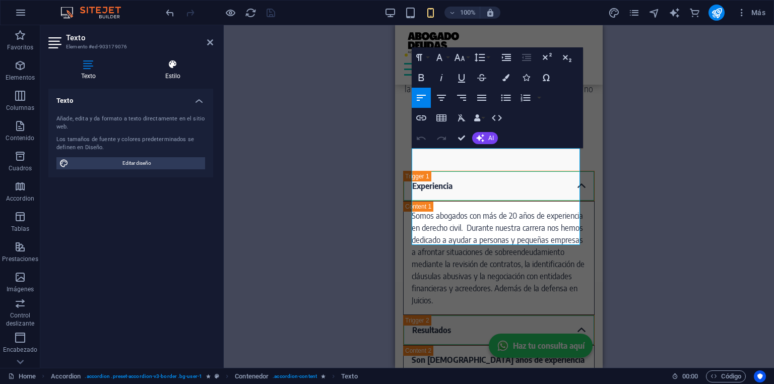
click at [177, 73] on h4 "Estilo" at bounding box center [173, 69] width 81 height 21
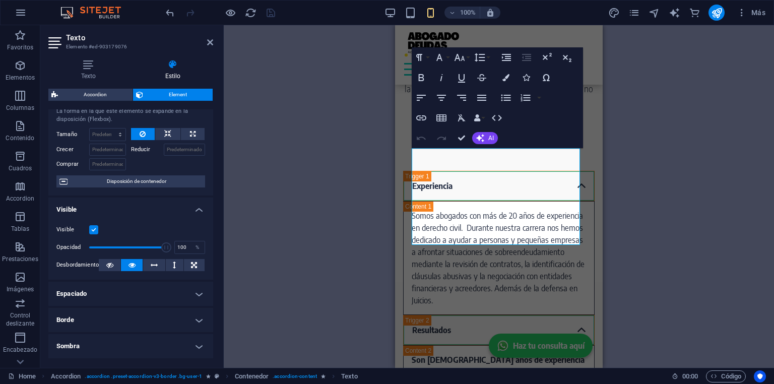
scroll to position [40, 0]
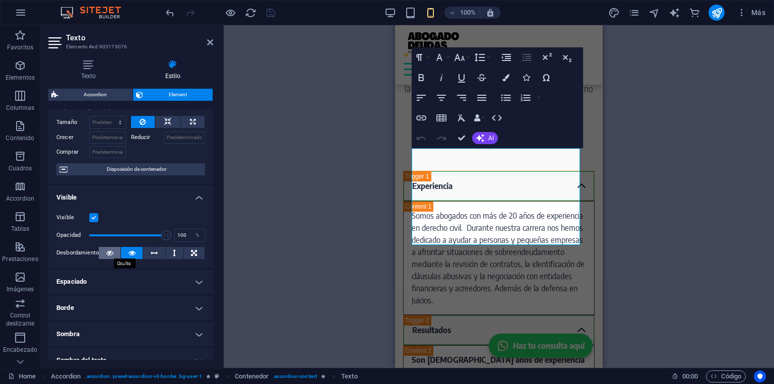
click at [112, 252] on icon at bounding box center [109, 253] width 7 height 12
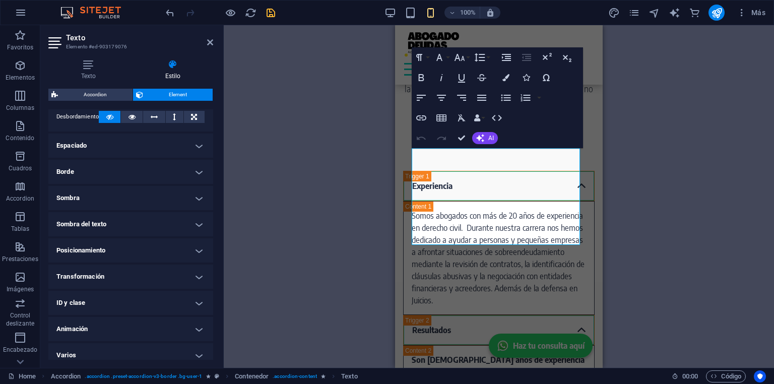
scroll to position [183, 0]
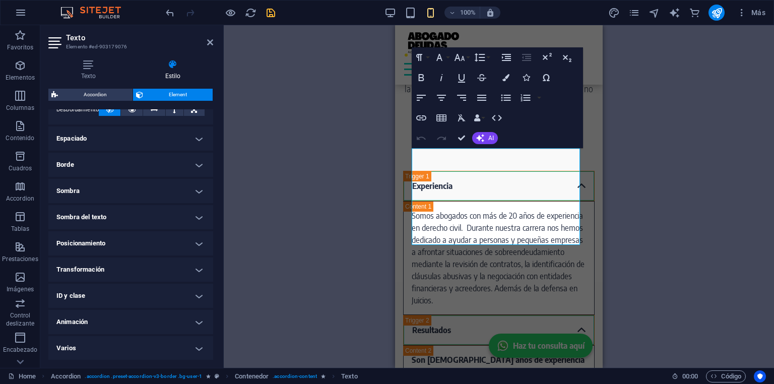
click at [121, 321] on h4 "Animación" at bounding box center [130, 322] width 165 height 24
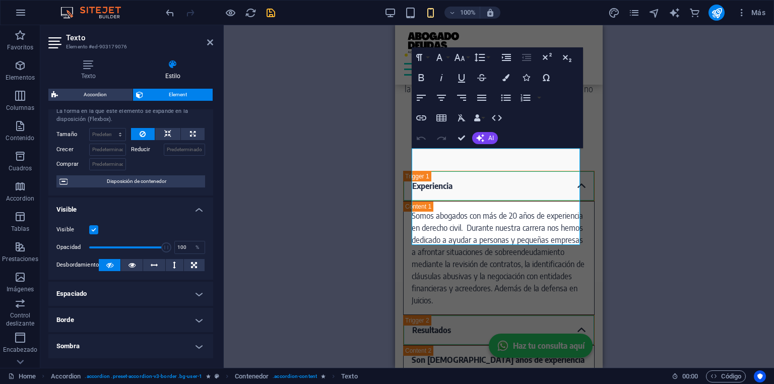
scroll to position [0, 0]
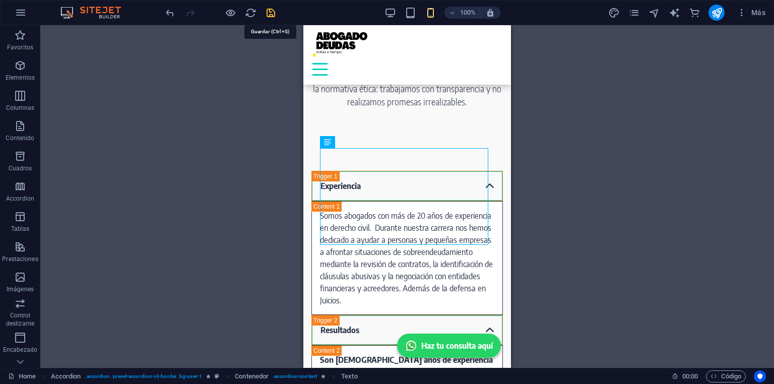
click at [272, 14] on icon "save" at bounding box center [271, 13] width 12 height 12
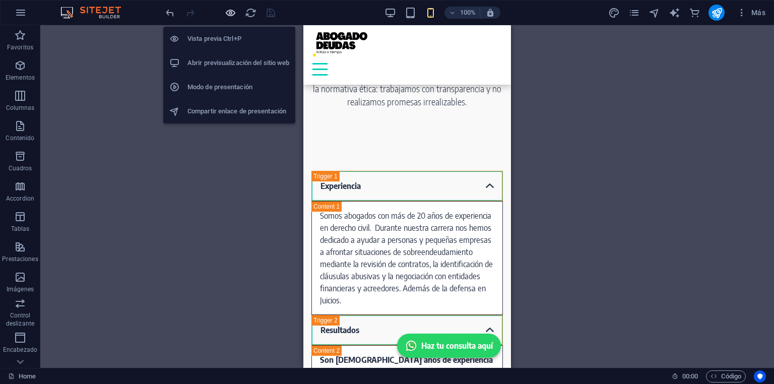
click at [227, 15] on icon "button" at bounding box center [231, 13] width 12 height 12
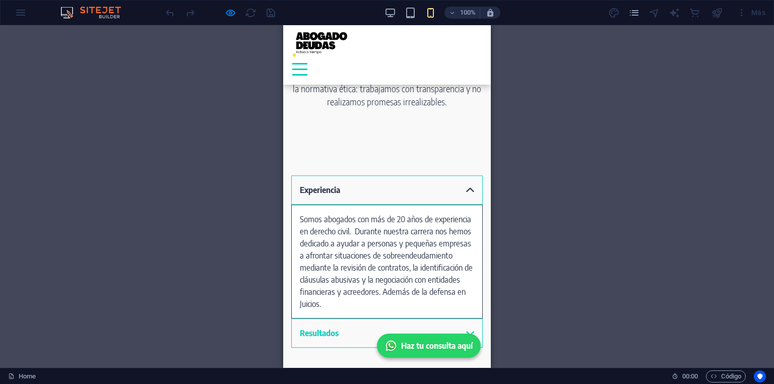
click at [361, 189] on link "Experiencia" at bounding box center [387, 189] width 192 height 29
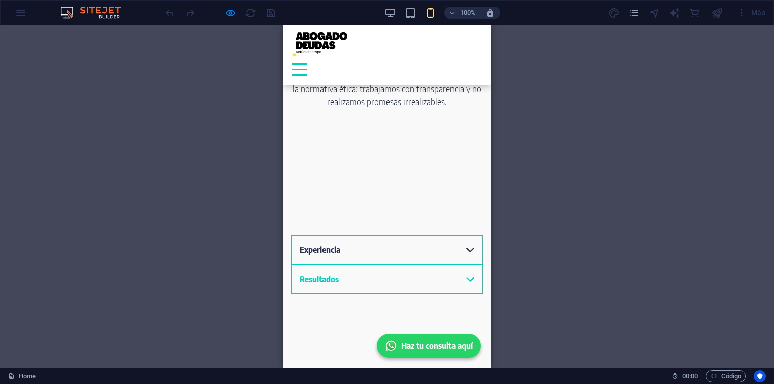
click at [361, 235] on link "Experiencia" at bounding box center [387, 249] width 192 height 29
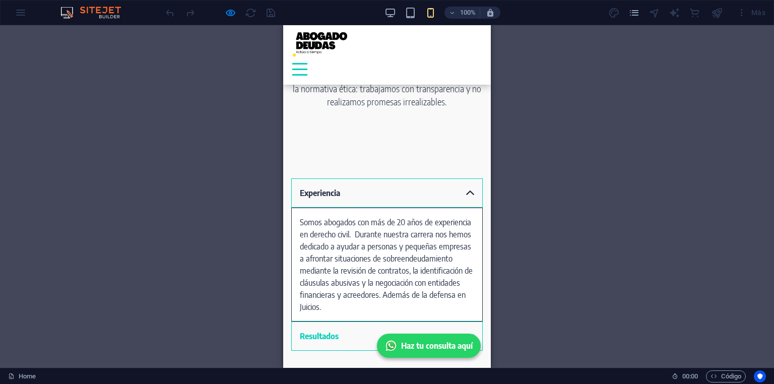
click at [637, 141] on div "Arrastra aquí para reemplazar el contenido existente. Si quieres crear un eleme…" at bounding box center [387, 196] width 774 height 343
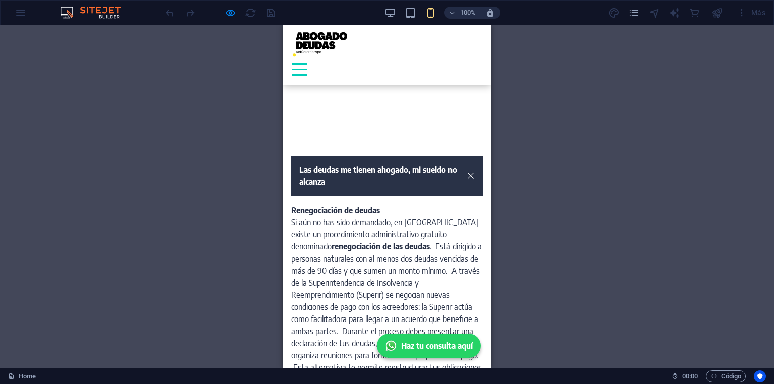
scroll to position [1261, 0]
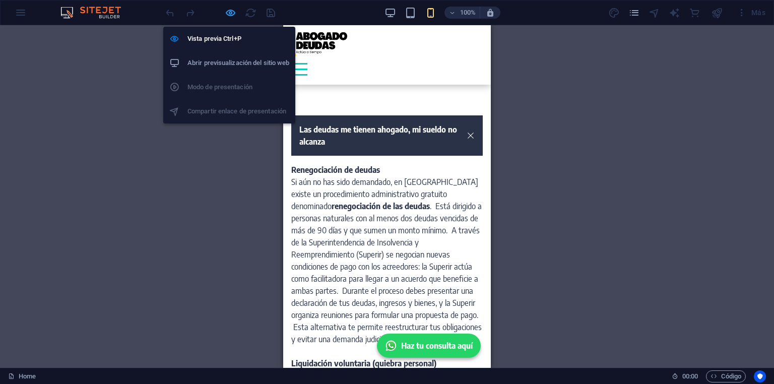
click at [225, 13] on icon "button" at bounding box center [231, 13] width 12 height 12
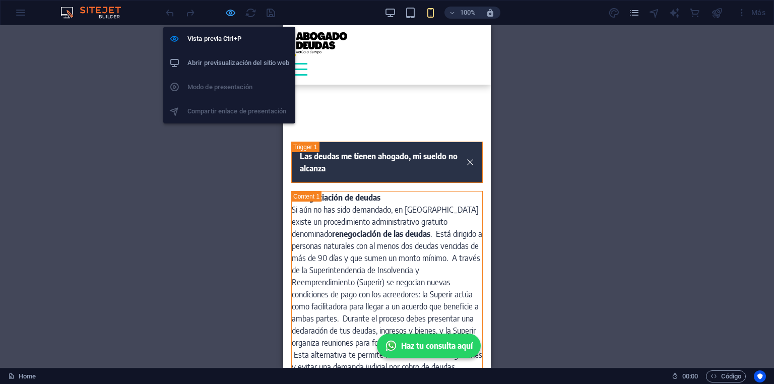
scroll to position [1287, 0]
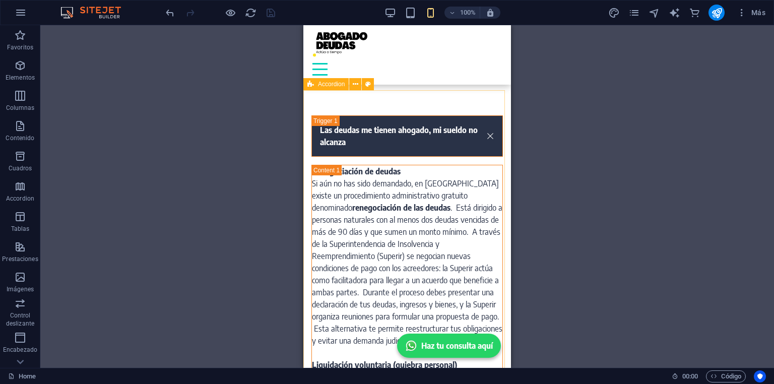
click at [318, 86] on span "Accordion" at bounding box center [331, 84] width 27 height 6
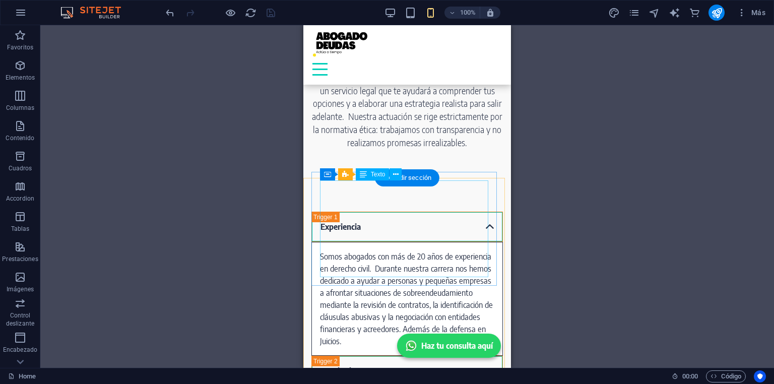
scroll to position [722, 0]
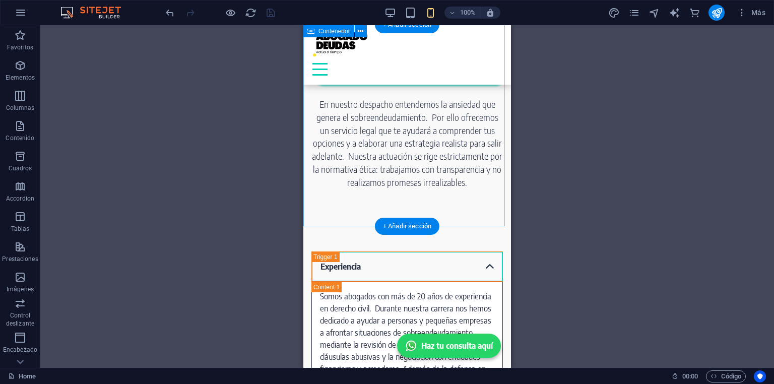
click at [314, 213] on div "lo primero, Te cuento quienes somos y luego tus opciones En nuestro despacho en…" at bounding box center [407, 119] width 208 height 202
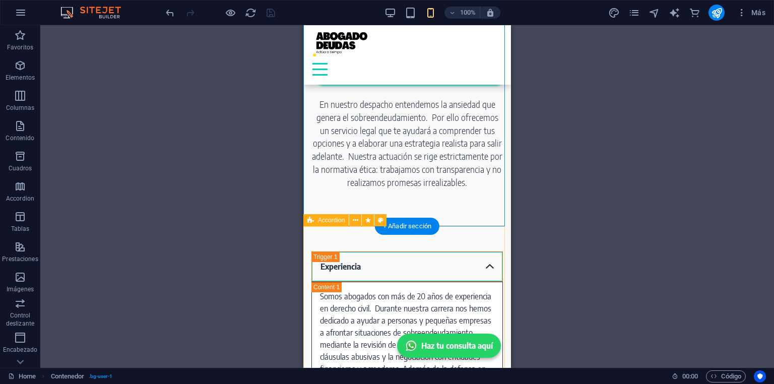
click at [309, 243] on div "Experiencia Somos abogados con más de 20 años de experiencia en derecho civil. …" at bounding box center [407, 345] width 208 height 252
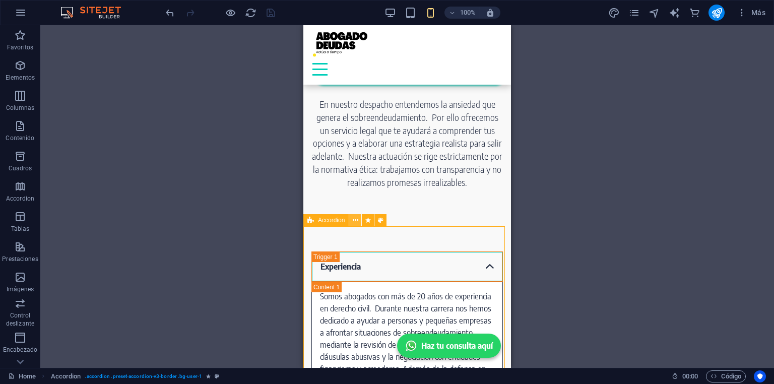
click at [355, 222] on icon at bounding box center [356, 220] width 6 height 11
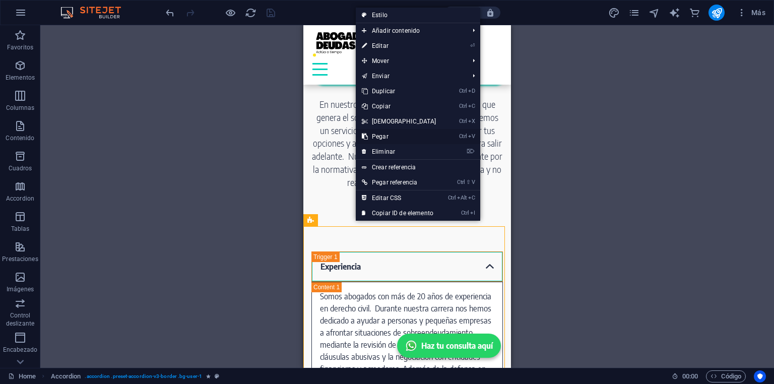
click at [387, 139] on link "Ctrl V Pegar" at bounding box center [399, 136] width 87 height 15
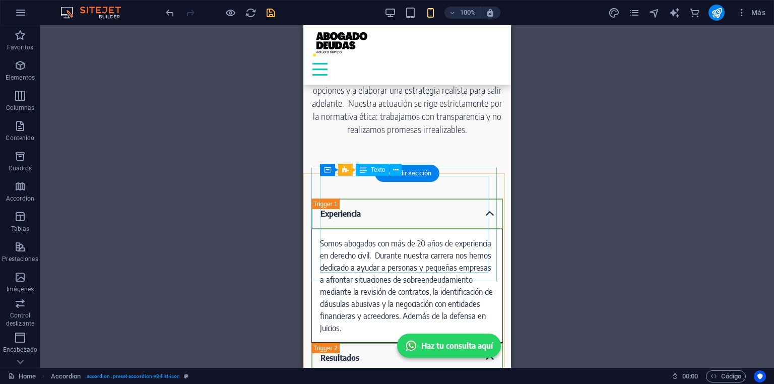
scroll to position [762, 0]
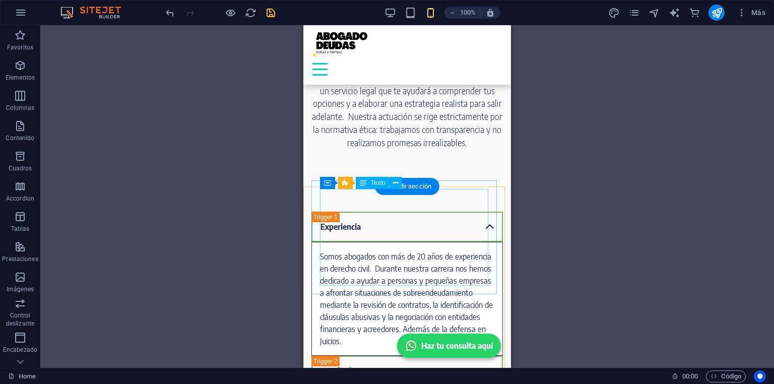
click at [365, 250] on div "Somos abogados con más de 20 años de experiencia en derecho civil. Durante nues…" at bounding box center [407, 298] width 174 height 97
click at [365, 218] on div "Arrastra aquí para reemplazar el contenido existente. Si quieres crear un eleme…" at bounding box center [407, 196] width 734 height 343
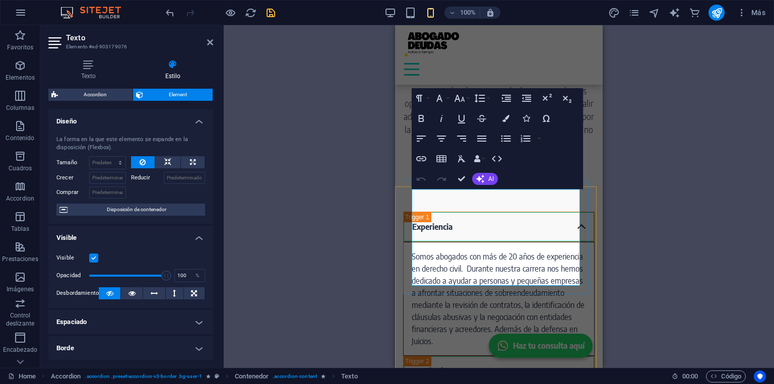
click at [471, 252] on span "Somos abogados con más de 20 años de experiencia en derecho civil. Durante nues…" at bounding box center [498, 299] width 173 height 95
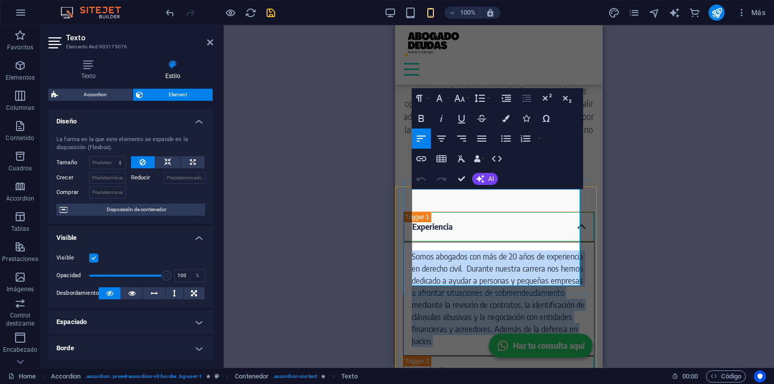
click at [471, 252] on span "Somos abogados con más de 20 años de experiencia en derecho civil. Durante nues…" at bounding box center [498, 299] width 173 height 95
copy span "Somos abogados con más de 20 años de experiencia en derecho civil. Durante nues…"
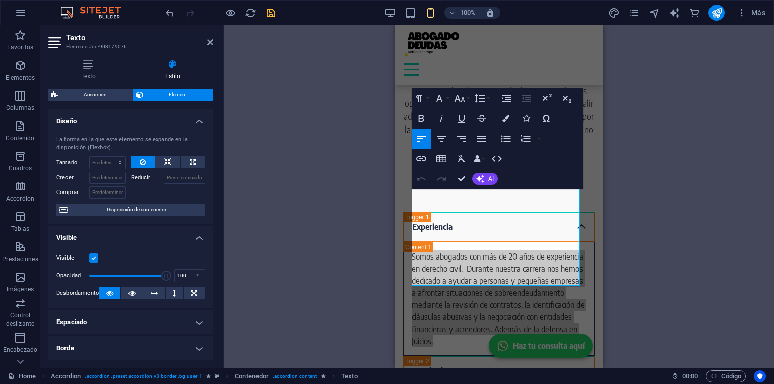
click at [663, 286] on div "Arrastra aquí para reemplazar el contenido existente. Si quieres crear un eleme…" at bounding box center [499, 196] width 550 height 343
click at [447, 356] on div "Resultados" at bounding box center [499, 371] width 192 height 30
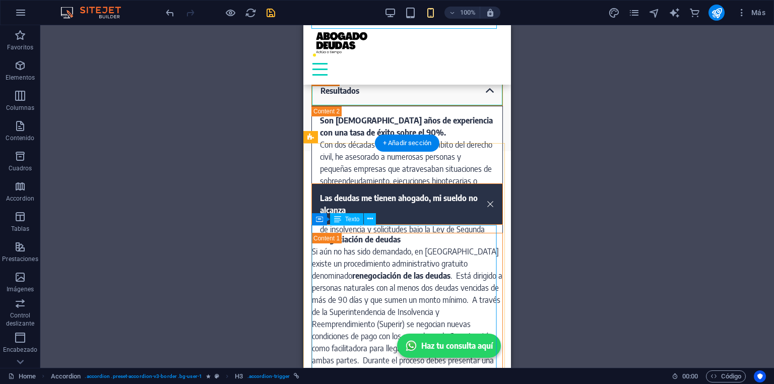
scroll to position [1085, 0]
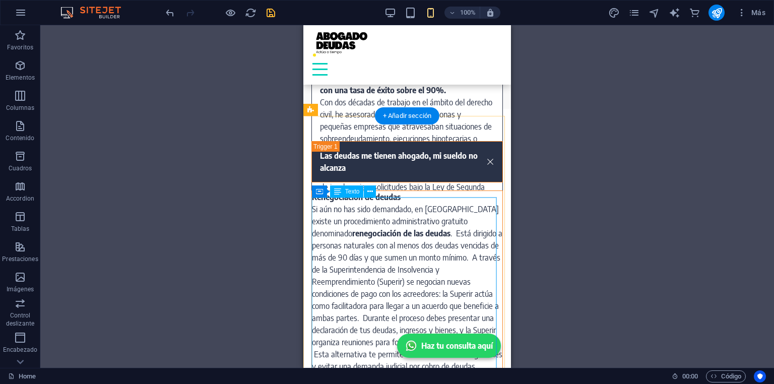
click at [368, 213] on div "Arrastra aquí para reemplazar el contenido existente. Si quieres crear un eleme…" at bounding box center [407, 196] width 734 height 343
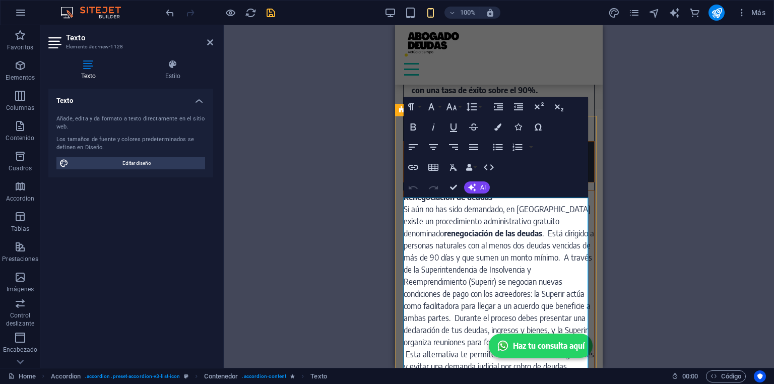
click at [468, 238] on strong "renegociación de las deudas" at bounding box center [493, 233] width 98 height 10
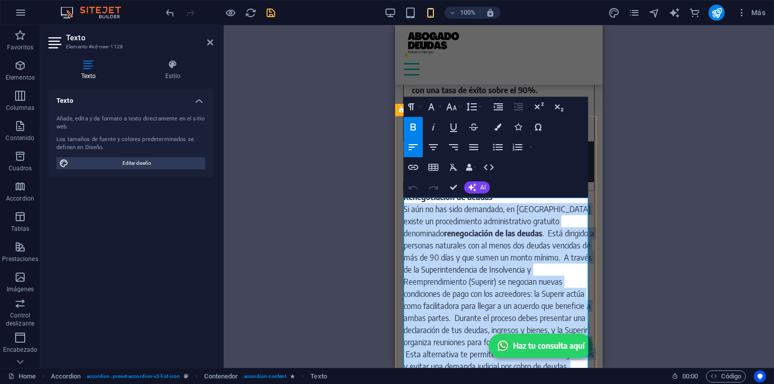
click at [468, 238] on strong "renegociación de las deudas" at bounding box center [493, 233] width 98 height 10
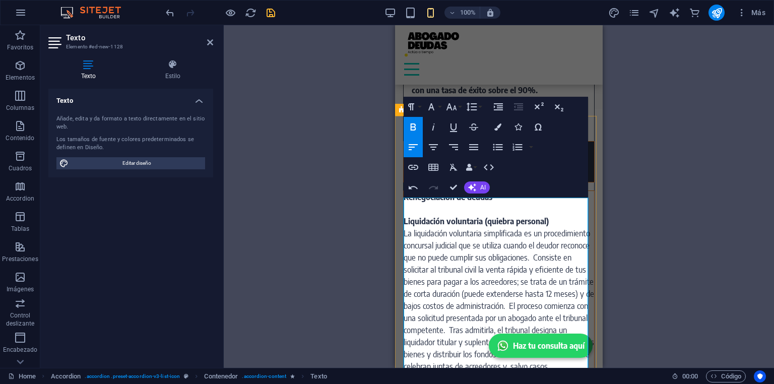
click at [467, 200] on strong "Renegociación de deudas" at bounding box center [448, 197] width 89 height 10
click at [466, 203] on p "Content 1" at bounding box center [499, 197] width 191 height 12
drag, startPoint x: 466, startPoint y: 208, endPoint x: 468, endPoint y: 216, distance: 7.7
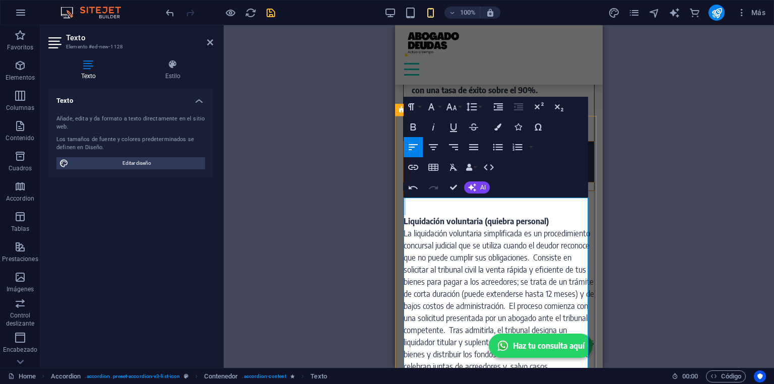
click at [468, 216] on div "Liquidación voluntaria (quiebra personal)" at bounding box center [499, 324] width 191 height 266
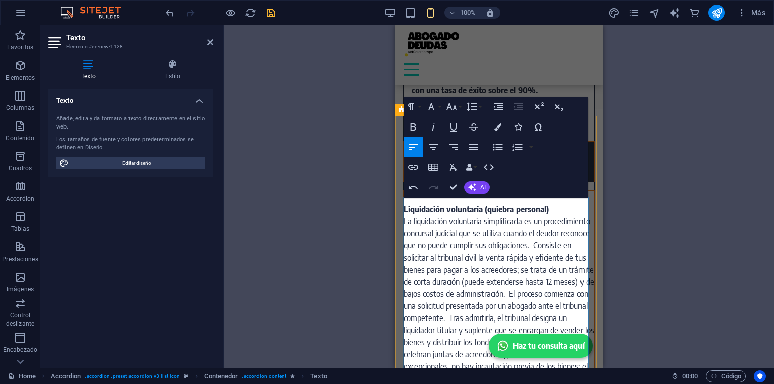
click at [466, 214] on strong "Liquidación voluntaria (quiebra personal)" at bounding box center [476, 209] width 145 height 10
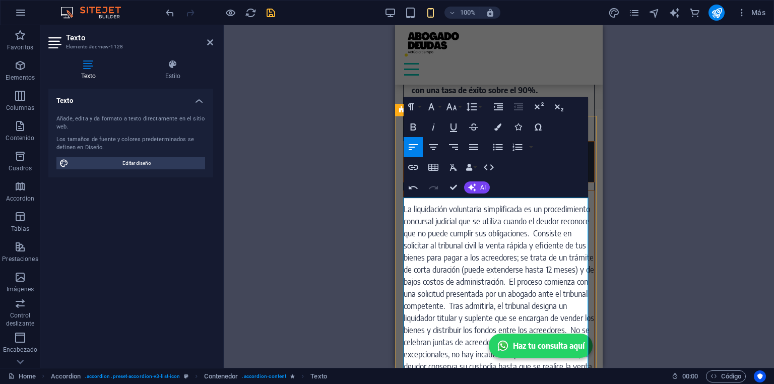
click at [459, 203] on p "Content 1" at bounding box center [499, 197] width 191 height 12
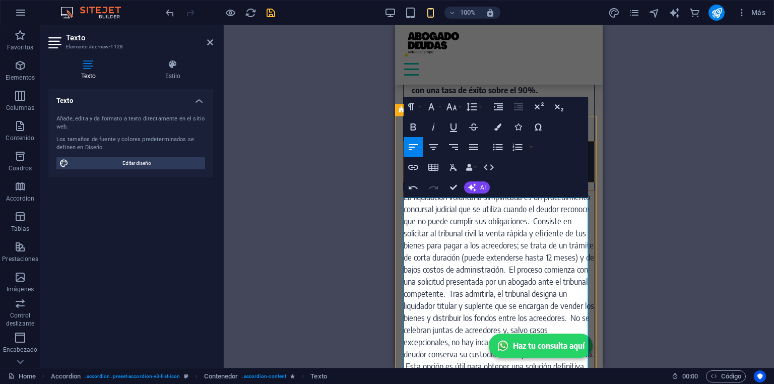
click at [459, 205] on span "La liquidación voluntaria simplificada es un procedimiento concursal judicial q…" at bounding box center [499, 300] width 191 height 216
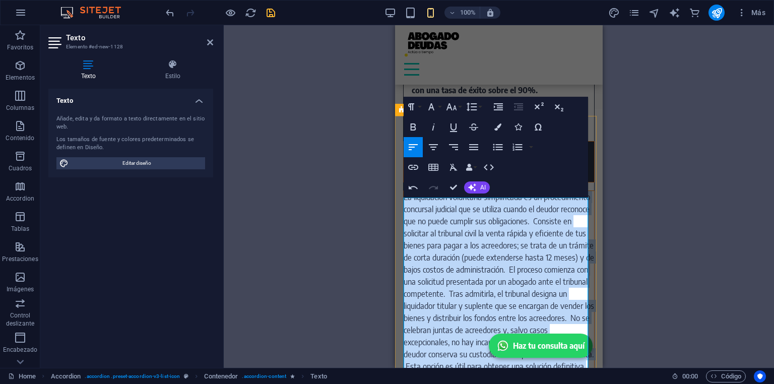
click at [459, 205] on span "La liquidación voluntaria simplificada es un procedimiento concursal judicial q…" at bounding box center [499, 300] width 191 height 216
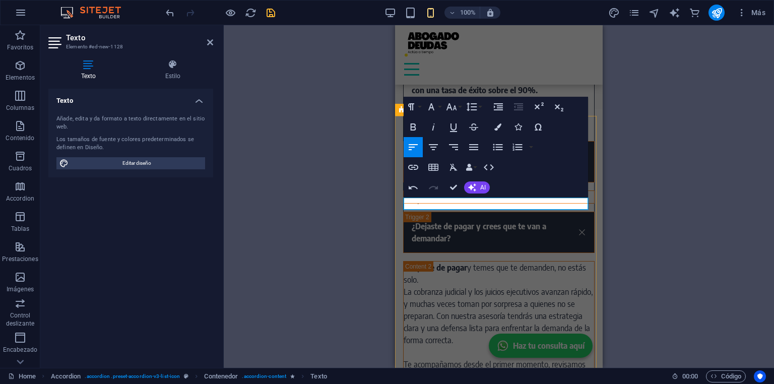
click at [459, 203] on p "Content 1" at bounding box center [499, 197] width 191 height 12
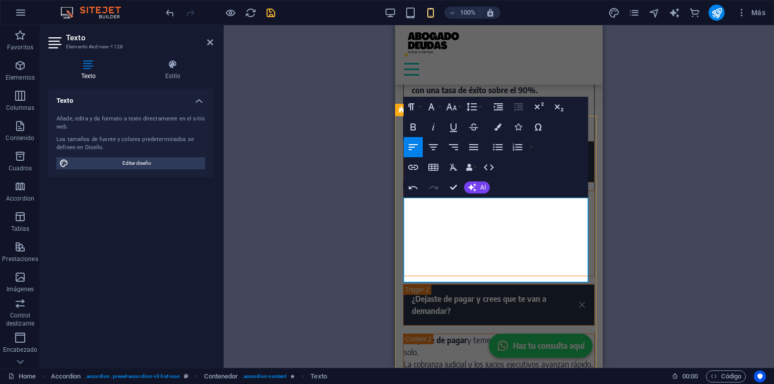
click at [498, 266] on p "Somos abogados con más de 20 años de experiencia en derecho civil. Durante nues…" at bounding box center [499, 233] width 191 height 85
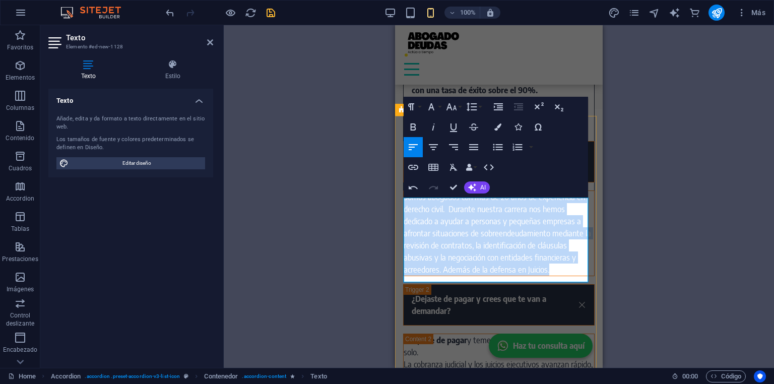
click at [498, 266] on p "Somos abogados con más de 20 años de experiencia en derecho civil. Durante nues…" at bounding box center [499, 233] width 191 height 85
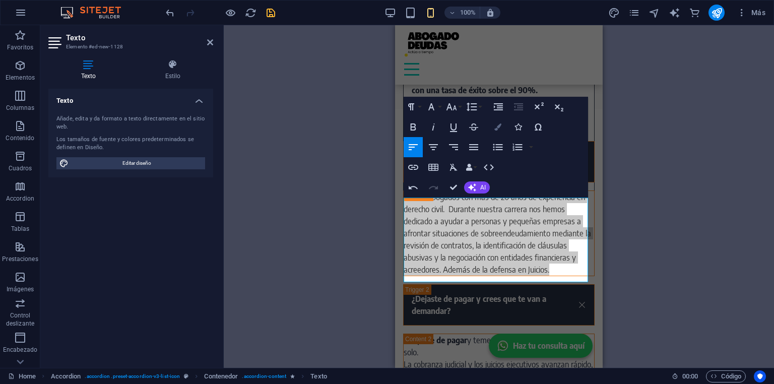
click at [497, 133] on button "Colors" at bounding box center [497, 127] width 19 height 20
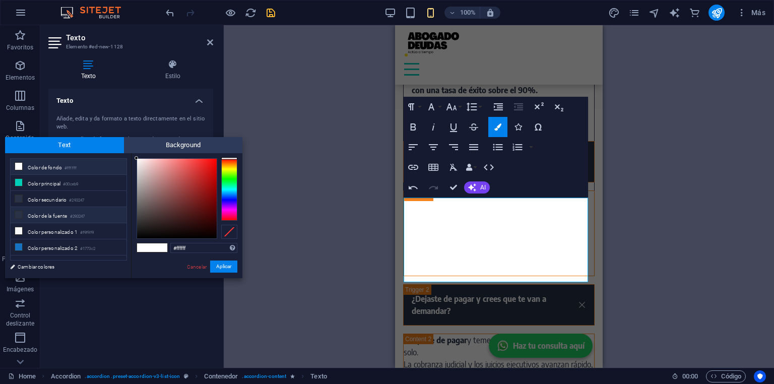
click at [49, 211] on li "Color de la fuente #293247" at bounding box center [69, 215] width 116 height 16
type input "#293247"
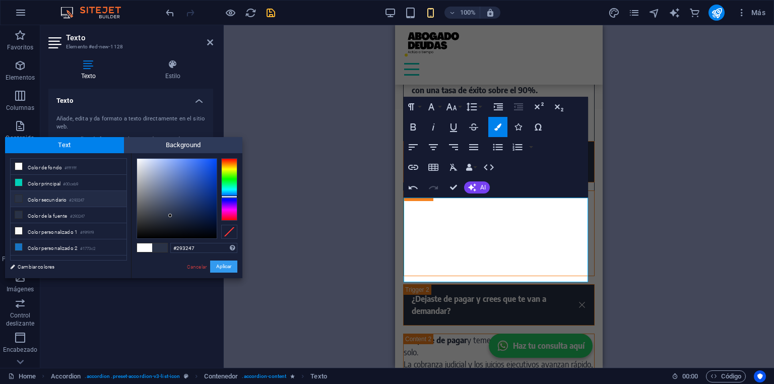
click at [225, 266] on button "Aplicar" at bounding box center [223, 267] width 27 height 12
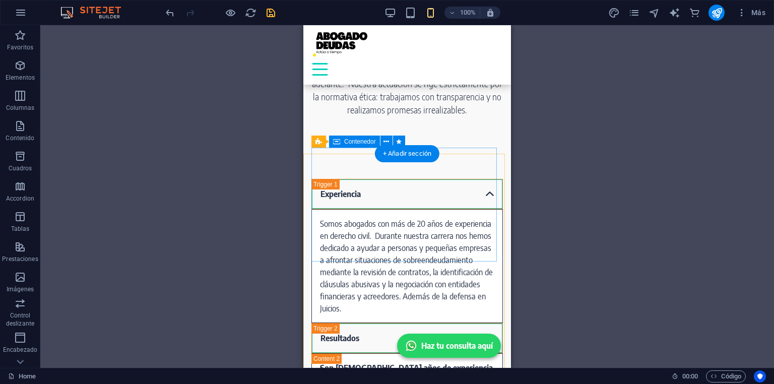
scroll to position [843, 0]
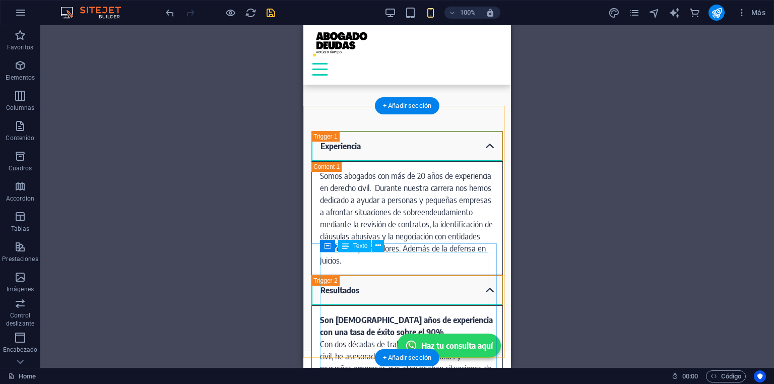
click at [375, 314] on div "Son 20 años de experiencia con una tasa de éxito sobre el 90%. Con dos décadas …" at bounding box center [407, 380] width 174 height 133
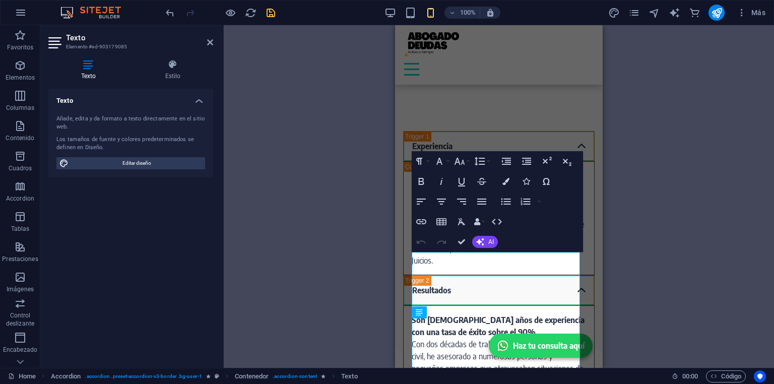
click at [375, 262] on div "Arrastra aquí para reemplazar el contenido existente. Si quieres crear un eleme…" at bounding box center [499, 196] width 550 height 343
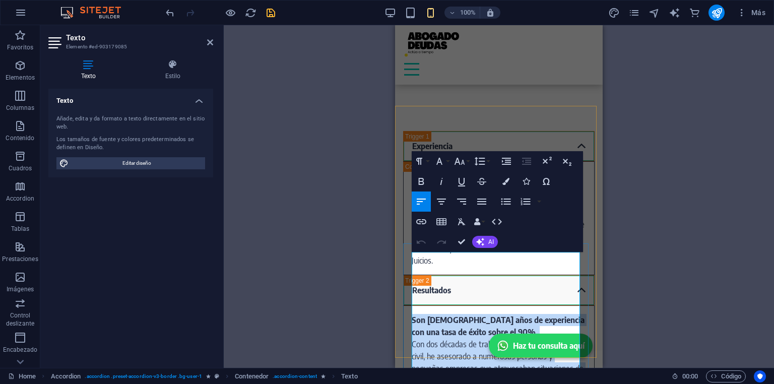
drag, startPoint x: 511, startPoint y: 292, endPoint x: 456, endPoint y: 254, distance: 67.7
click at [456, 314] on div "Son 20 años de experiencia con una tasa de éxito sobre el 90%. Con dos décadas …" at bounding box center [499, 380] width 174 height 133
copy div "Son 20 años de experiencia con una tasa de éxito sobre el 90%. Con dos décadas …"
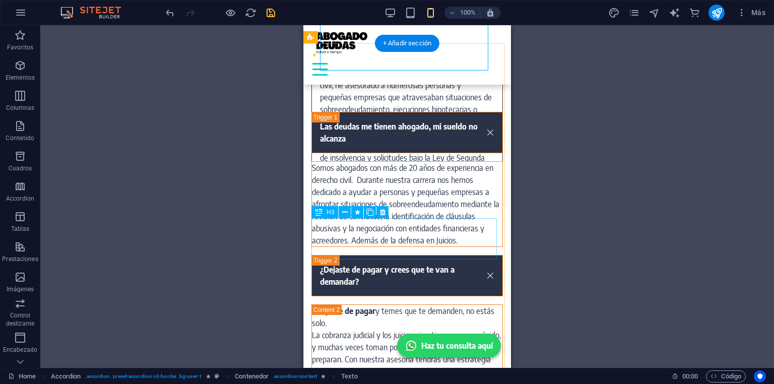
scroll to position [1246, 0]
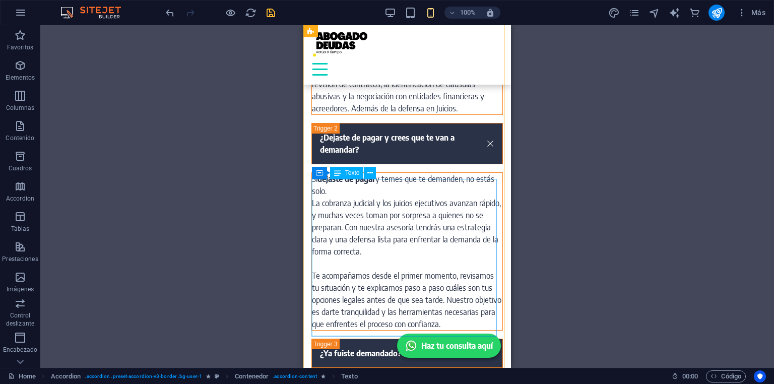
click at [387, 215] on div "Si dejaste de pagar y temes que te demanden, no estás solo. La cobranza judicia…" at bounding box center [407, 251] width 191 height 157
click at [386, 215] on div "Arrastra aquí para reemplazar el contenido existente. Si quieres crear un eleme…" at bounding box center [407, 196] width 734 height 343
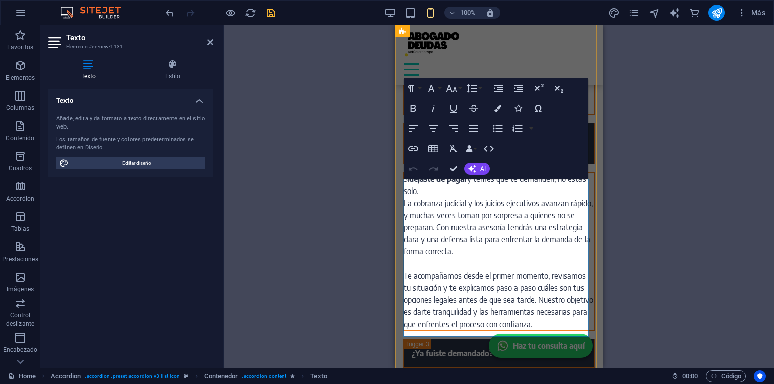
click strong "dejaste de pagar"
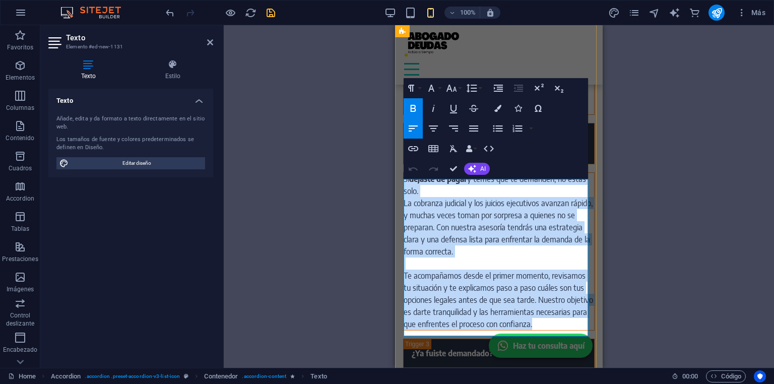
drag, startPoint x: 419, startPoint y: 185, endPoint x: 457, endPoint y: 309, distance: 129.1
click at [457, 309] on div "Si dejaste de pagar y temes que te demanden, no estás solo. La cobranza judicia…" at bounding box center [499, 251] width 191 height 157
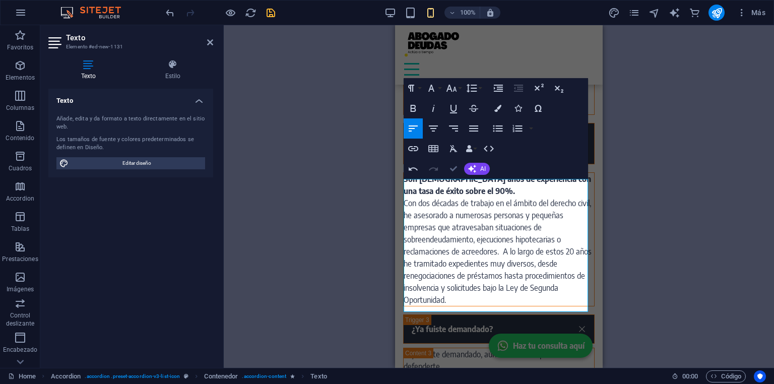
drag, startPoint x: 454, startPoint y: 169, endPoint x: 150, endPoint y: 144, distance: 305.0
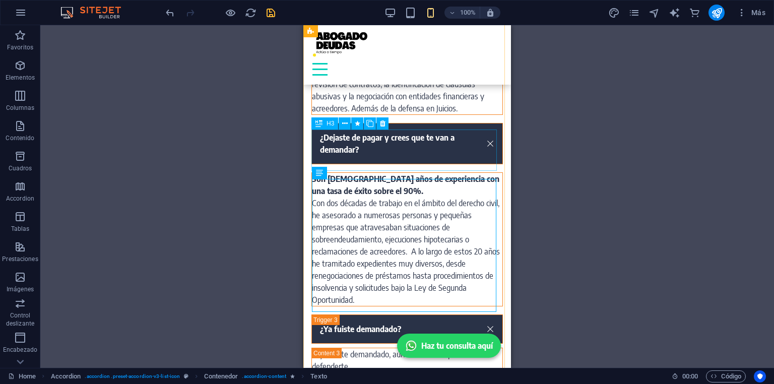
click at [387, 146] on div "¿Dejaste de pagar y crees que te van a demandar?" at bounding box center [407, 143] width 192 height 41
click at [388, 146] on div "¿Dejaste de pagar y crees que te van a demandar?" at bounding box center [407, 143] width 192 height 41
click at [388, 146] on div "Arrastra aquí para reemplazar el contenido existente. Si quieres crear un eleme…" at bounding box center [407, 196] width 734 height 343
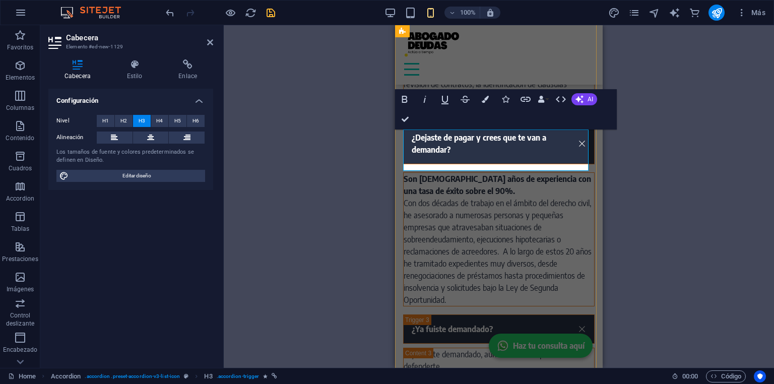
click at [444, 150] on link "¿Dejaste de pagar y crees que te van a demandar?" at bounding box center [499, 143] width 191 height 40
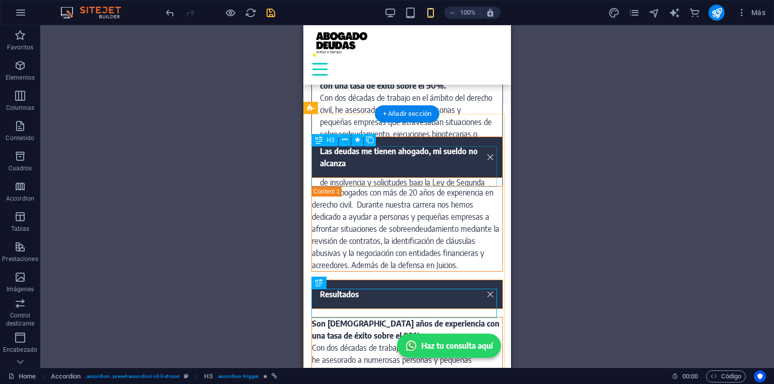
scroll to position [1085, 0]
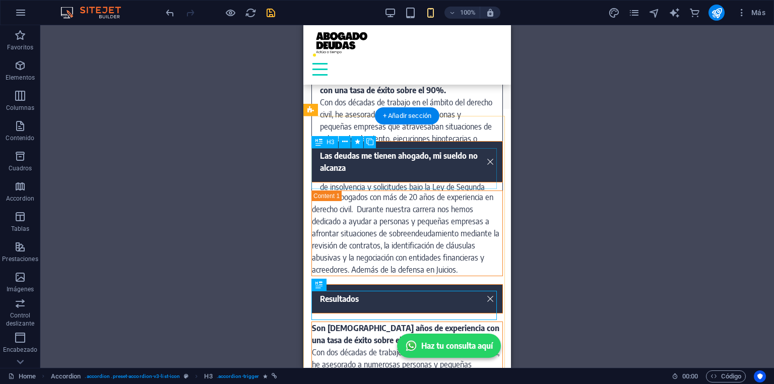
click at [364, 167] on div "Las deudas me tienen ahogado, mi sueldo no alcanza" at bounding box center [407, 161] width 192 height 41
click at [364, 167] on div "H1 Columnas desiguales Contenedor Barra de menús Separador Botón Separador 2 co…" at bounding box center [407, 196] width 734 height 343
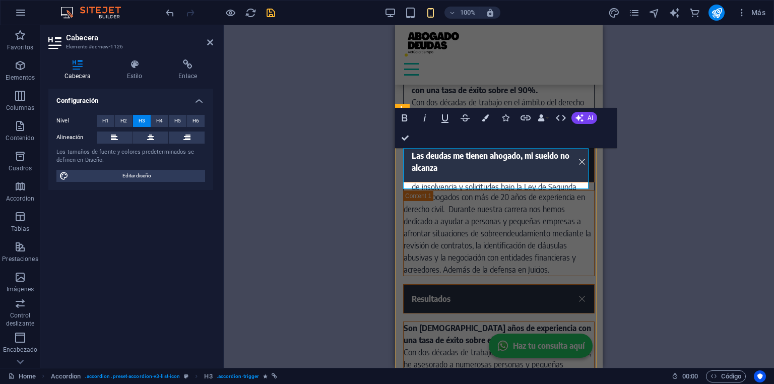
click at [429, 173] on link "Las deudas me tienen ahogado, mi sueldo no alcanza" at bounding box center [499, 162] width 191 height 40
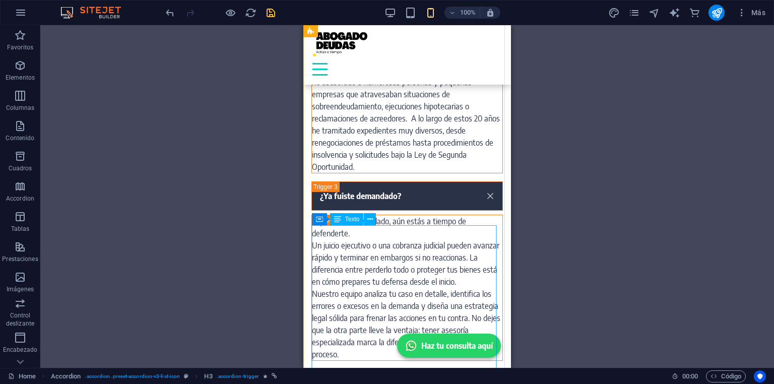
scroll to position [1407, 0]
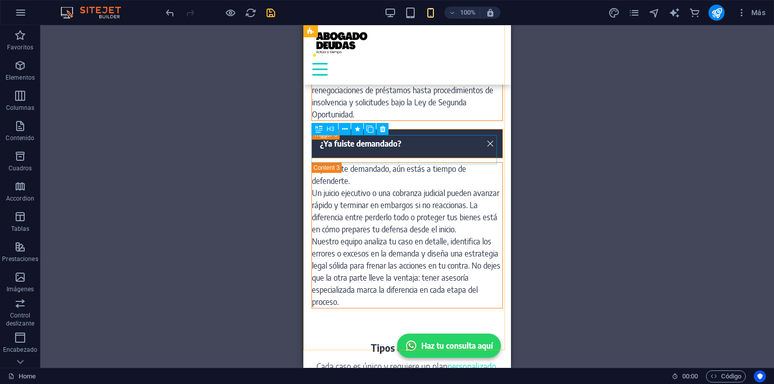
click at [325, 133] on div "H3" at bounding box center [324, 129] width 27 height 12
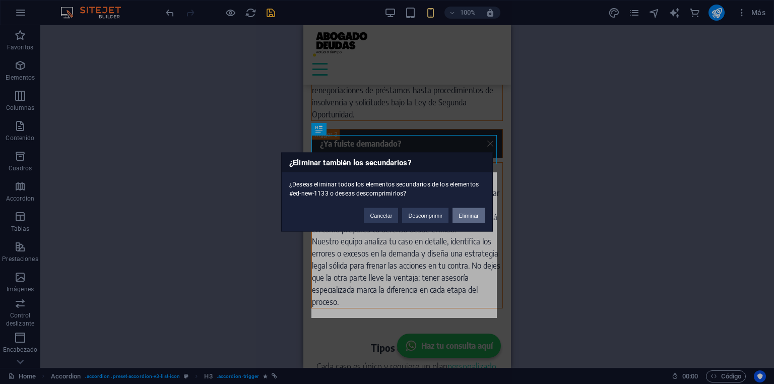
click at [463, 220] on button "Eliminar" at bounding box center [469, 215] width 32 height 15
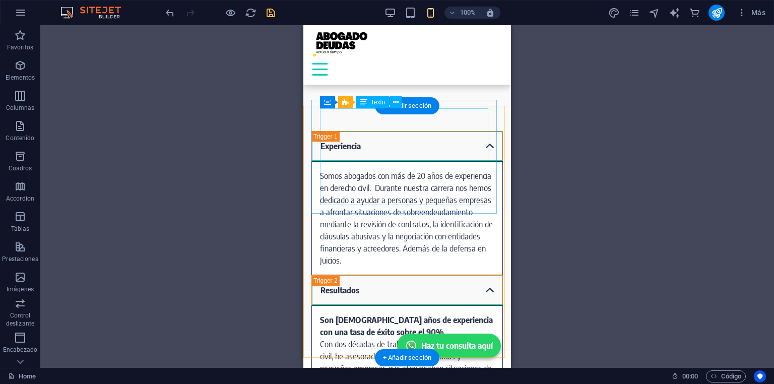
scroll to position [802, 0]
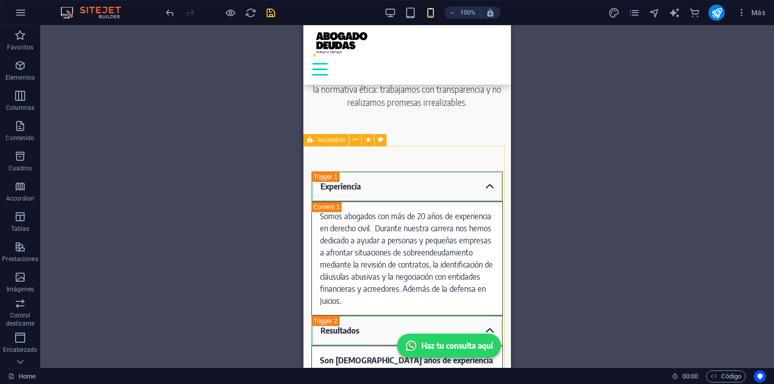
click at [307, 145] on icon at bounding box center [310, 140] width 7 height 12
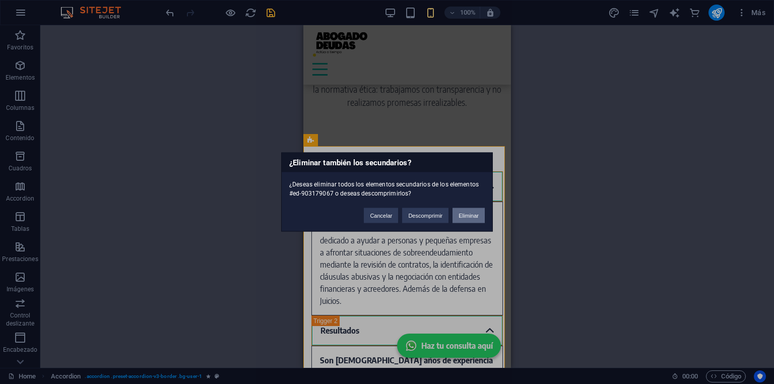
click at [468, 215] on button "Eliminar" at bounding box center [469, 215] width 32 height 15
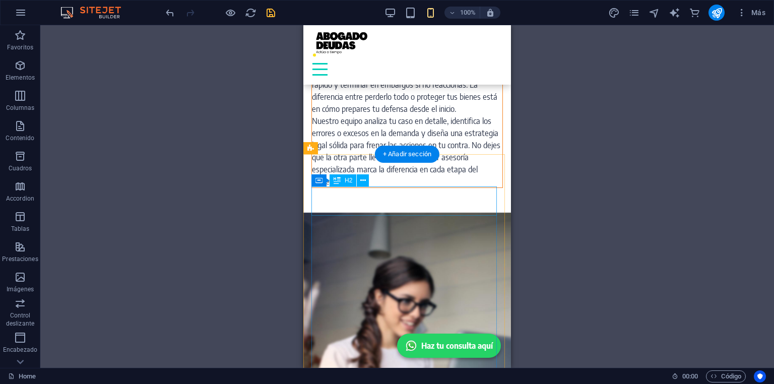
scroll to position [2415, 0]
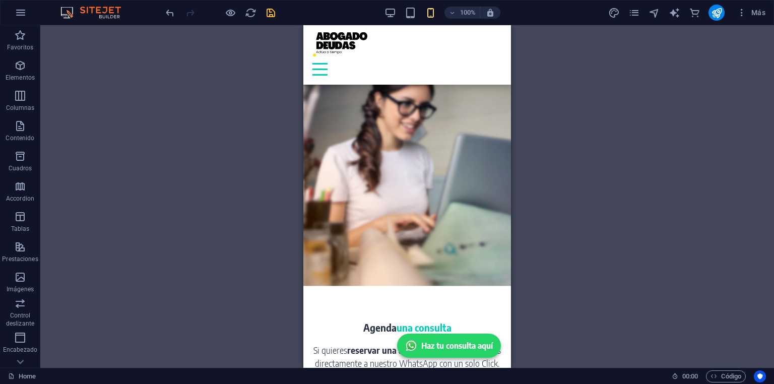
click at [277, 12] on div "100% Más" at bounding box center [467, 13] width 606 height 16
click at [268, 8] on icon "save" at bounding box center [271, 13] width 12 height 12
click at [716, 10] on icon "publish" at bounding box center [717, 13] width 12 height 12
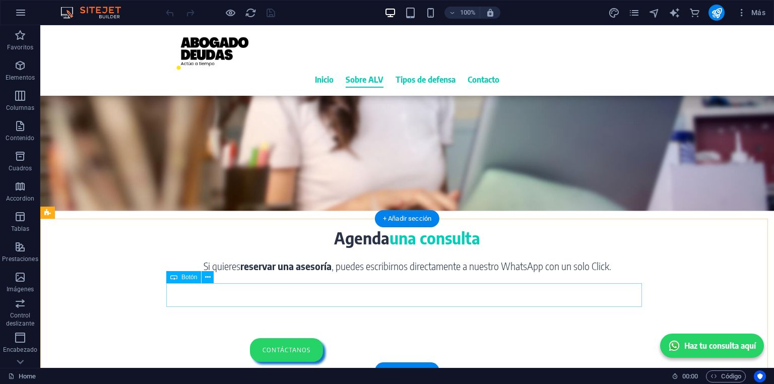
scroll to position [1774, 0]
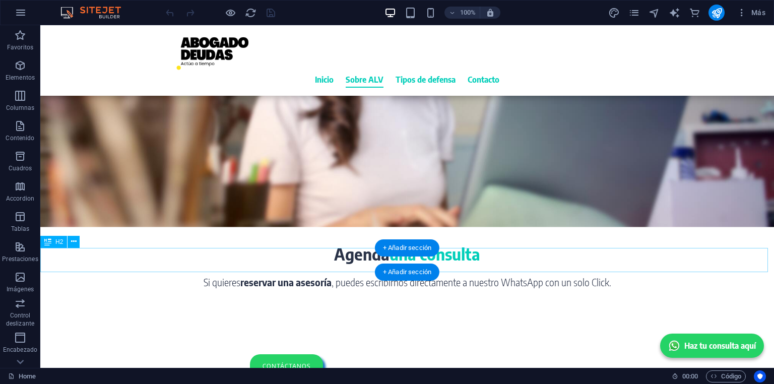
click at [446, 264] on div "Agenda una consulta" at bounding box center [407, 254] width 734 height 24
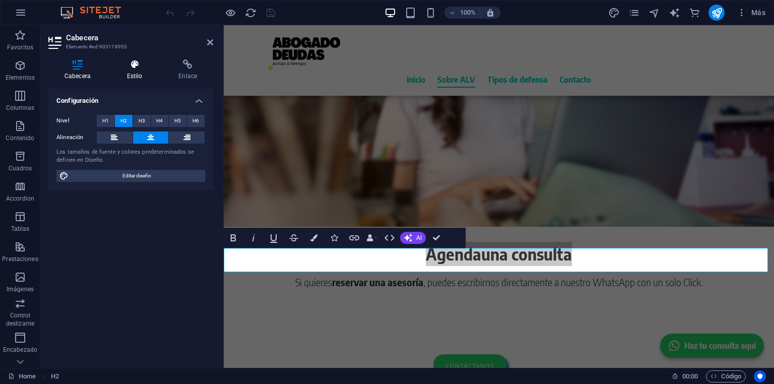
click at [129, 65] on icon at bounding box center [135, 64] width 48 height 10
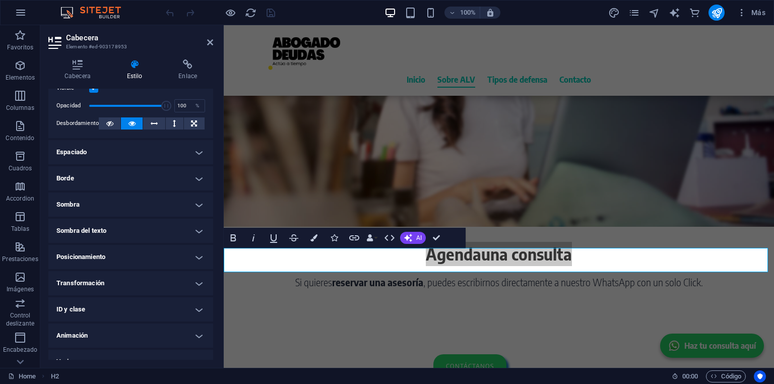
scroll to position [46, 0]
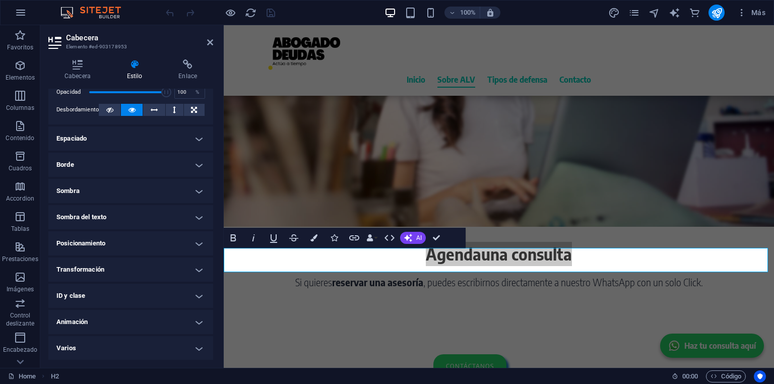
click at [109, 322] on h4 "Animación" at bounding box center [130, 322] width 165 height 24
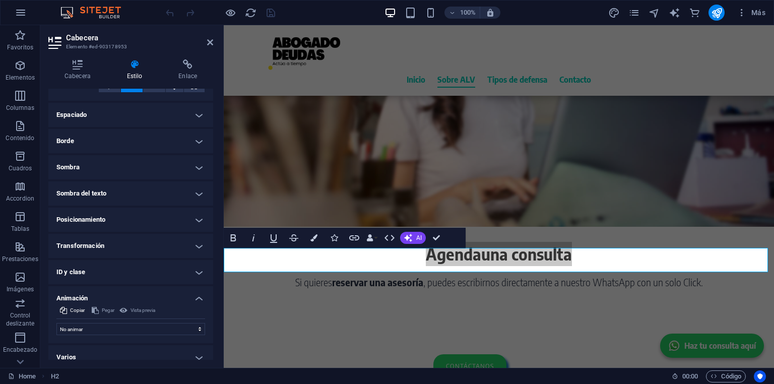
scroll to position [79, 0]
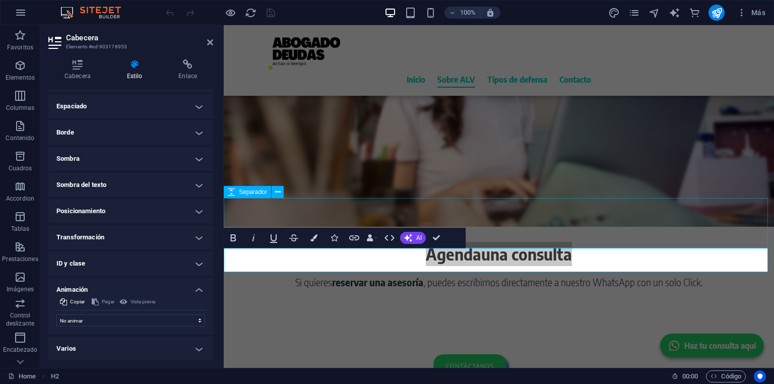
click at [260, 214] on div at bounding box center [499, 217] width 550 height 49
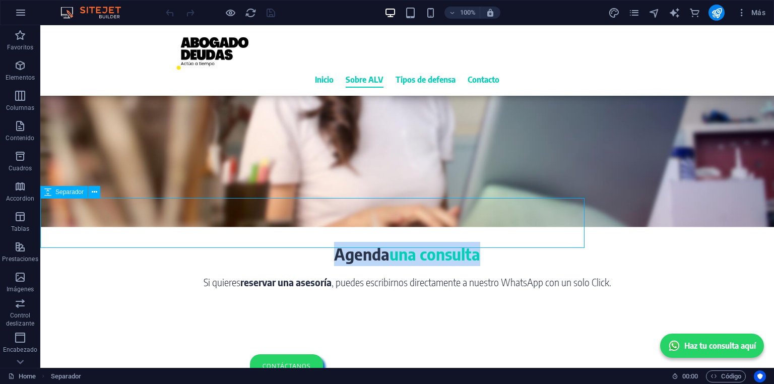
click at [260, 214] on div at bounding box center [407, 217] width 734 height 49
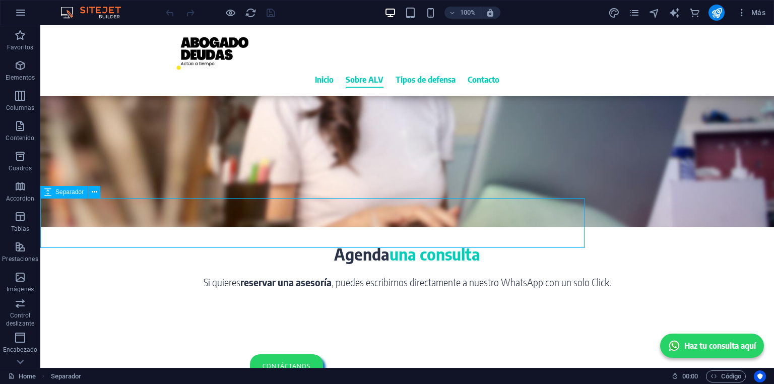
select select "px"
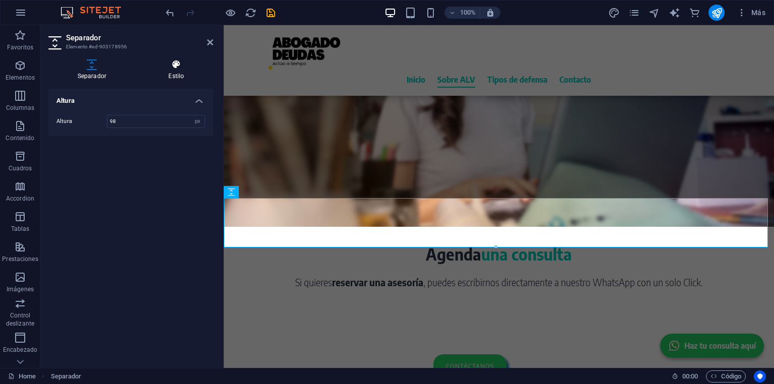
click at [175, 76] on h4 "Estilo" at bounding box center [177, 69] width 74 height 21
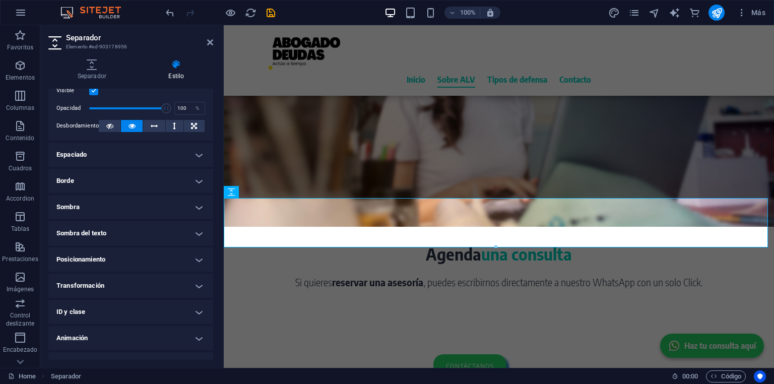
scroll to position [46, 0]
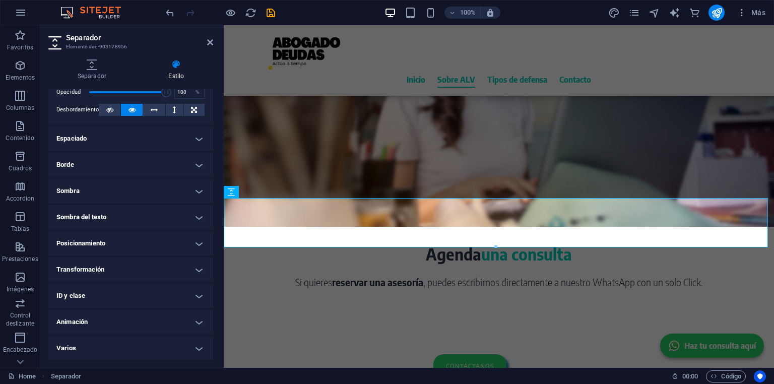
click at [98, 320] on h4 "Animación" at bounding box center [130, 322] width 165 height 24
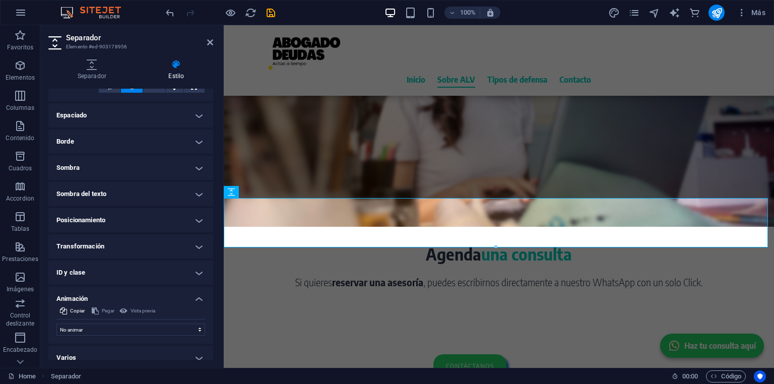
scroll to position [79, 0]
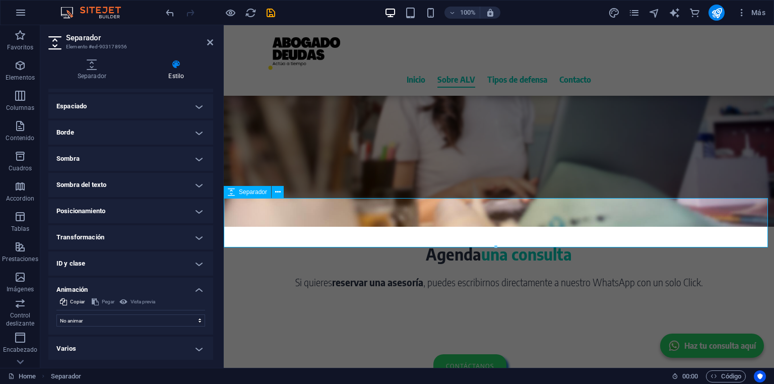
click at [265, 236] on div at bounding box center [499, 217] width 550 height 49
click at [277, 290] on div "Si quieres reservar una asesoría , puedes escribirnos directamente a nuestro Wh…" at bounding box center [499, 282] width 550 height 15
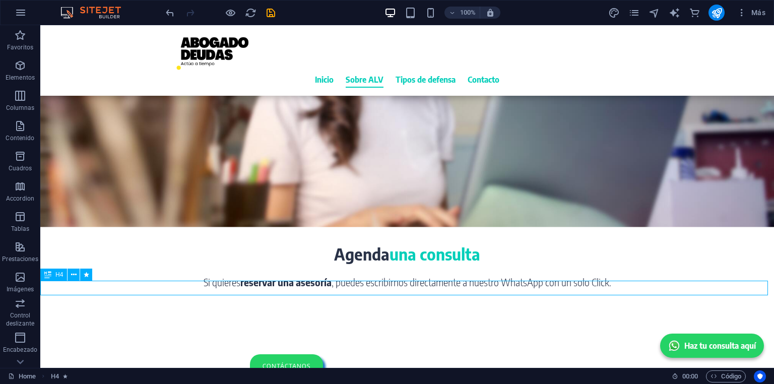
click at [278, 287] on div "Si quieres reservar una asesoría , puedes escribirnos directamente a nuestro Wh…" at bounding box center [407, 282] width 734 height 15
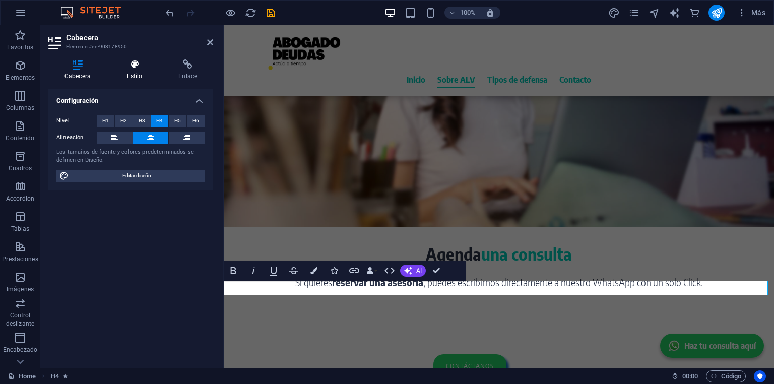
click at [138, 69] on icon at bounding box center [135, 64] width 48 height 10
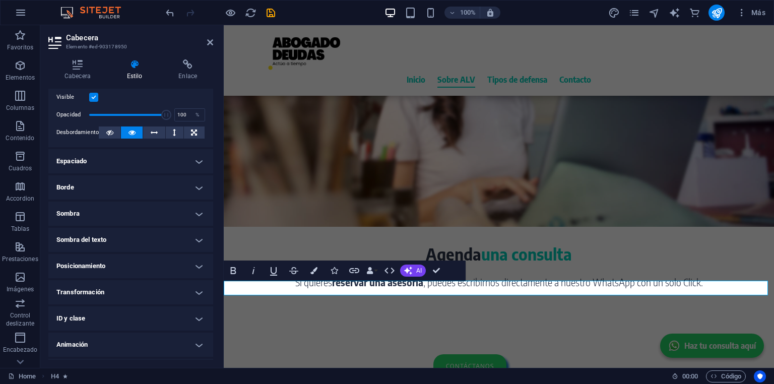
scroll to position [46, 0]
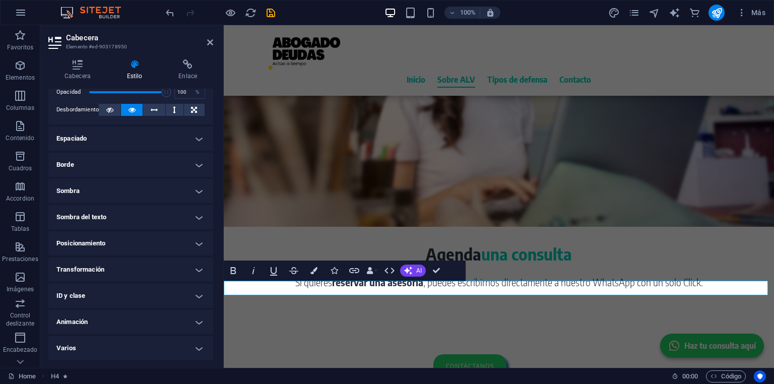
click at [118, 321] on h4 "Animación" at bounding box center [130, 322] width 165 height 24
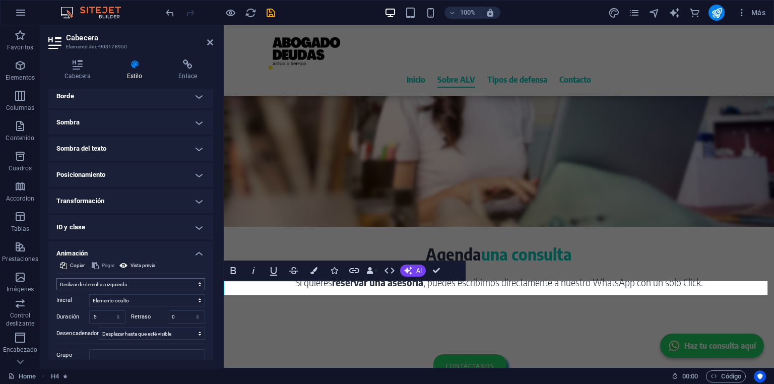
scroll to position [150, 0]
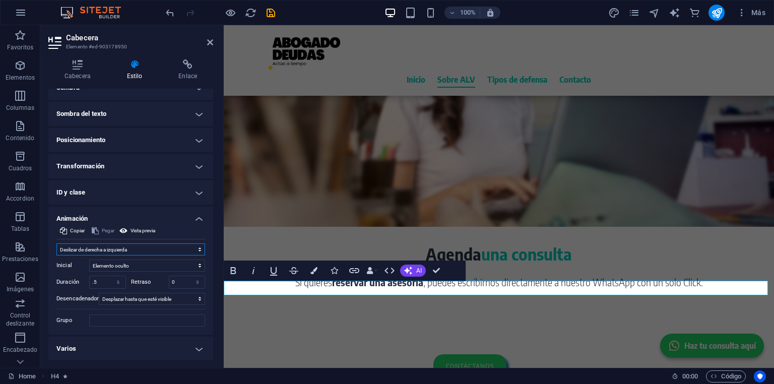
click at [123, 248] on select "No animar Mostrar / Ocultar Subir/bajar Acercar/alejar Deslizar de izquierda a …" at bounding box center [130, 249] width 149 height 12
select select "move-left-to-right"
click at [56, 243] on select "No animar Mostrar / Ocultar Subir/bajar Acercar/alejar Deslizar de izquierda a …" at bounding box center [130, 249] width 149 height 12
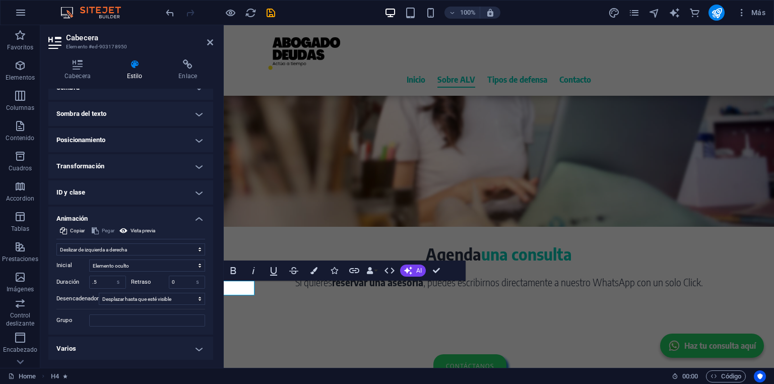
click at [198, 216] on h4 "Animación" at bounding box center [130, 216] width 165 height 18
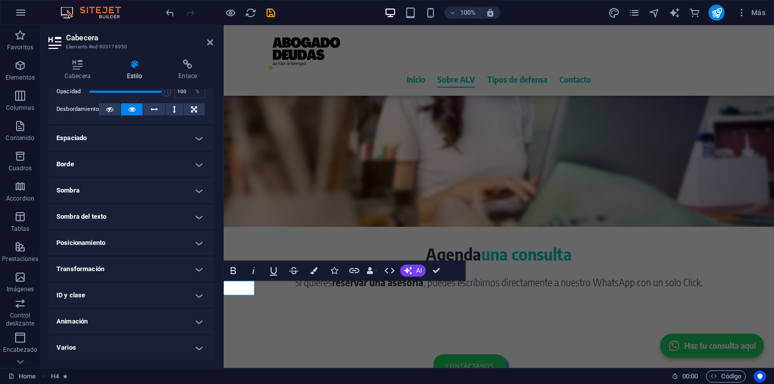
scroll to position [46, 0]
click at [348, 312] on div "contáctanos" at bounding box center [499, 366] width 550 height 153
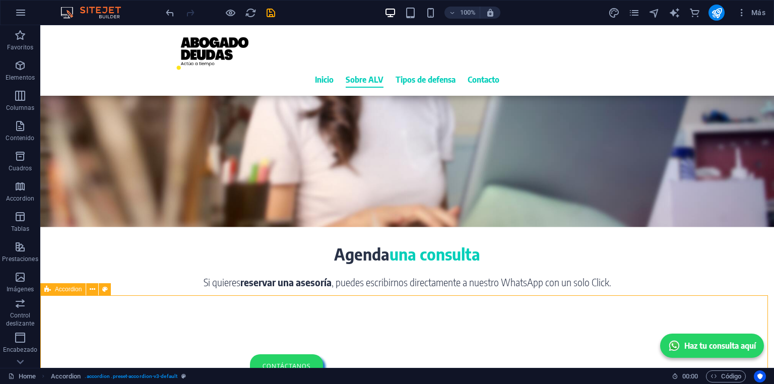
click at [348, 311] on div "contáctanos" at bounding box center [407, 366] width 734 height 153
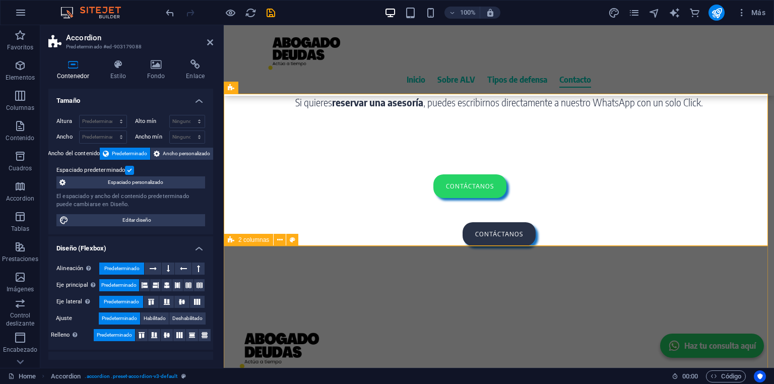
scroll to position [1935, 0]
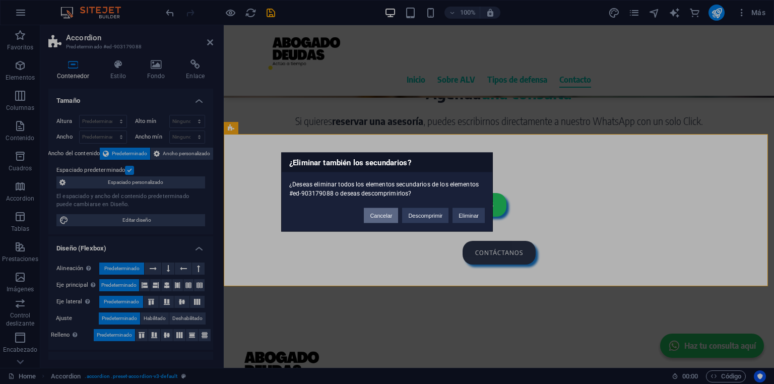
drag, startPoint x: 392, startPoint y: 213, endPoint x: 222, endPoint y: 188, distance: 171.7
click at [392, 213] on button "Cancelar" at bounding box center [381, 215] width 34 height 15
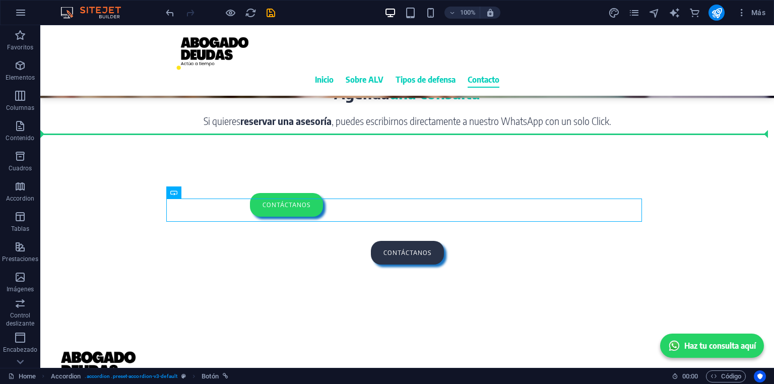
drag, startPoint x: 331, startPoint y: 214, endPoint x: 484, endPoint y: 128, distance: 175.8
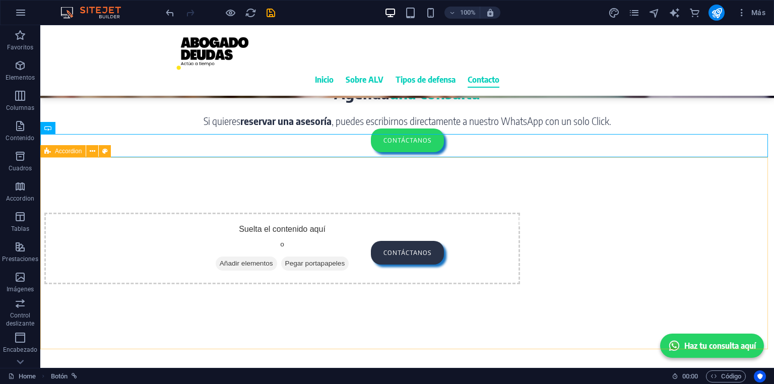
click at [69, 153] on span "Accordion" at bounding box center [68, 151] width 27 height 6
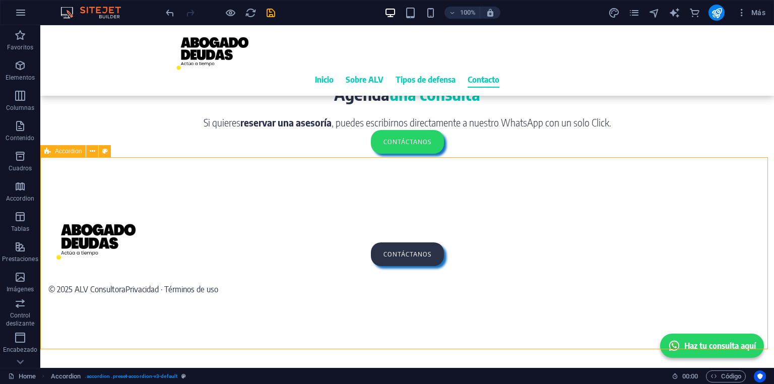
scroll to position [1899, 0]
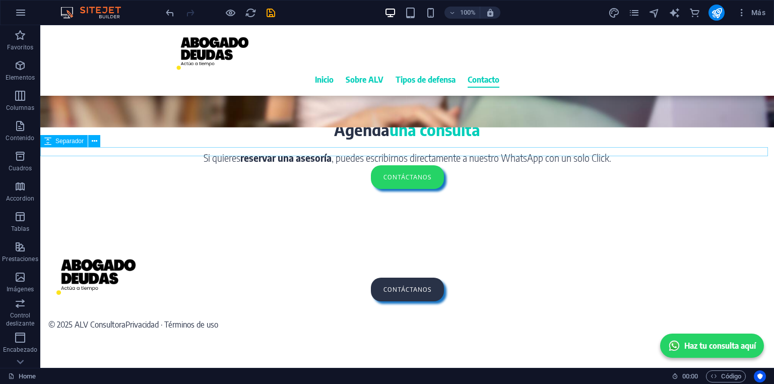
click at [226, 148] on div at bounding box center [407, 146] width 734 height 9
click at [278, 151] on div at bounding box center [407, 146] width 734 height 9
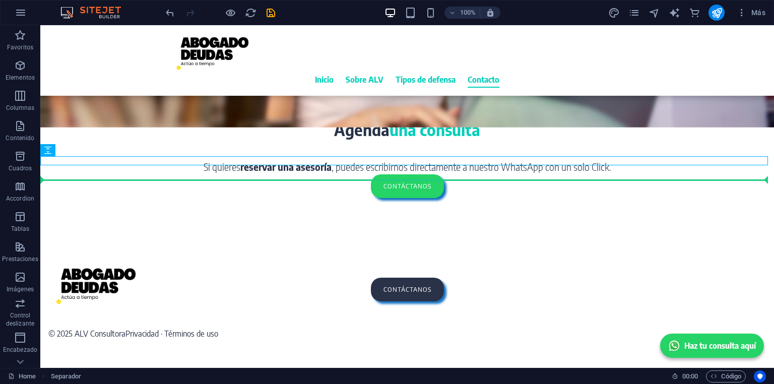
drag, startPoint x: 284, startPoint y: 163, endPoint x: 290, endPoint y: 179, distance: 16.8
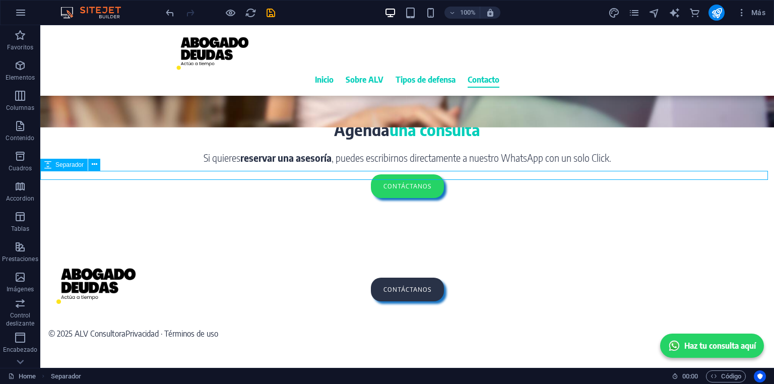
click at [384, 174] on div at bounding box center [407, 169] width 734 height 9
select select "px"
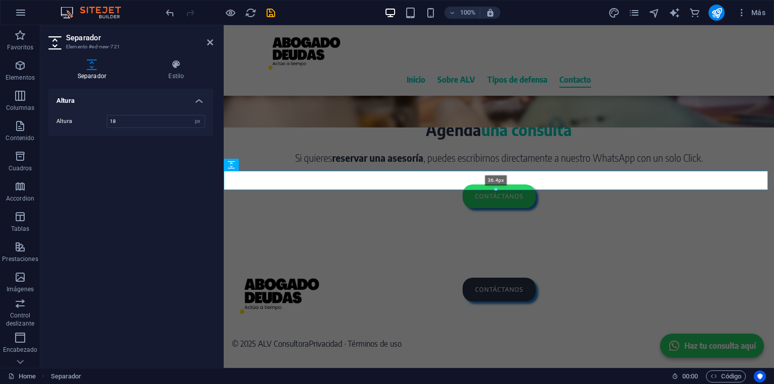
drag, startPoint x: 499, startPoint y: 178, endPoint x: 500, endPoint y: 188, distance: 10.6
click at [500, 188] on div at bounding box center [495, 190] width 543 height 4
type input "36"
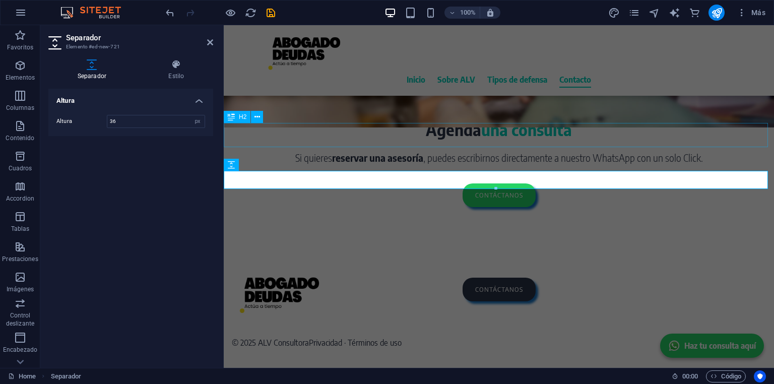
click at [312, 123] on div "Agenda una consulta" at bounding box center [499, 129] width 550 height 24
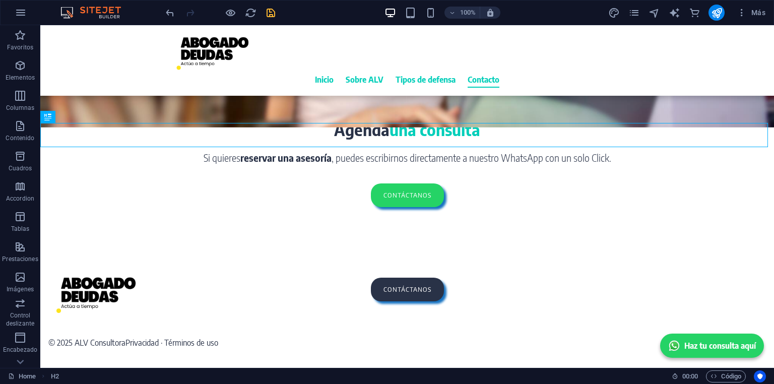
click at [267, 12] on icon "save" at bounding box center [271, 13] width 12 height 12
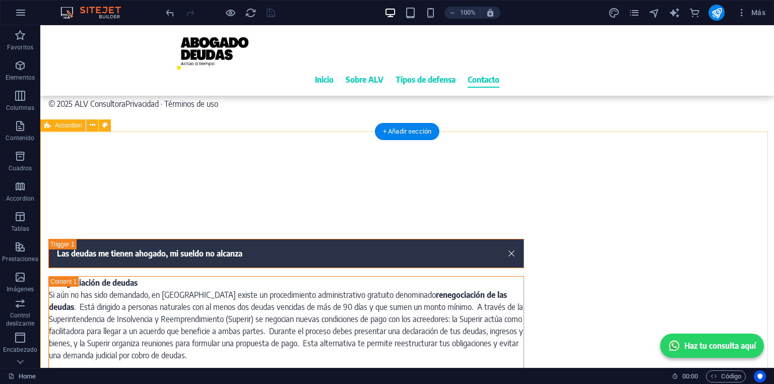
scroll to position [2137, 0]
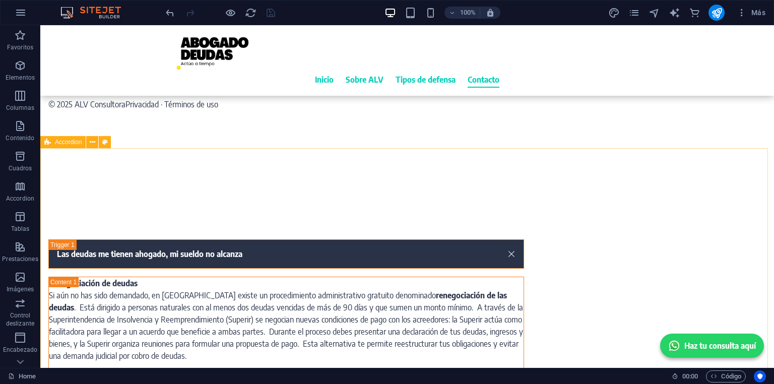
click at [70, 146] on div "Accordion" at bounding box center [62, 142] width 45 height 12
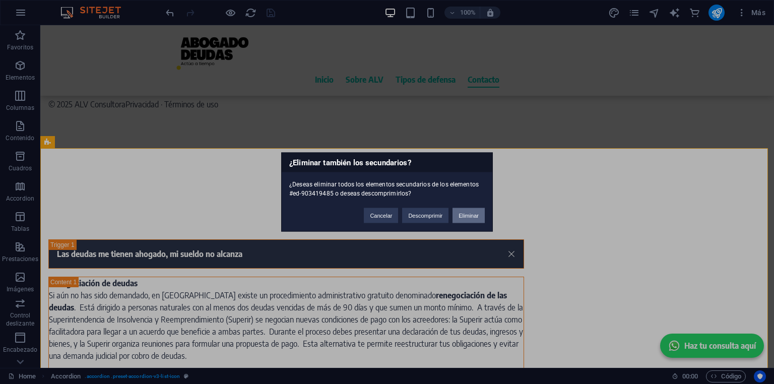
click at [466, 214] on button "Eliminar" at bounding box center [469, 215] width 32 height 15
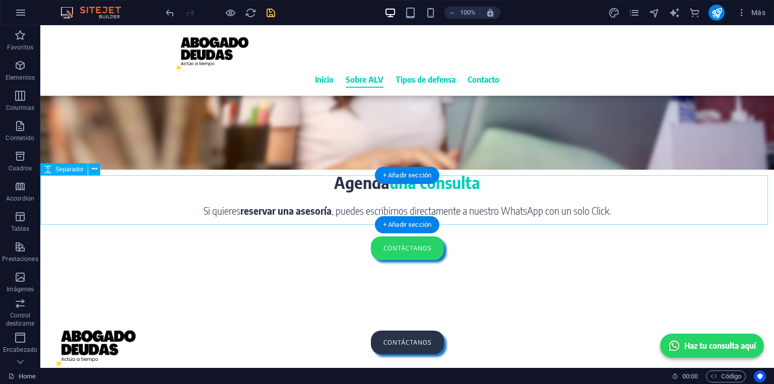
scroll to position [1796, 0]
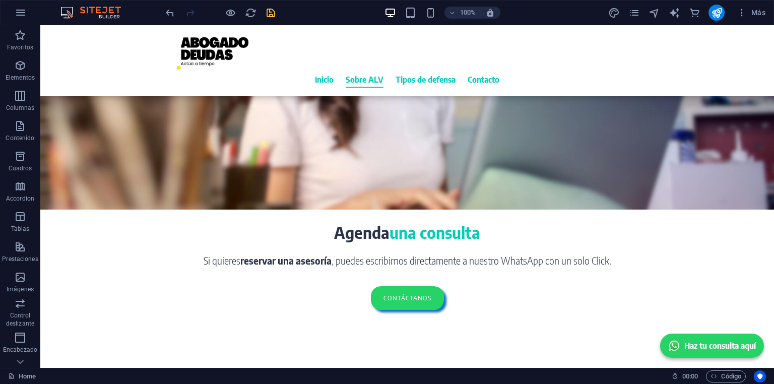
click at [278, 14] on div "100% Más" at bounding box center [467, 13] width 606 height 16
click at [275, 12] on icon "save" at bounding box center [271, 13] width 12 height 12
click at [750, 14] on span "Más" at bounding box center [751, 13] width 29 height 10
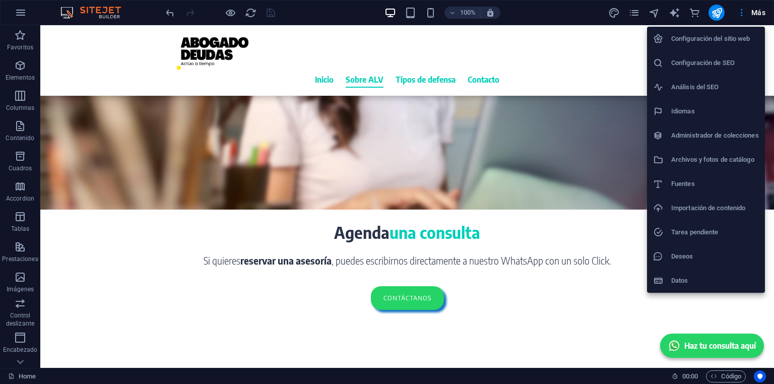
click at [699, 38] on h6 "Configuración del sitio web" at bounding box center [715, 39] width 88 height 12
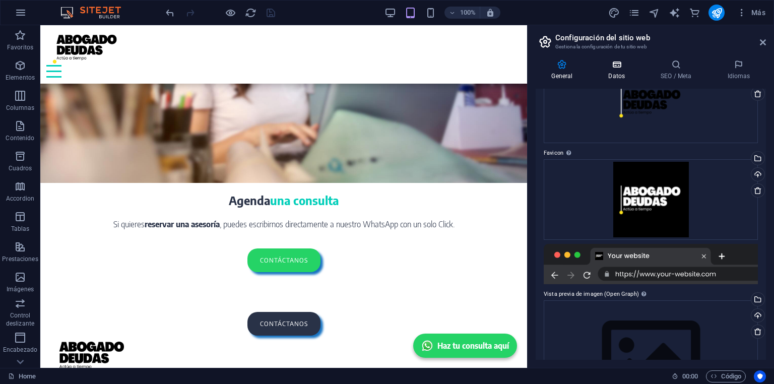
scroll to position [0, 0]
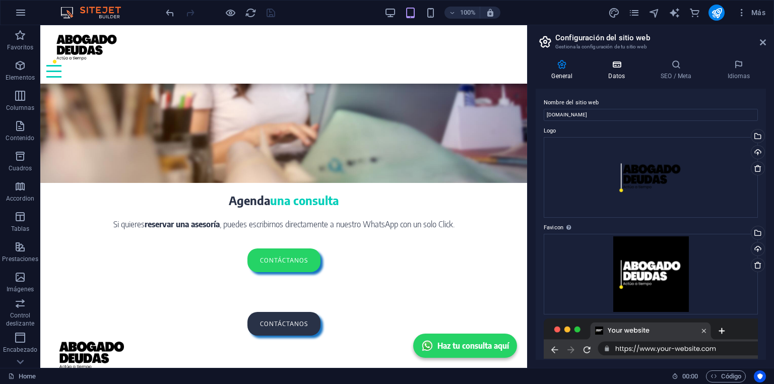
click at [621, 70] on h4 "Datos" at bounding box center [619, 69] width 52 height 21
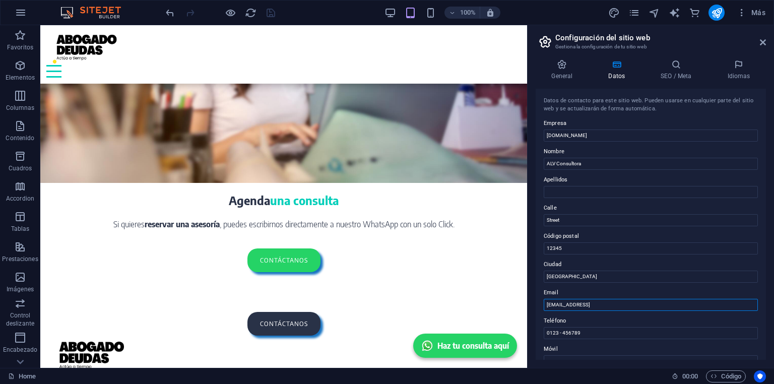
click at [613, 310] on input "[EMAIL_ADDRESS]" at bounding box center [651, 305] width 214 height 12
click at [613, 309] on input "[EMAIL_ADDRESS]" at bounding box center [651, 305] width 214 height 12
click at [615, 302] on input "[EMAIL_ADDRESS]" at bounding box center [651, 305] width 214 height 12
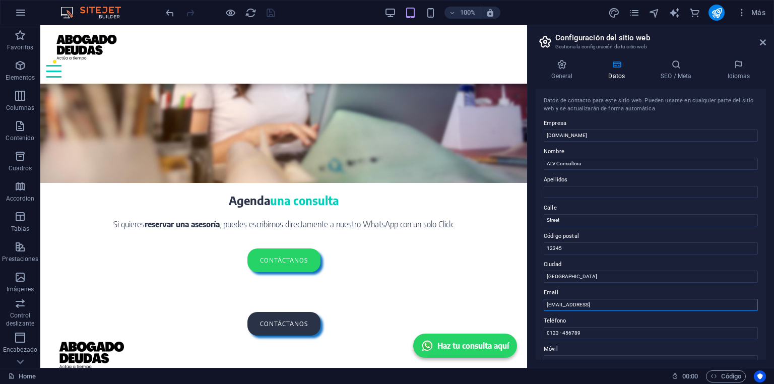
click at [615, 302] on input "[EMAIL_ADDRESS]" at bounding box center [651, 305] width 214 height 12
click at [567, 274] on input "[GEOGRAPHIC_DATA]" at bounding box center [651, 277] width 214 height 12
click at [558, 245] on input "12345" at bounding box center [651, 248] width 214 height 12
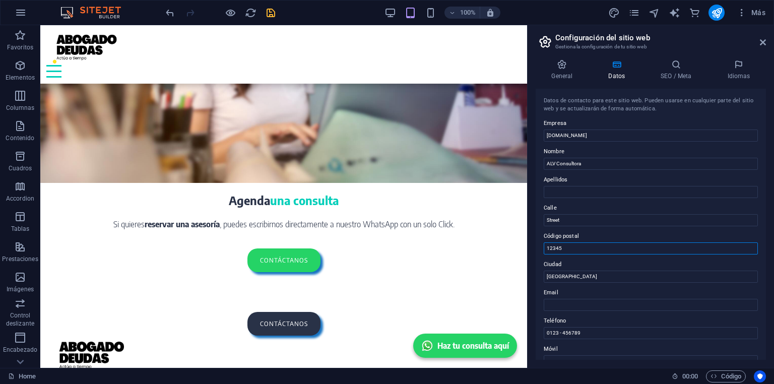
click at [558, 245] on input "12345" at bounding box center [651, 248] width 214 height 12
click at [552, 222] on input "Street" at bounding box center [651, 220] width 214 height 12
click at [556, 276] on input "[GEOGRAPHIC_DATA]" at bounding box center [651, 277] width 214 height 12
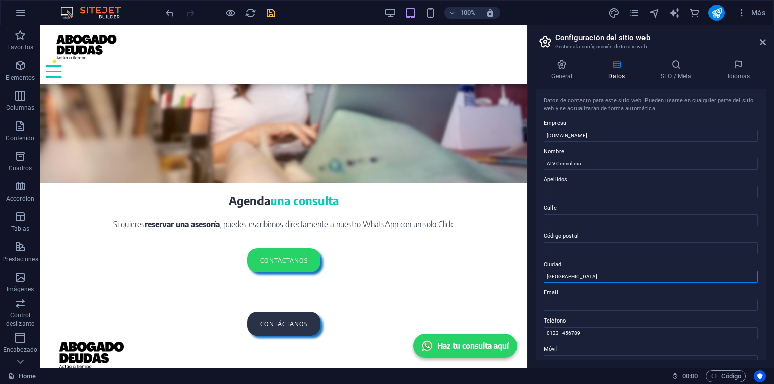
click at [556, 276] on input "[GEOGRAPHIC_DATA]" at bounding box center [651, 277] width 214 height 12
type input "Chile"
click at [589, 330] on input "0123 - 456789" at bounding box center [651, 333] width 214 height 12
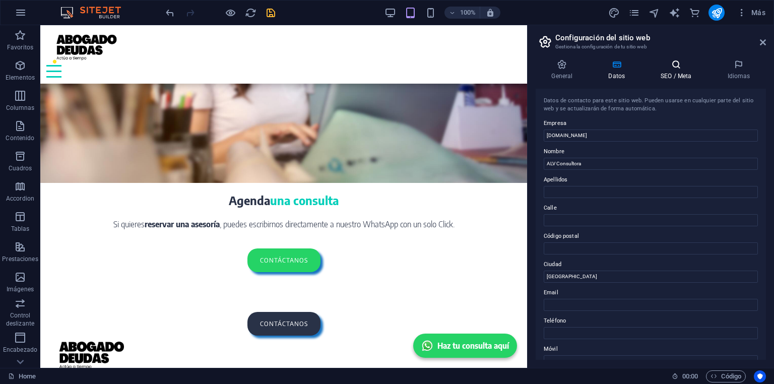
click at [663, 69] on icon at bounding box center [676, 64] width 62 height 10
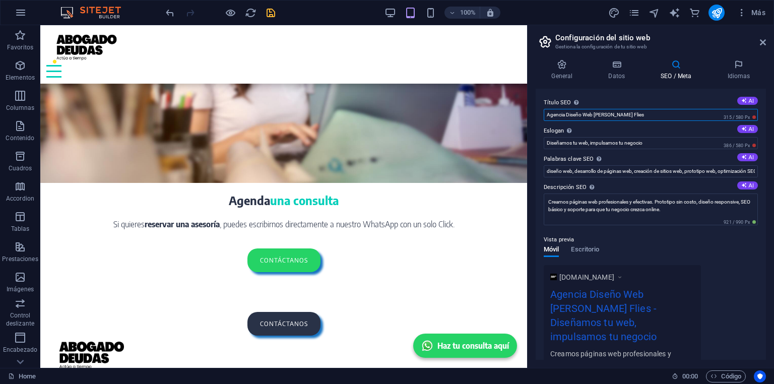
click at [594, 113] on input "Agencia Diseño Web [PERSON_NAME] Flies" at bounding box center [651, 115] width 214 height 12
type input "Defensa de deudores"
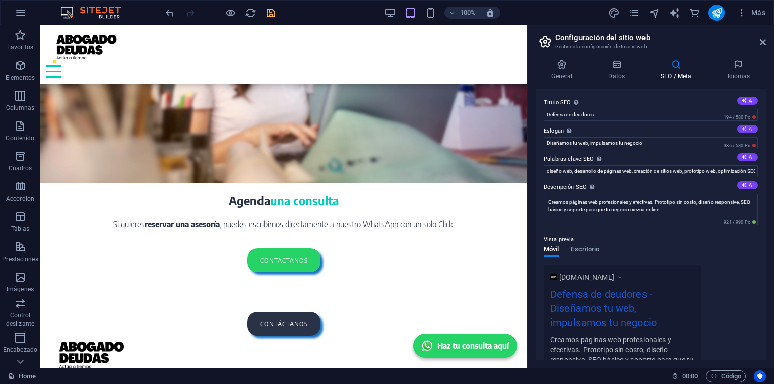
click at [746, 130] on button "AI" at bounding box center [747, 129] width 21 height 8
type input "Recupera tu tranquilidad, enfrenta tus deudas hoy"
click at [748, 158] on button "AI" at bounding box center [747, 157] width 21 height 8
type input "defensa deudores Chile, renegociación de deudas, liquidación voluntaria, juicio…"
click at [669, 171] on input "defensa deudores Chile, renegociación de deudas, liquidación voluntaria, juicio…" at bounding box center [651, 171] width 214 height 12
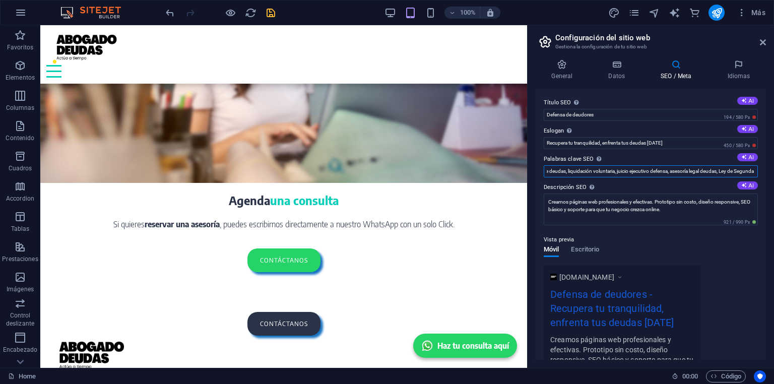
scroll to position [0, 127]
drag, startPoint x: 669, startPoint y: 171, endPoint x: 754, endPoint y: 173, distance: 84.7
click at [754, 173] on input "defensa deudores Chile, renegociación de deudas, liquidación voluntaria, juicio…" at bounding box center [651, 171] width 214 height 12
click at [695, 184] on label "Descripción SEO Describe el contenido de tu sitio web - ¡crucial para los busca…" at bounding box center [651, 187] width 214 height 12
click at [695, 194] on textarea "Creamos páginas web profesionales y efectivas. Prototipo sin costo, diseño resp…" at bounding box center [651, 210] width 214 height 32
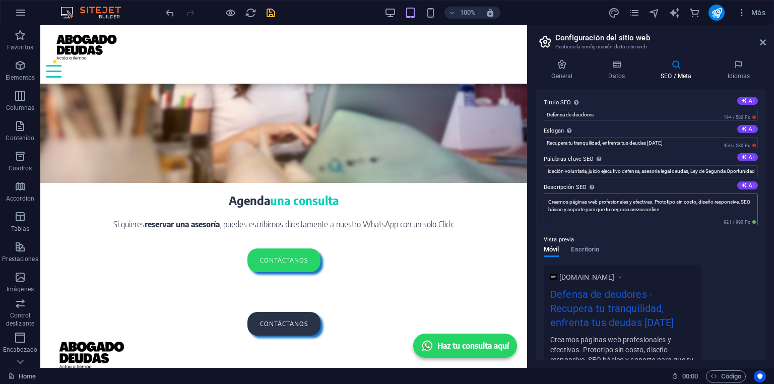
scroll to position [0, 0]
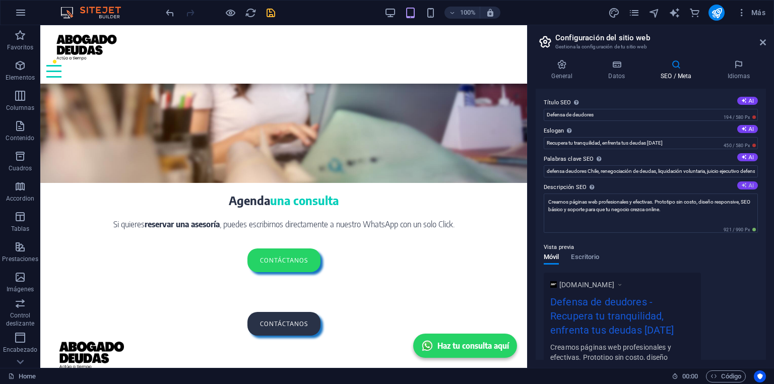
click at [748, 184] on button "AI" at bounding box center [747, 185] width 21 height 8
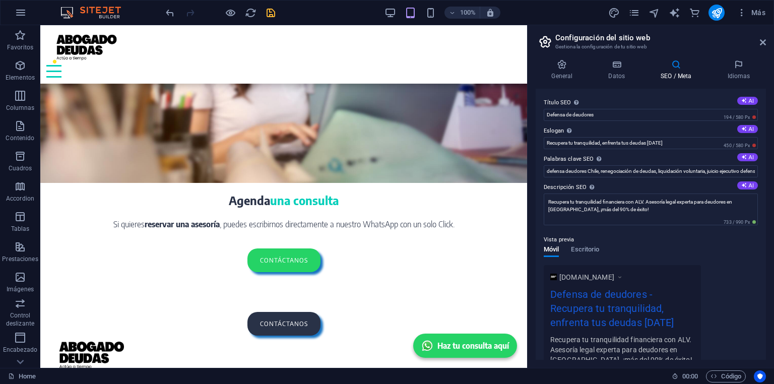
scroll to position [40, 0]
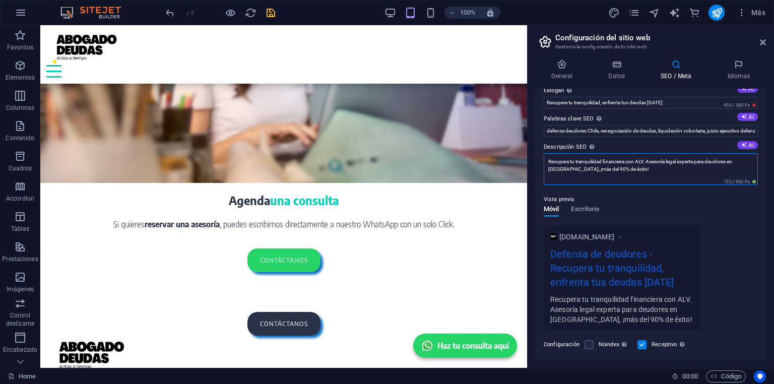
click at [636, 162] on textarea "Recupera tu tranquilidad financiera con ALV. Asesoría legal experta para deudor…" at bounding box center [651, 169] width 214 height 32
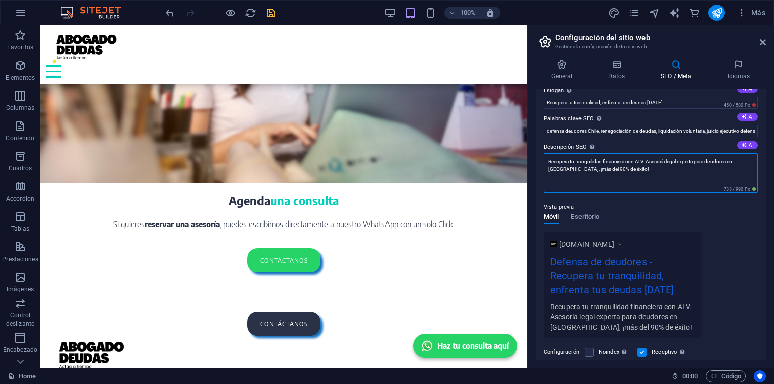
click at [636, 162] on textarea "Recupera tu tranquilidad financiera con ALV. Asesoría legal experta para deudor…" at bounding box center [651, 172] width 214 height 39
type textarea "Recupera tu tranquilidad financiera. Asesoría legal experta para deudores en Ch…"
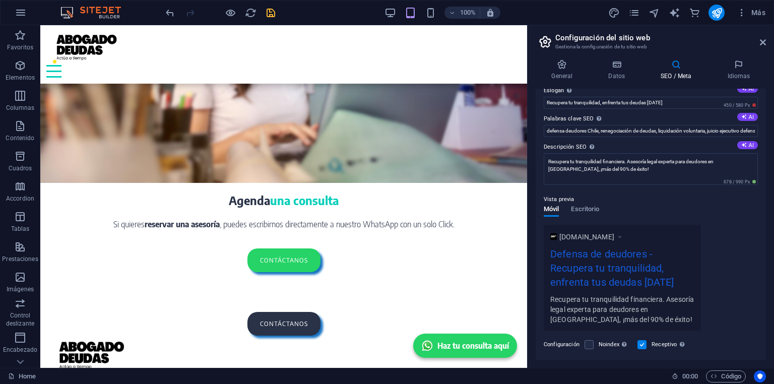
drag, startPoint x: 745, startPoint y: 216, endPoint x: 737, endPoint y: 216, distance: 7.6
click at [744, 216] on div "Vista previa Móvil Escritorio www.example.com Defensa de deudores - Recupera tu…" at bounding box center [651, 257] width 214 height 145
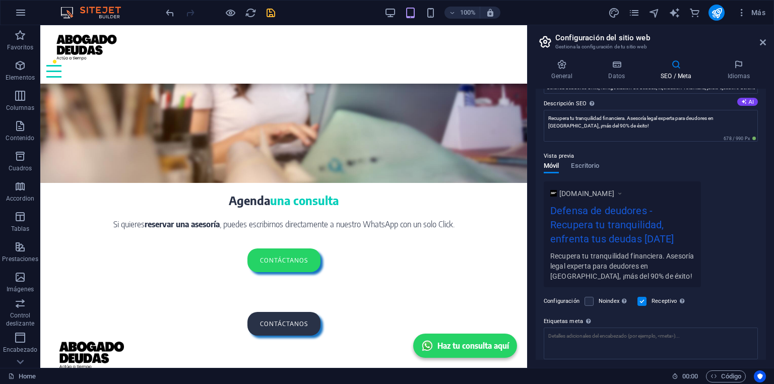
scroll to position [147, 0]
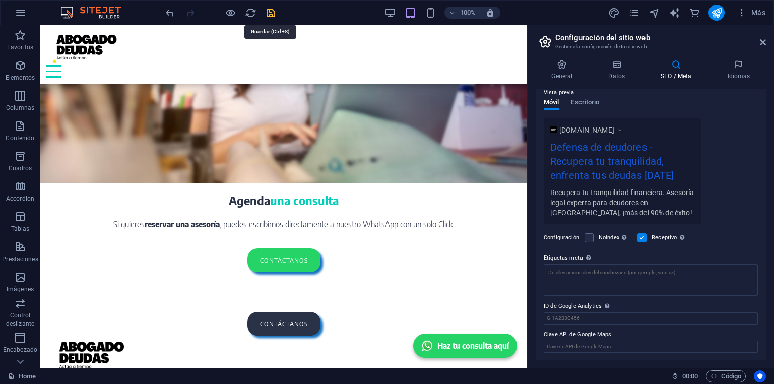
click at [270, 13] on icon "save" at bounding box center [271, 13] width 12 height 12
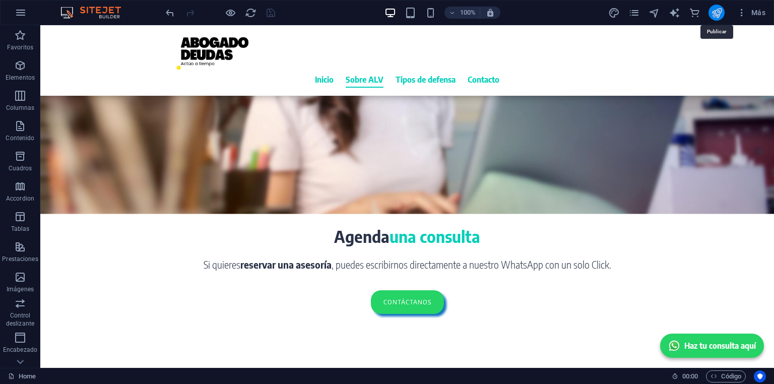
click at [714, 12] on icon "publish" at bounding box center [717, 13] width 12 height 12
